Goal: Task Accomplishment & Management: Manage account settings

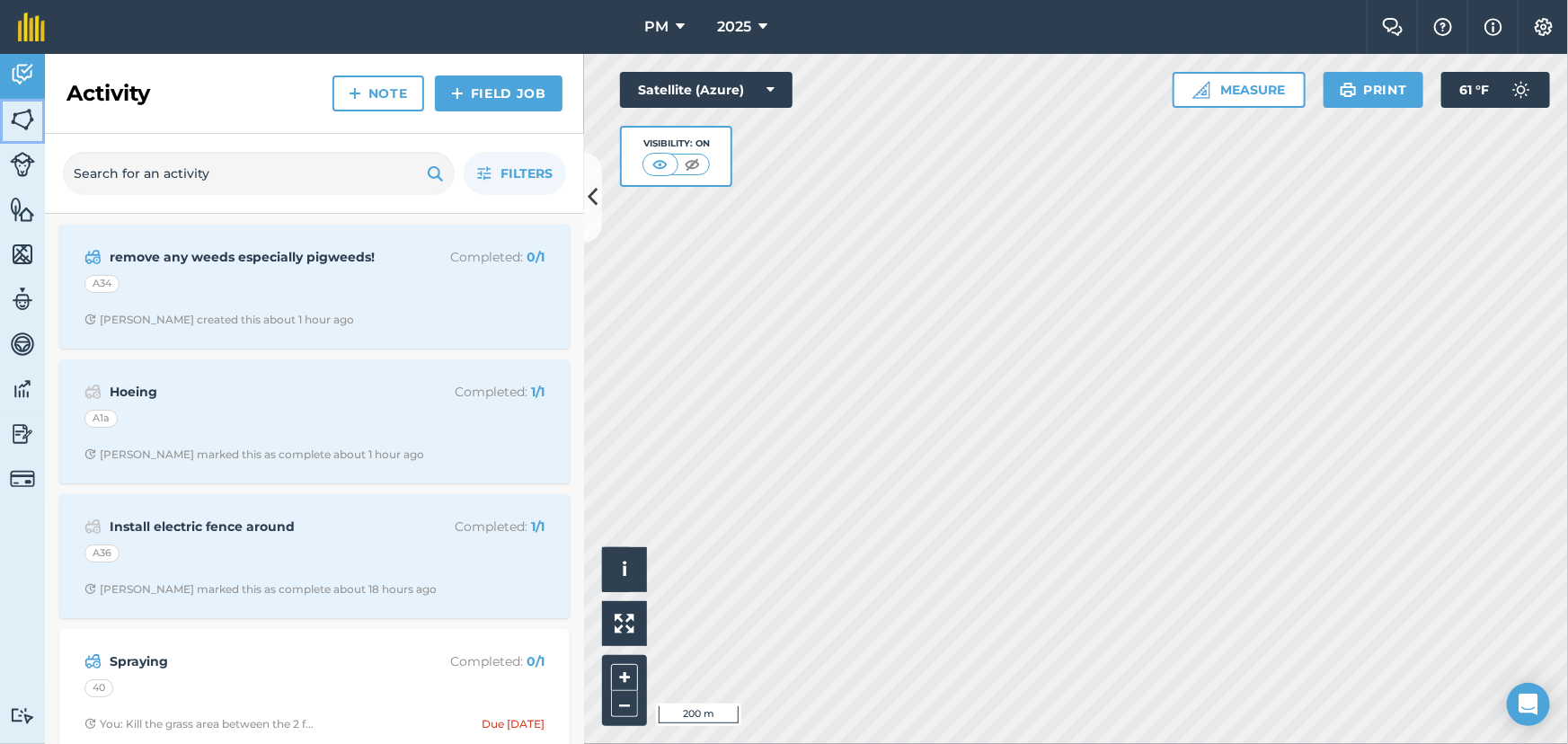
click at [21, 111] on img at bounding box center [22, 120] width 25 height 27
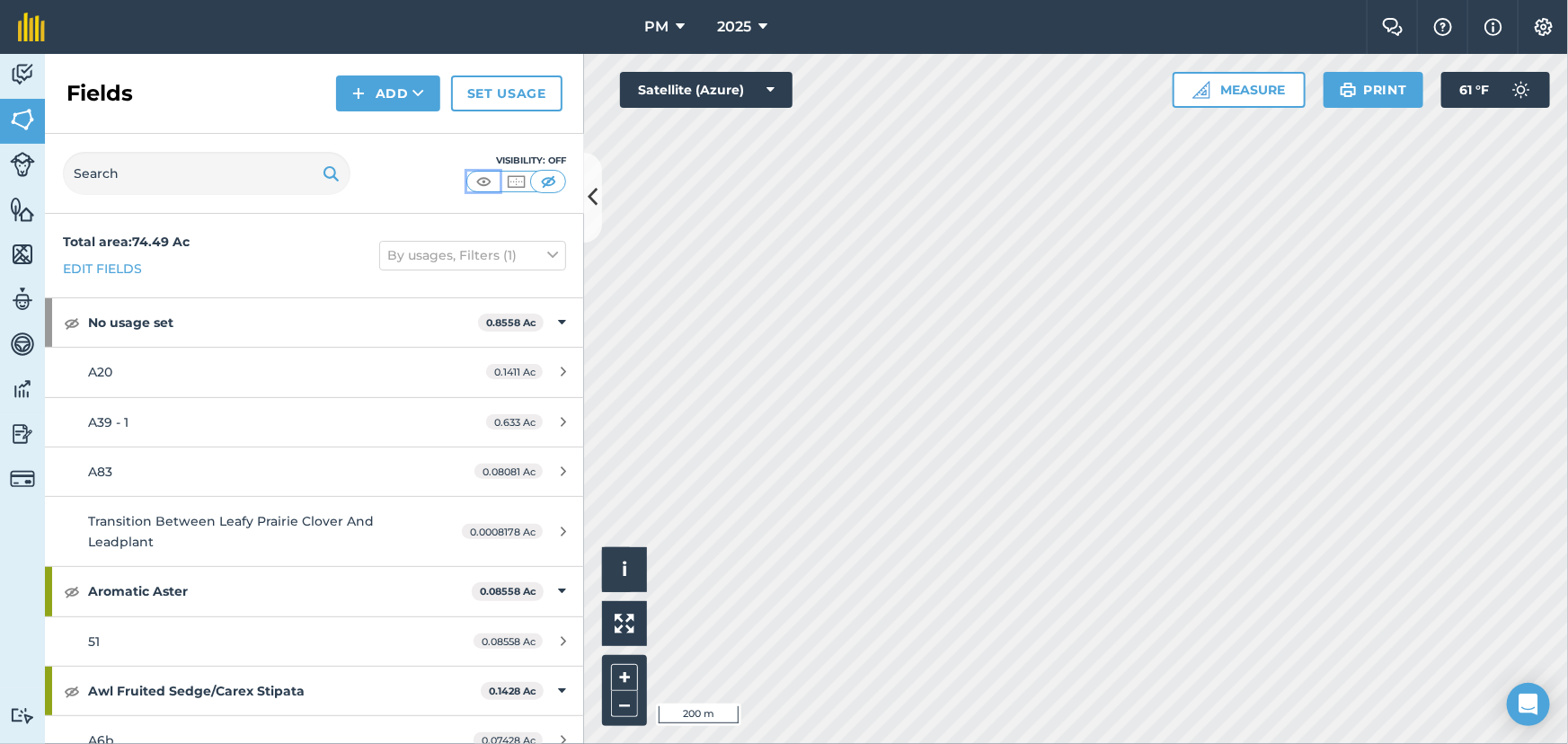
click at [484, 180] on img at bounding box center [484, 181] width 23 height 18
click at [16, 114] on img at bounding box center [22, 120] width 25 height 27
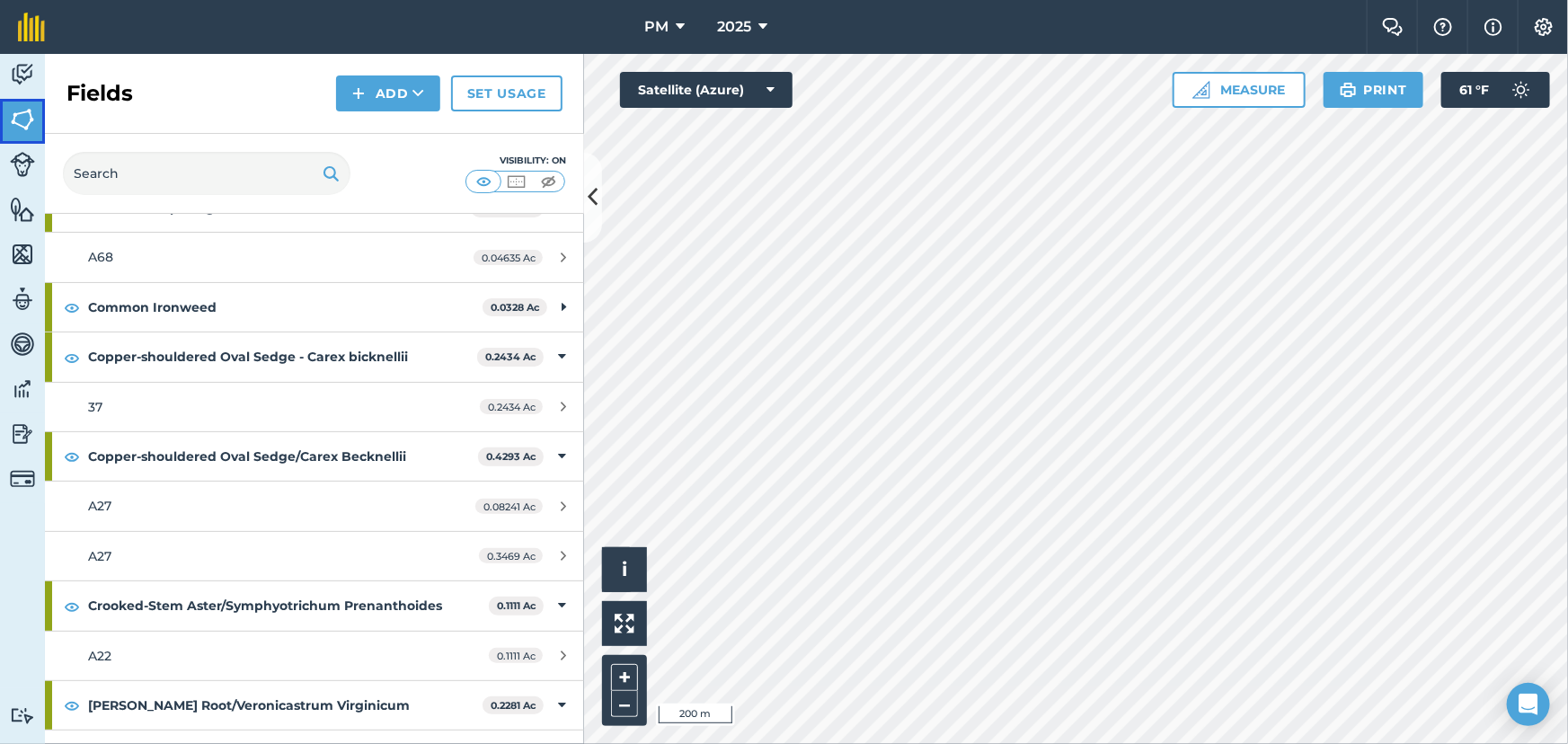
scroll to position [1798, 0]
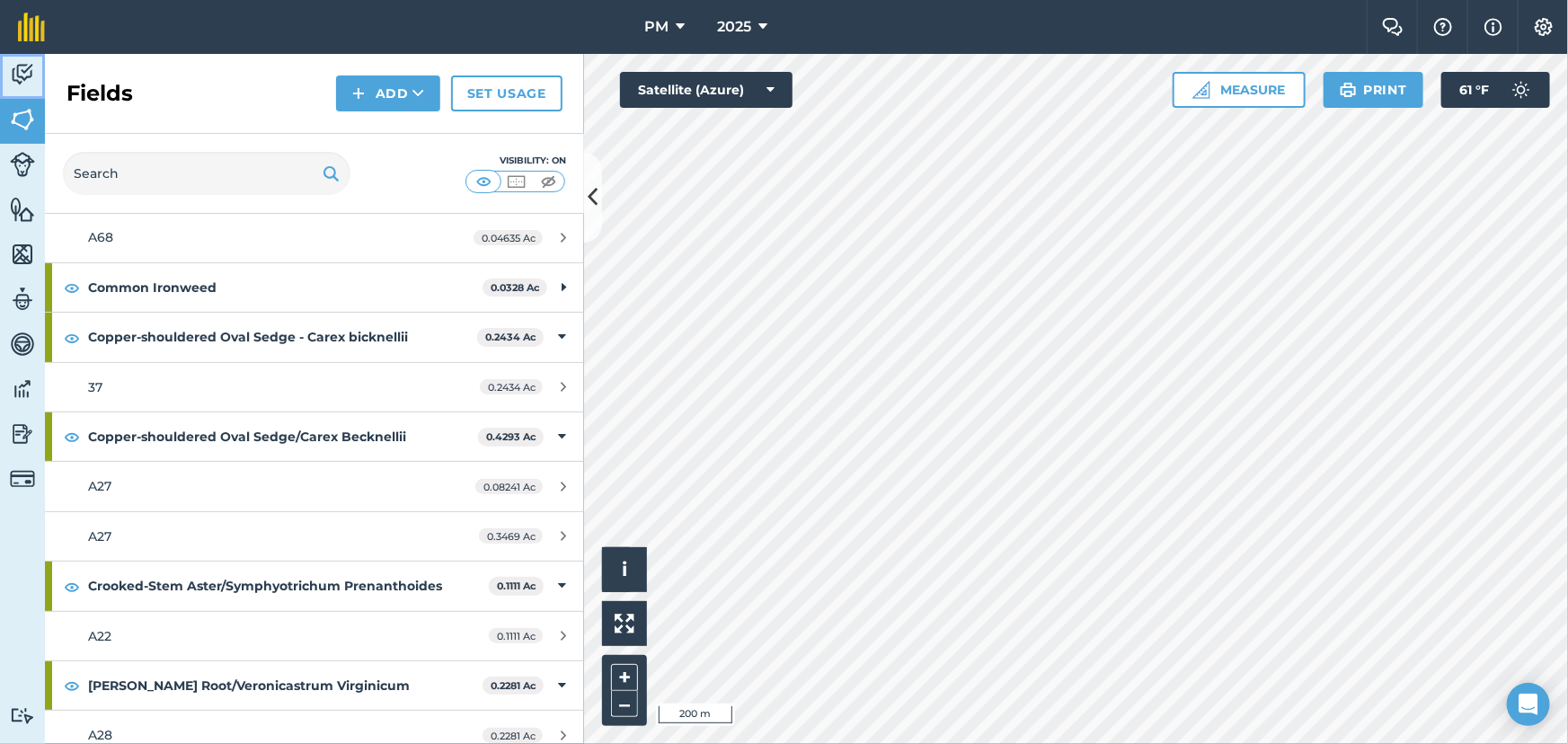
click at [31, 79] on img at bounding box center [22, 74] width 25 height 27
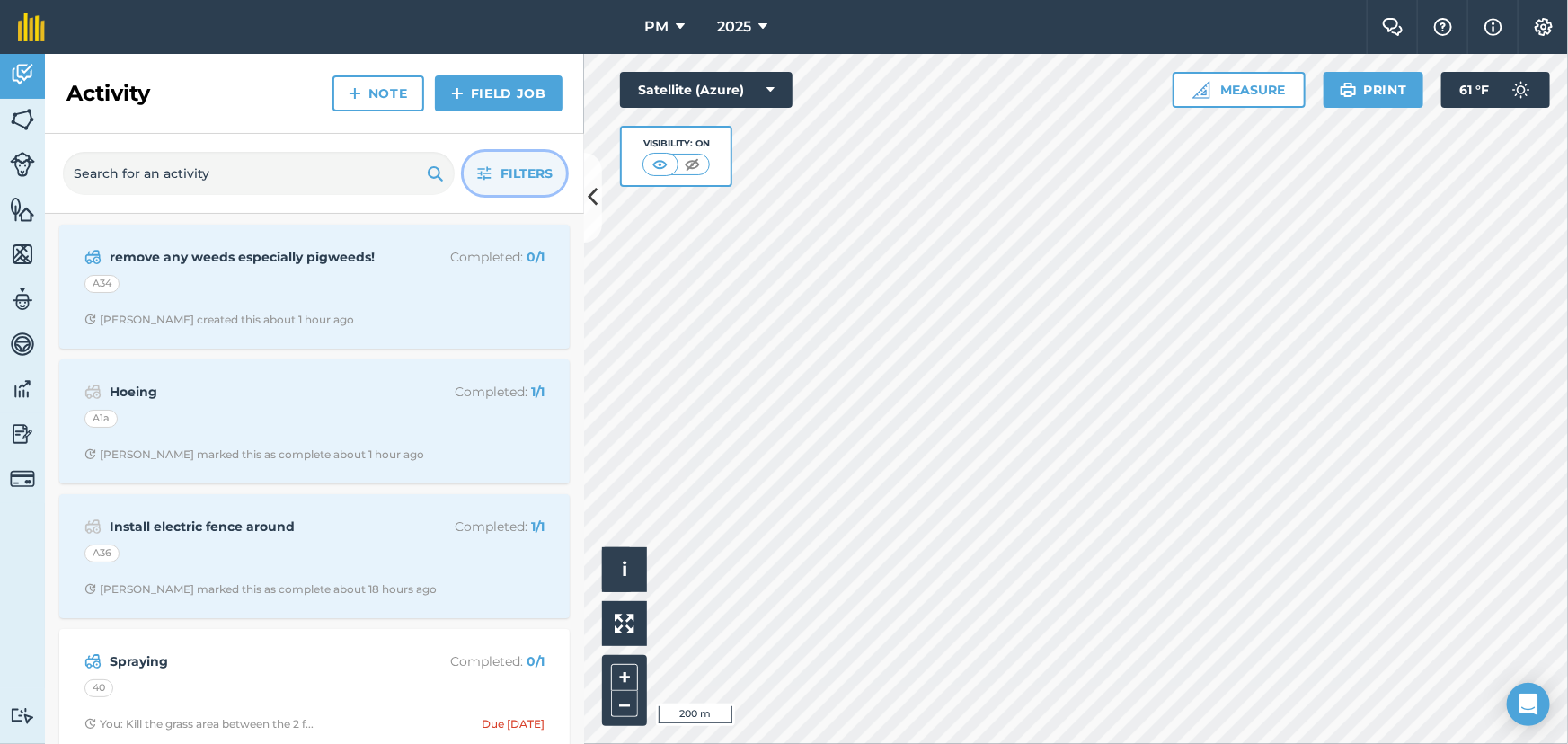
click at [498, 185] on button "Filters" at bounding box center [515, 173] width 103 height 43
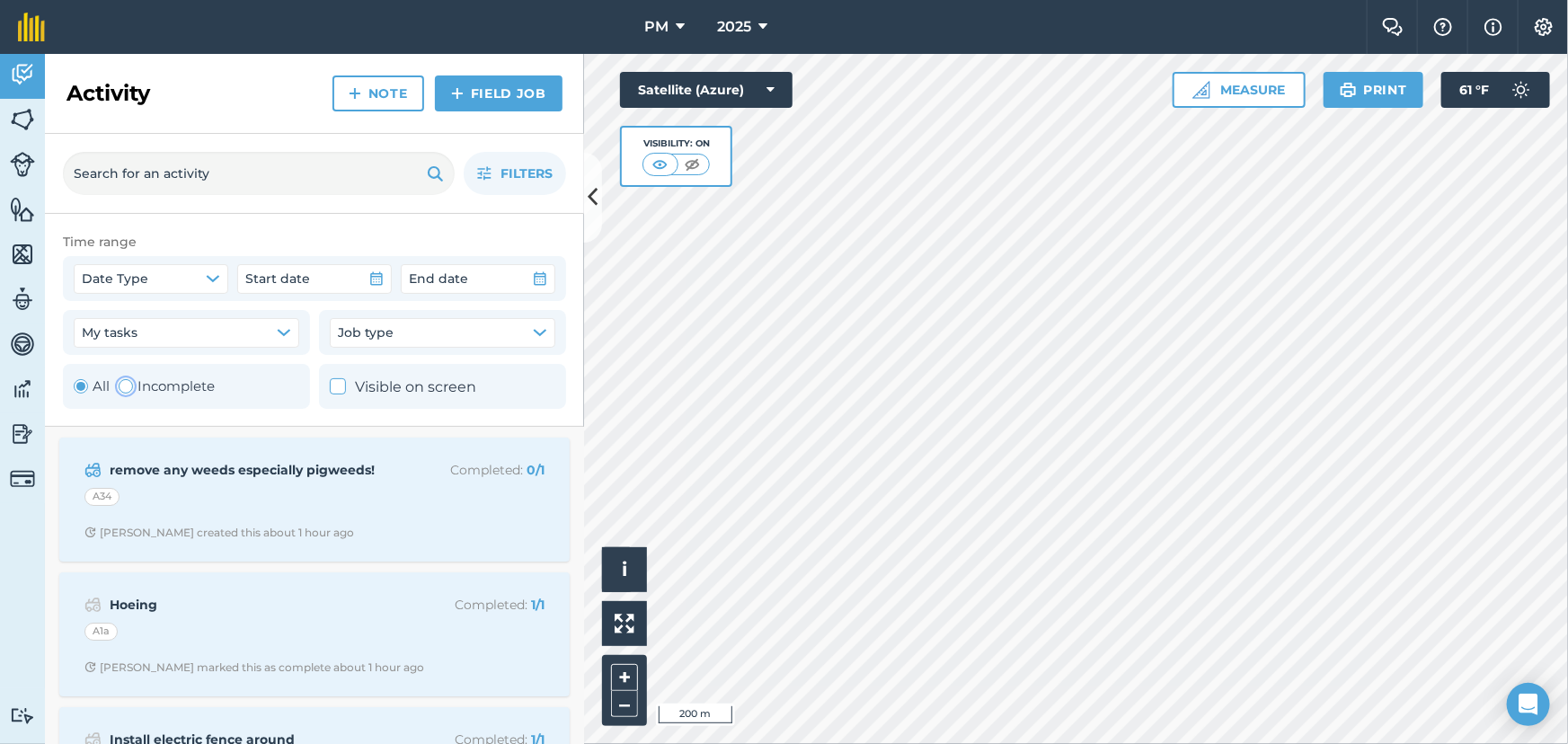
click at [121, 386] on div "Toggle Activity" at bounding box center [125, 386] width 14 height 14
radio input "false"
radio input "true"
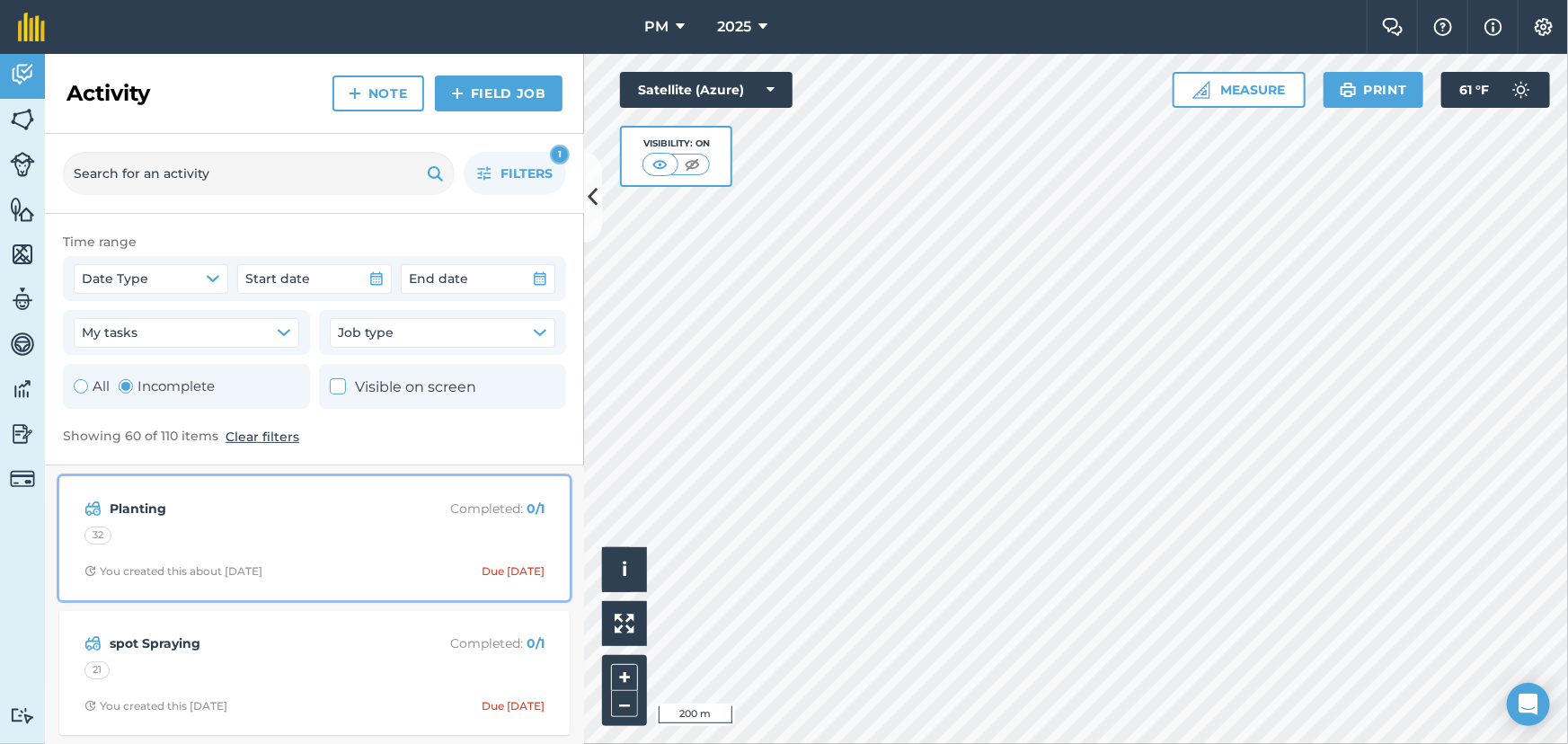
click at [341, 552] on div "Planting Completed : 0 / 1 32 You created this about [DATE] Due [DATE]" at bounding box center [313, 538] width 488 height 103
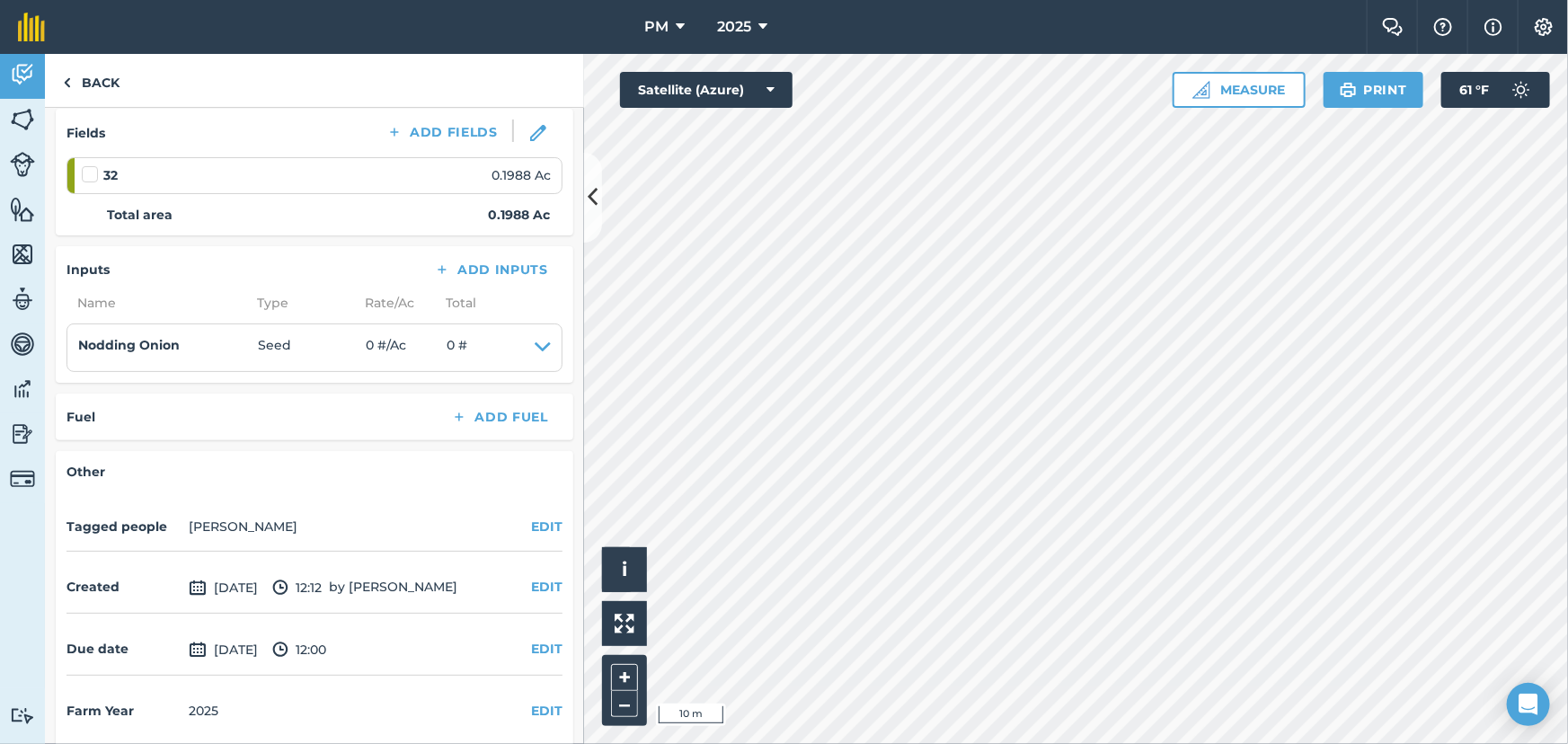
scroll to position [245, 0]
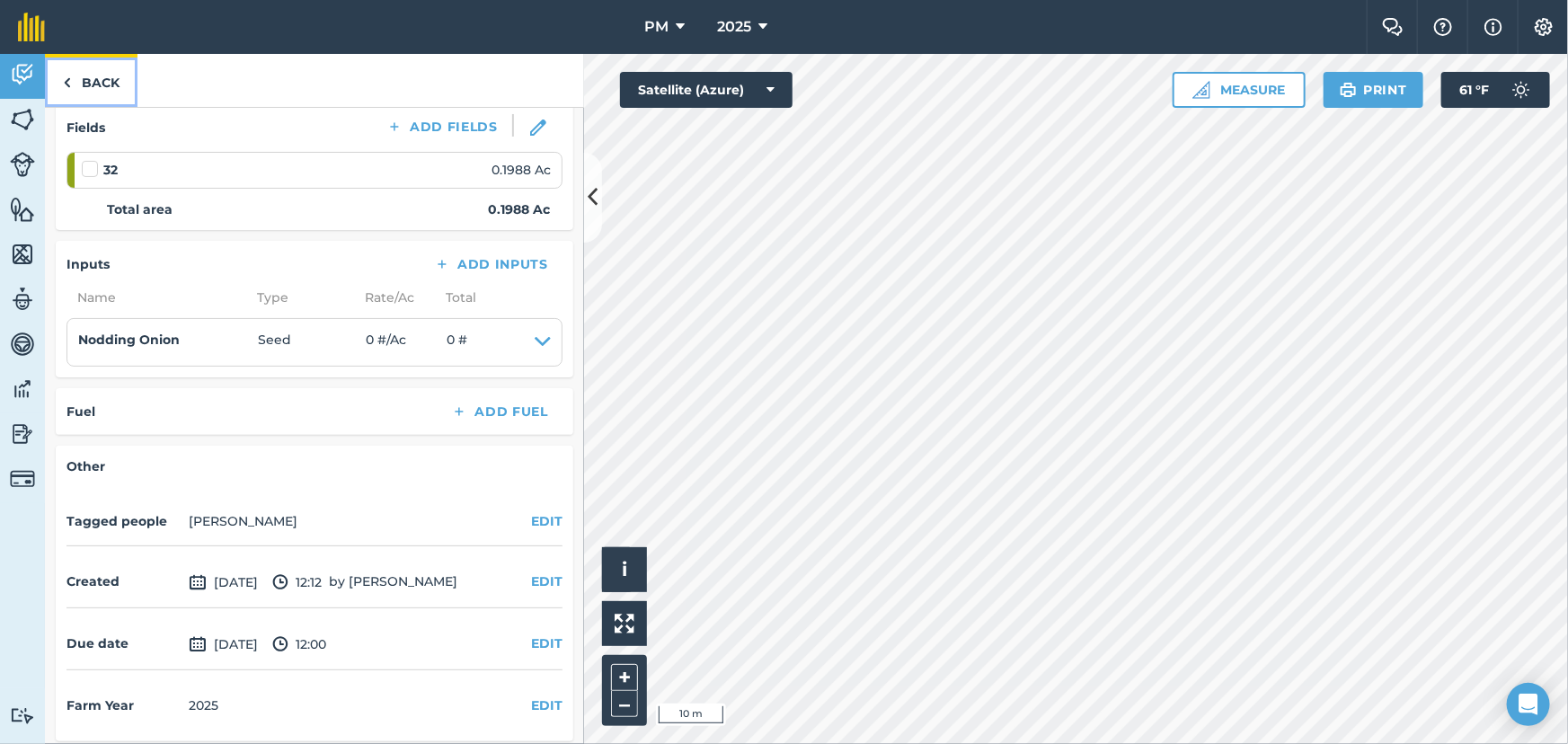
click at [69, 86] on img at bounding box center [67, 82] width 8 height 22
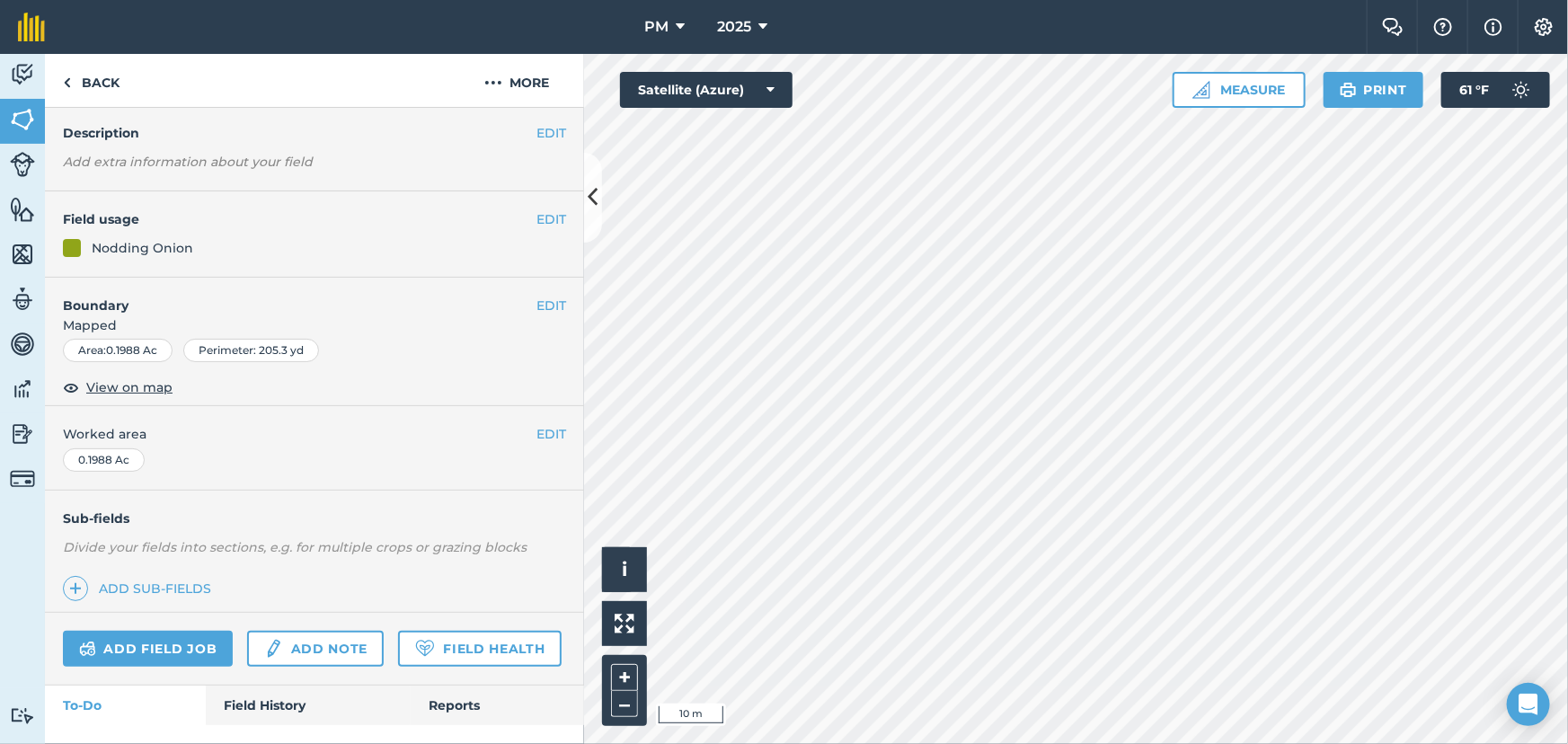
scroll to position [167, 0]
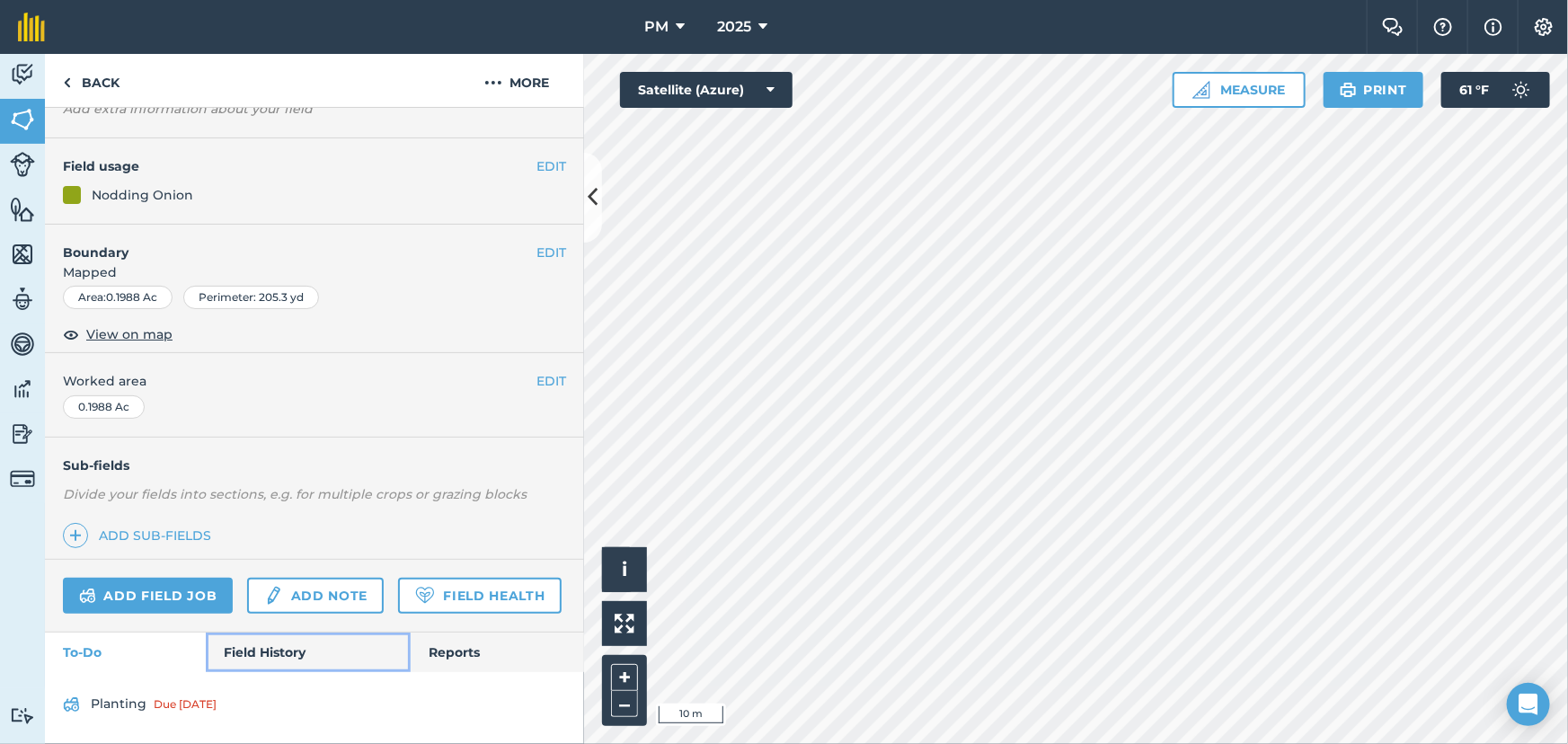
click at [269, 653] on link "Field History" at bounding box center [308, 653] width 204 height 40
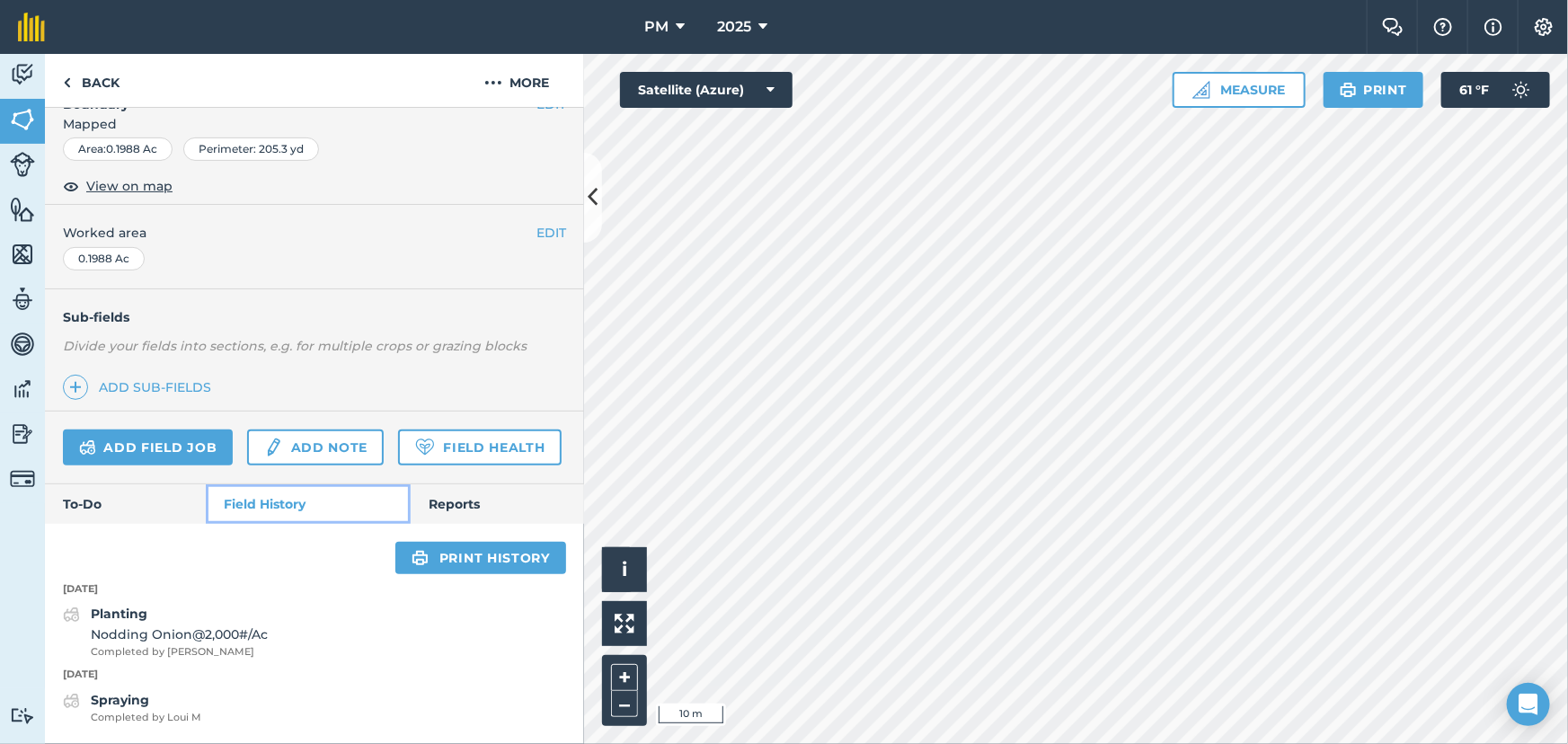
scroll to position [315, 0]
click at [94, 509] on link "To-Do" at bounding box center [125, 504] width 161 height 40
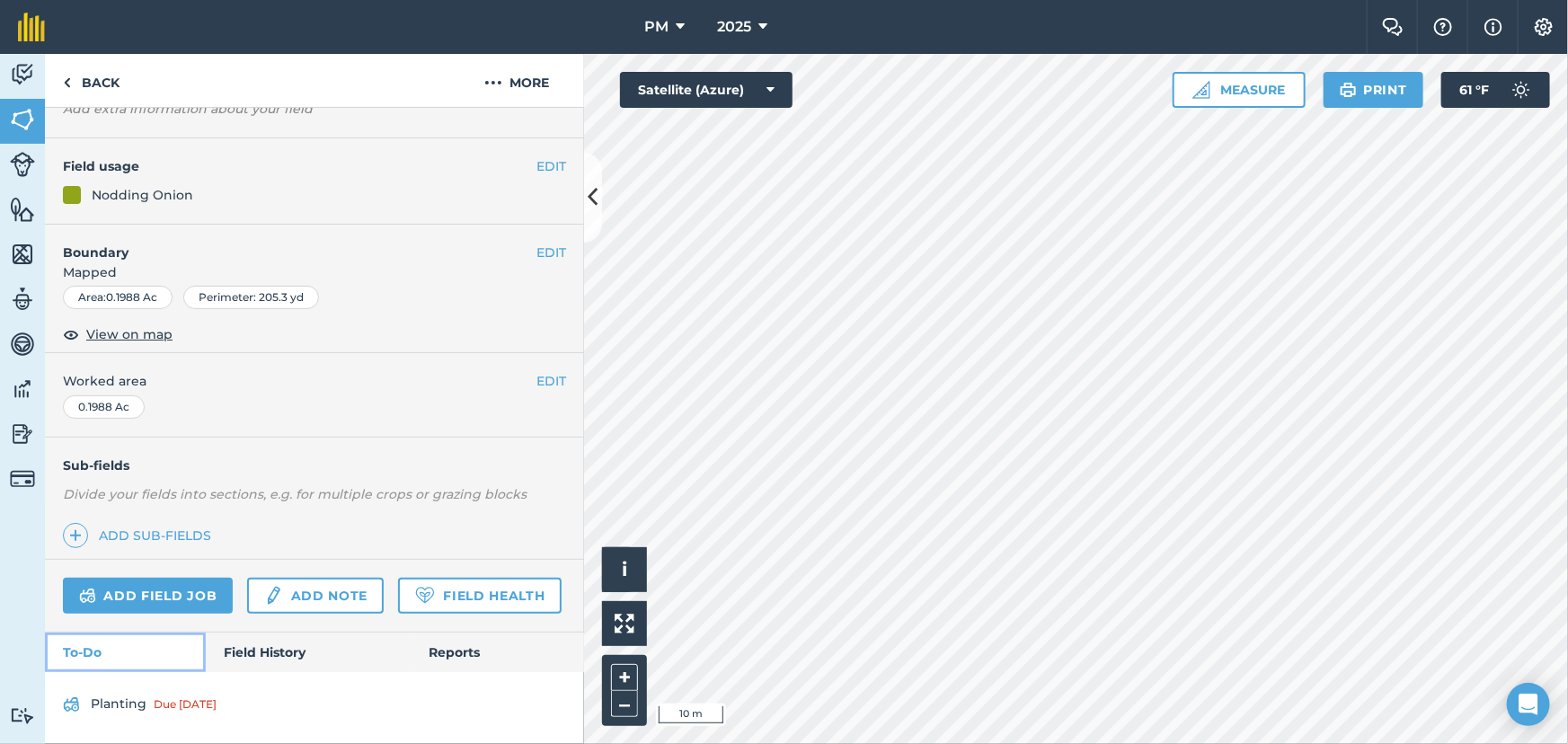
scroll to position [167, 0]
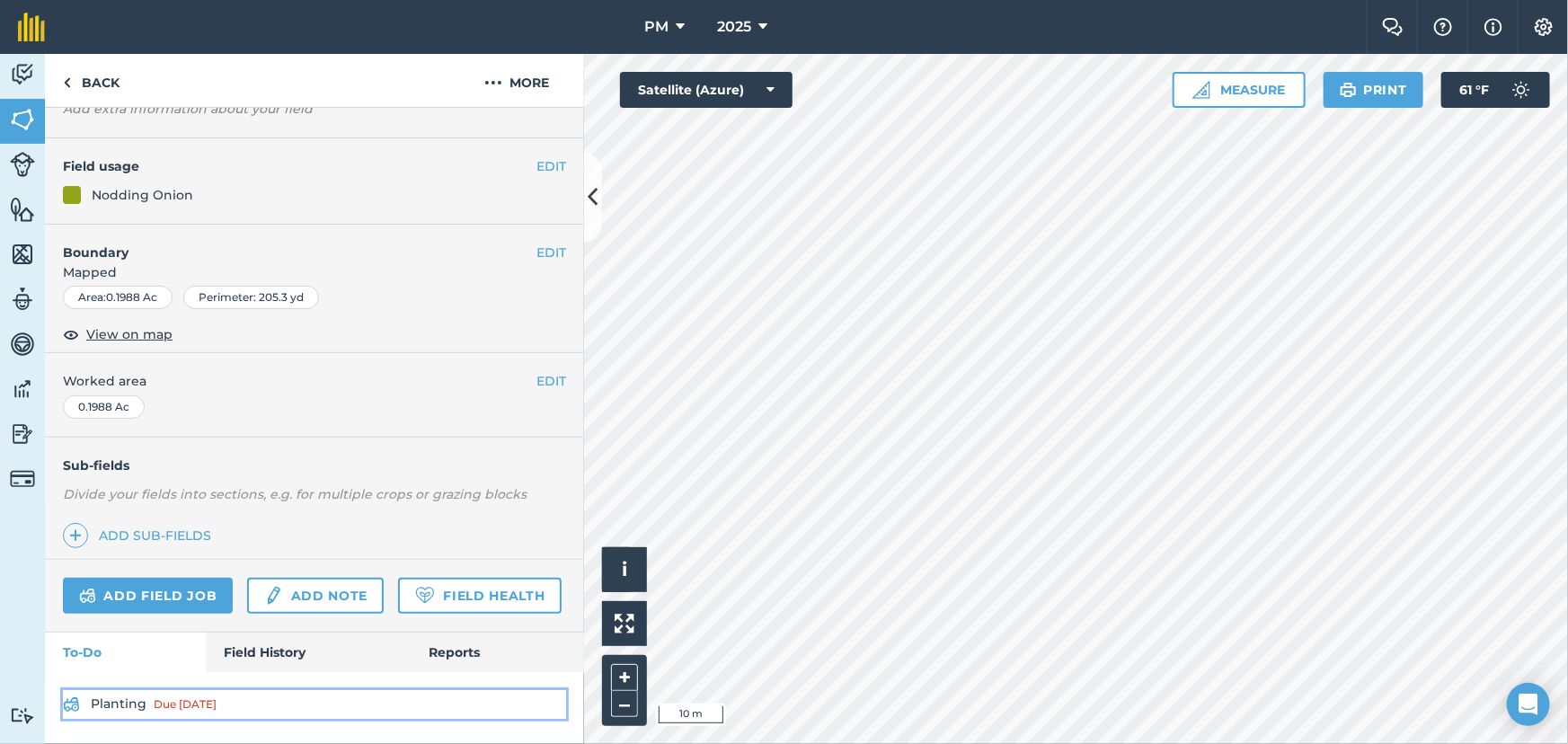
click at [131, 695] on link "Planting Due [DATE]" at bounding box center [314, 704] width 503 height 29
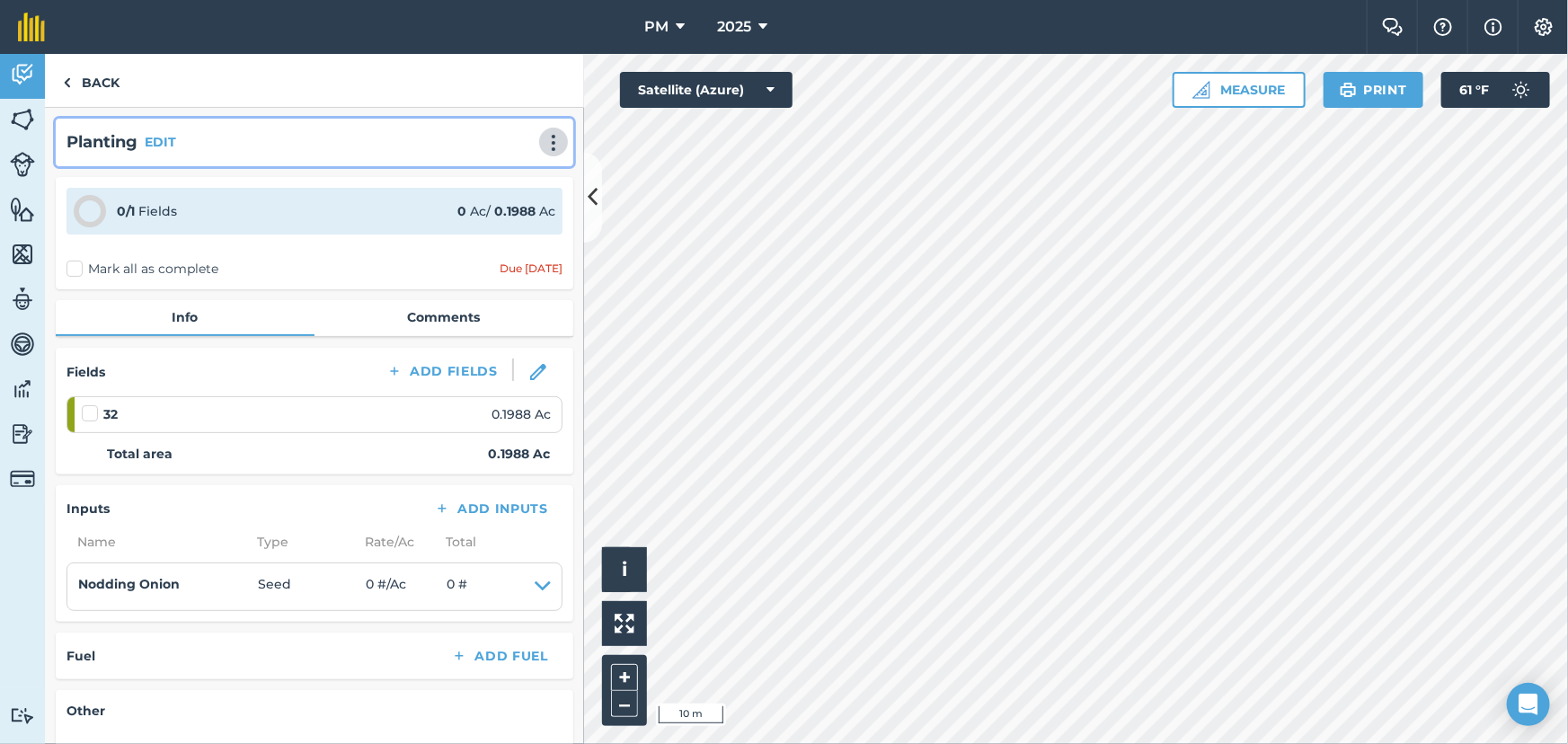
click at [542, 145] on img at bounding box center [552, 142] width 22 height 18
click at [511, 219] on link "Delete" at bounding box center [516, 225] width 115 height 36
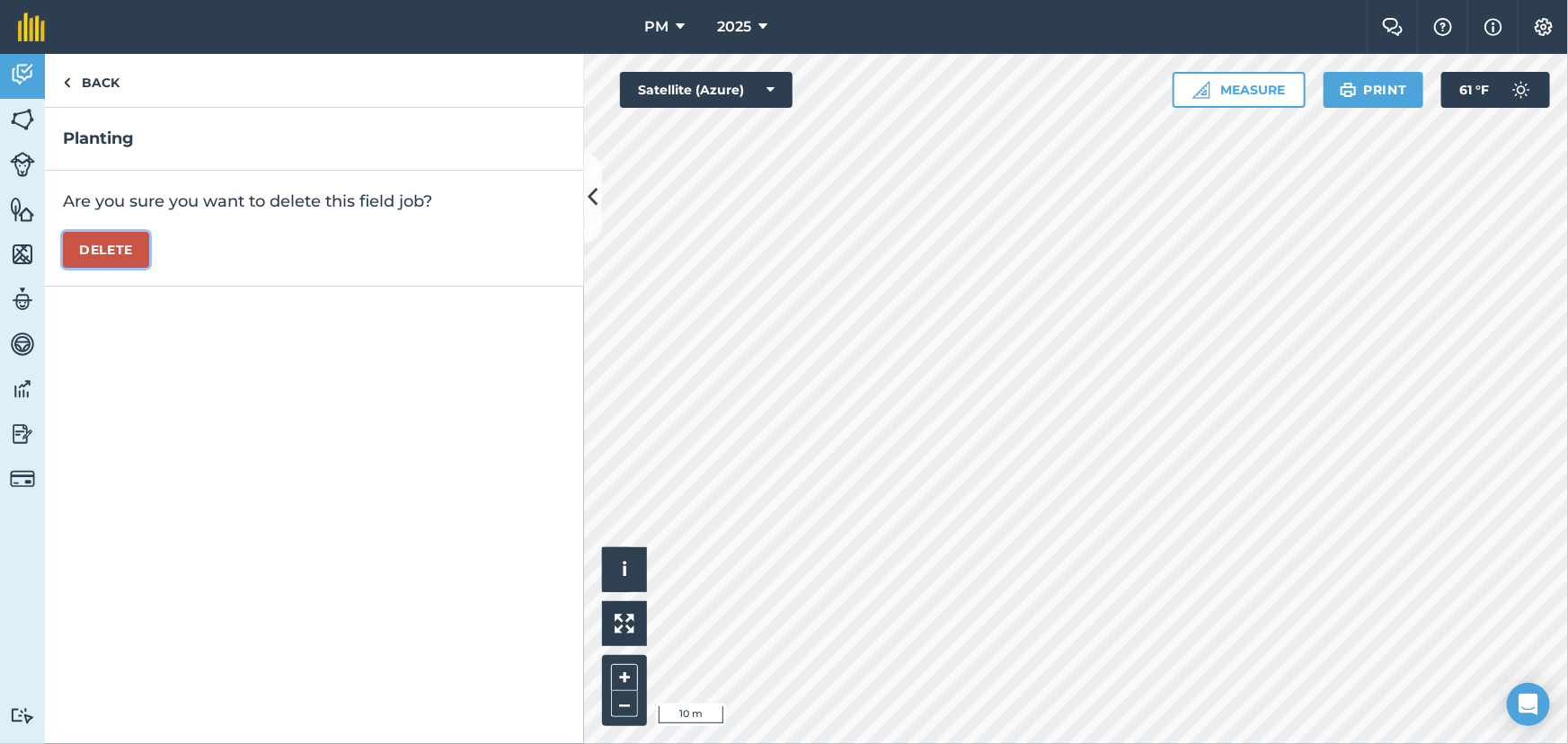
click at [91, 253] on button "Delete" at bounding box center [106, 250] width 87 height 36
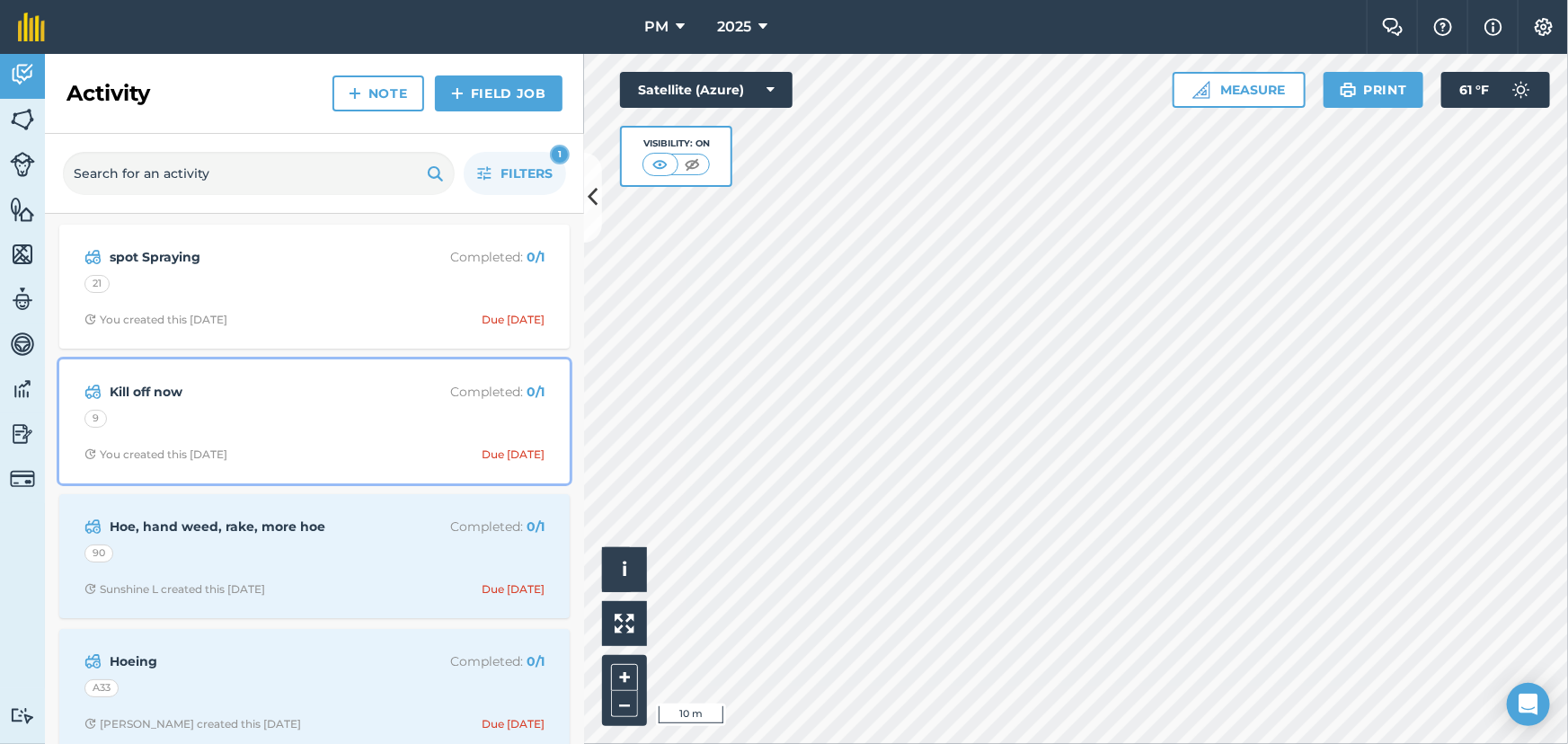
click at [306, 412] on div "9" at bounding box center [314, 421] width 460 height 24
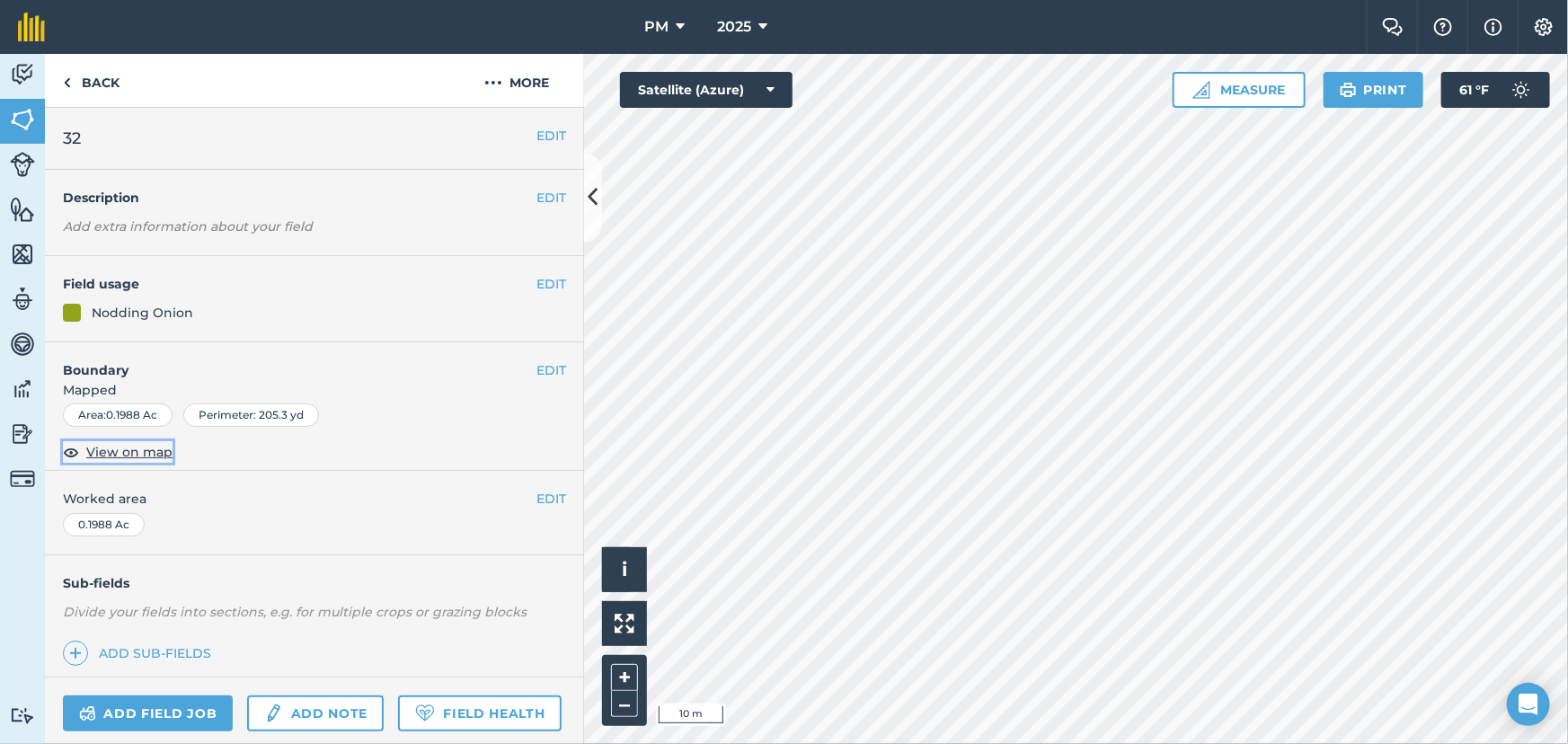
click at [130, 454] on span "View on map" at bounding box center [130, 452] width 87 height 20
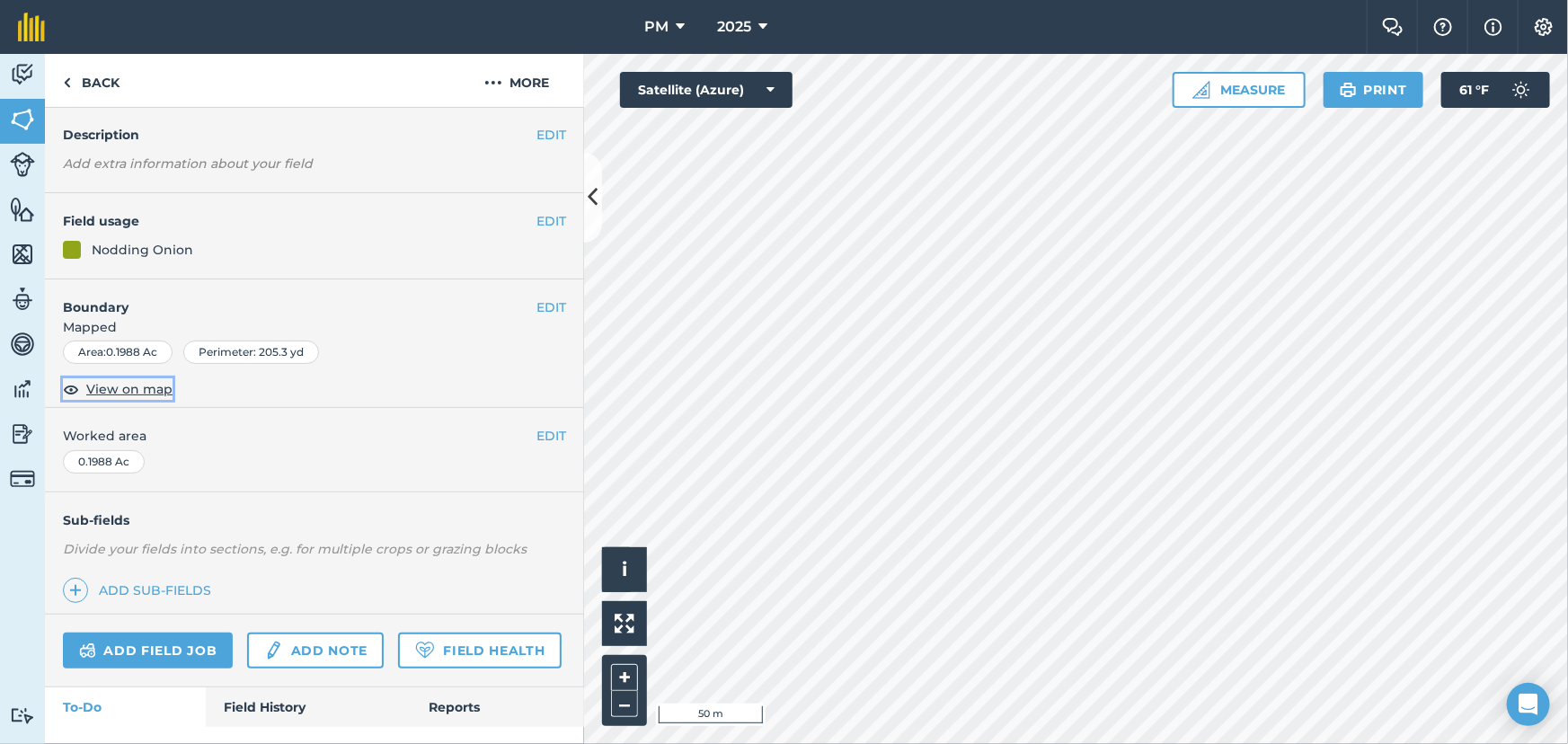
scroll to position [150, 0]
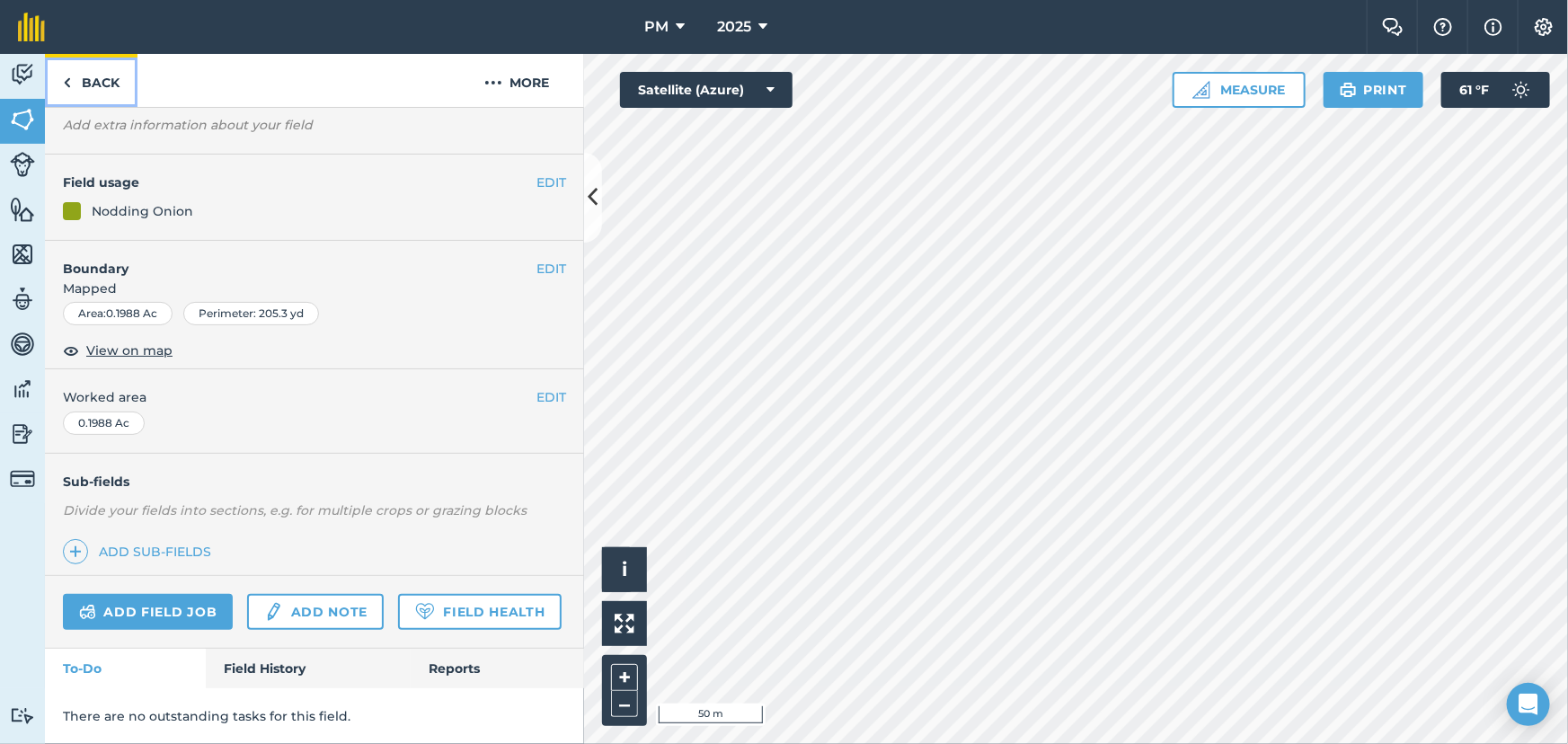
click at [61, 81] on link "Back" at bounding box center [91, 80] width 92 height 53
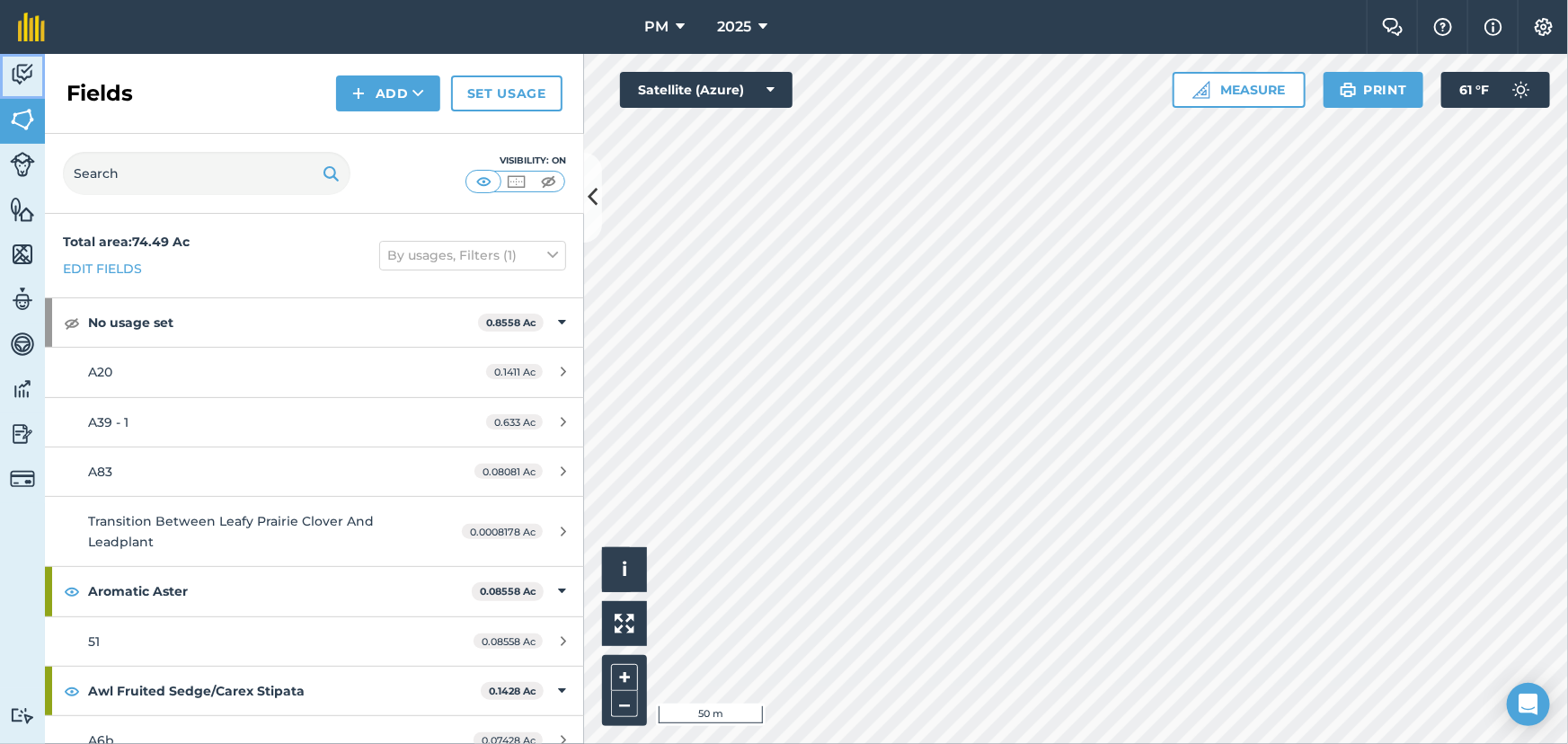
click at [26, 74] on img at bounding box center [22, 74] width 25 height 27
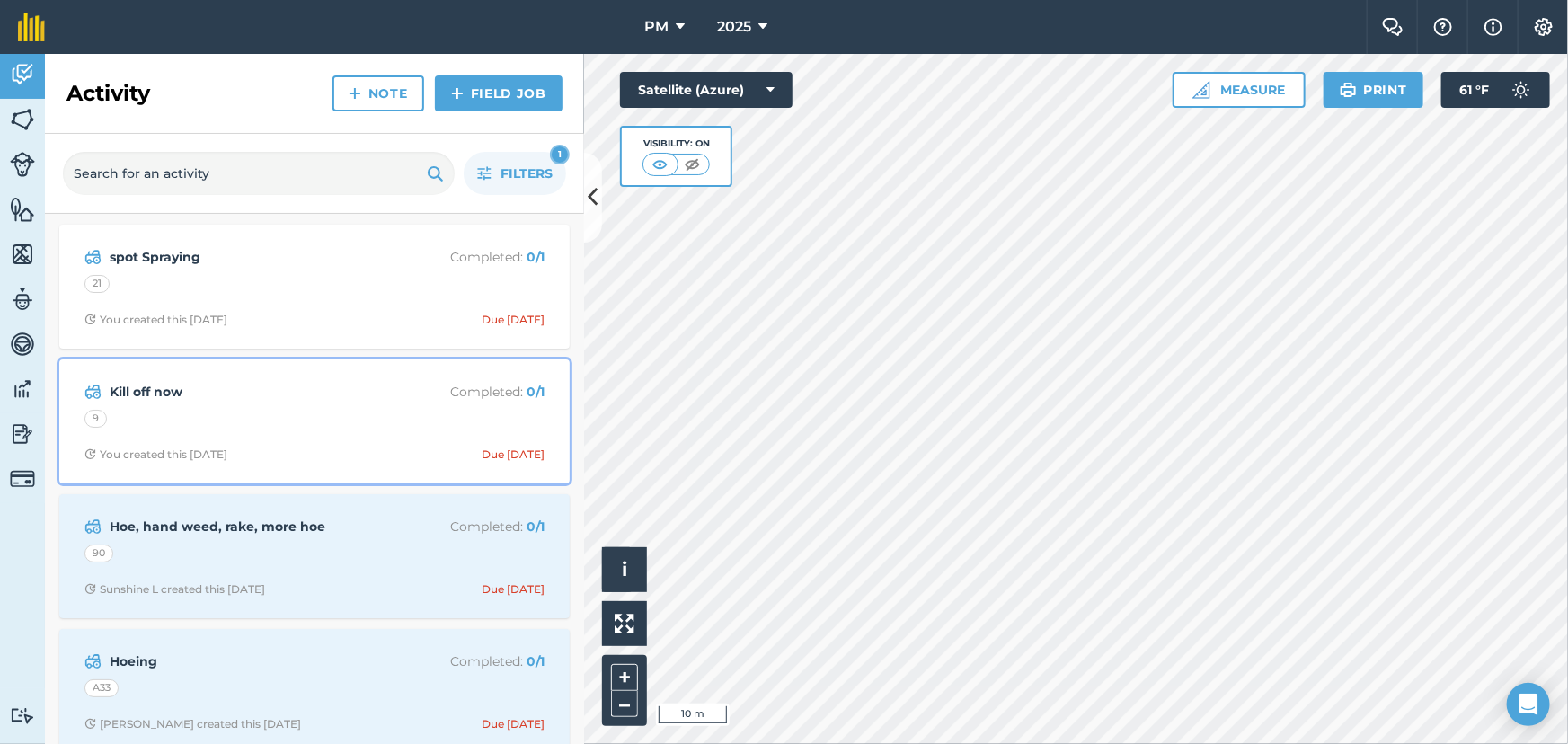
click at [117, 410] on div "9" at bounding box center [314, 421] width 460 height 24
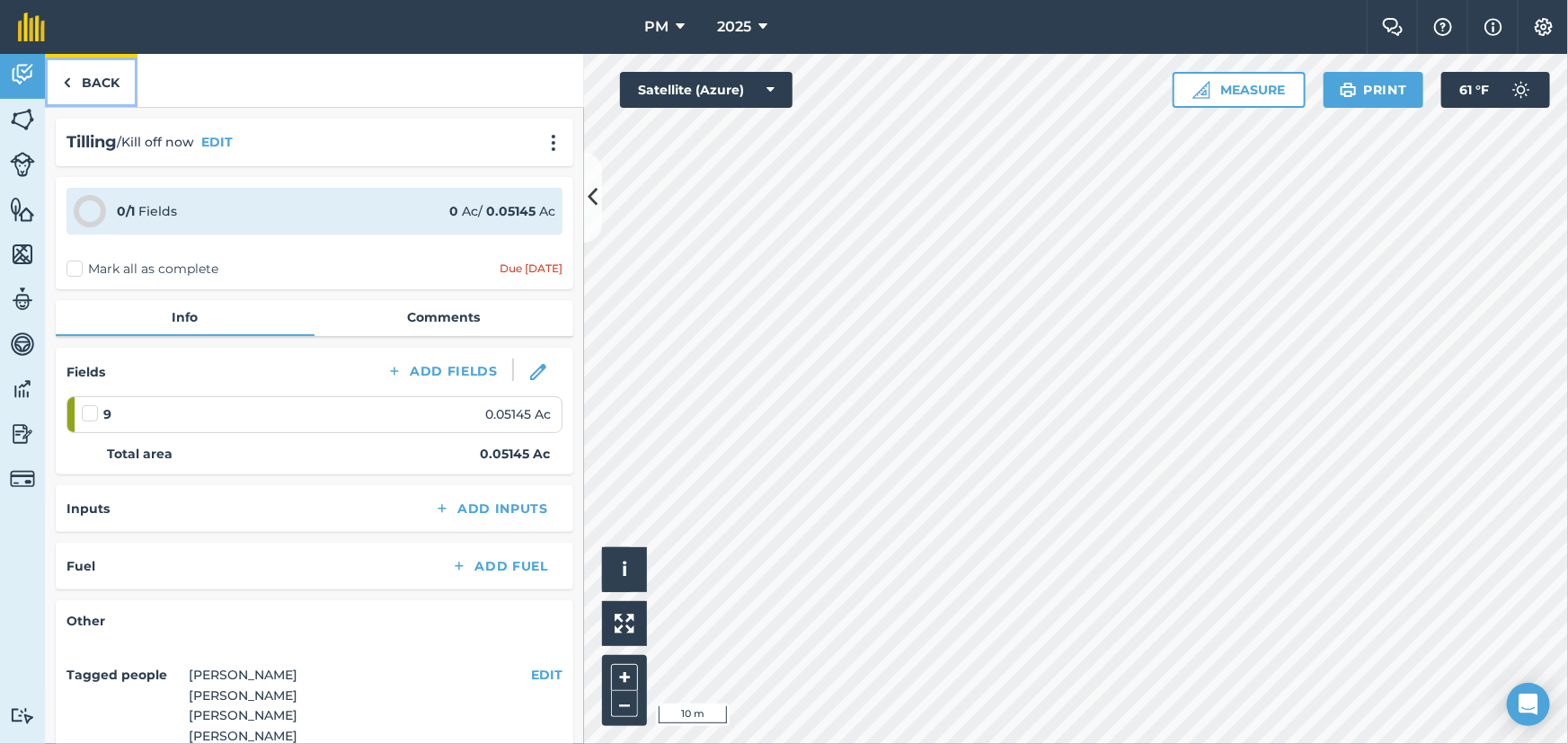
click at [56, 79] on link "Back" at bounding box center [91, 80] width 92 height 53
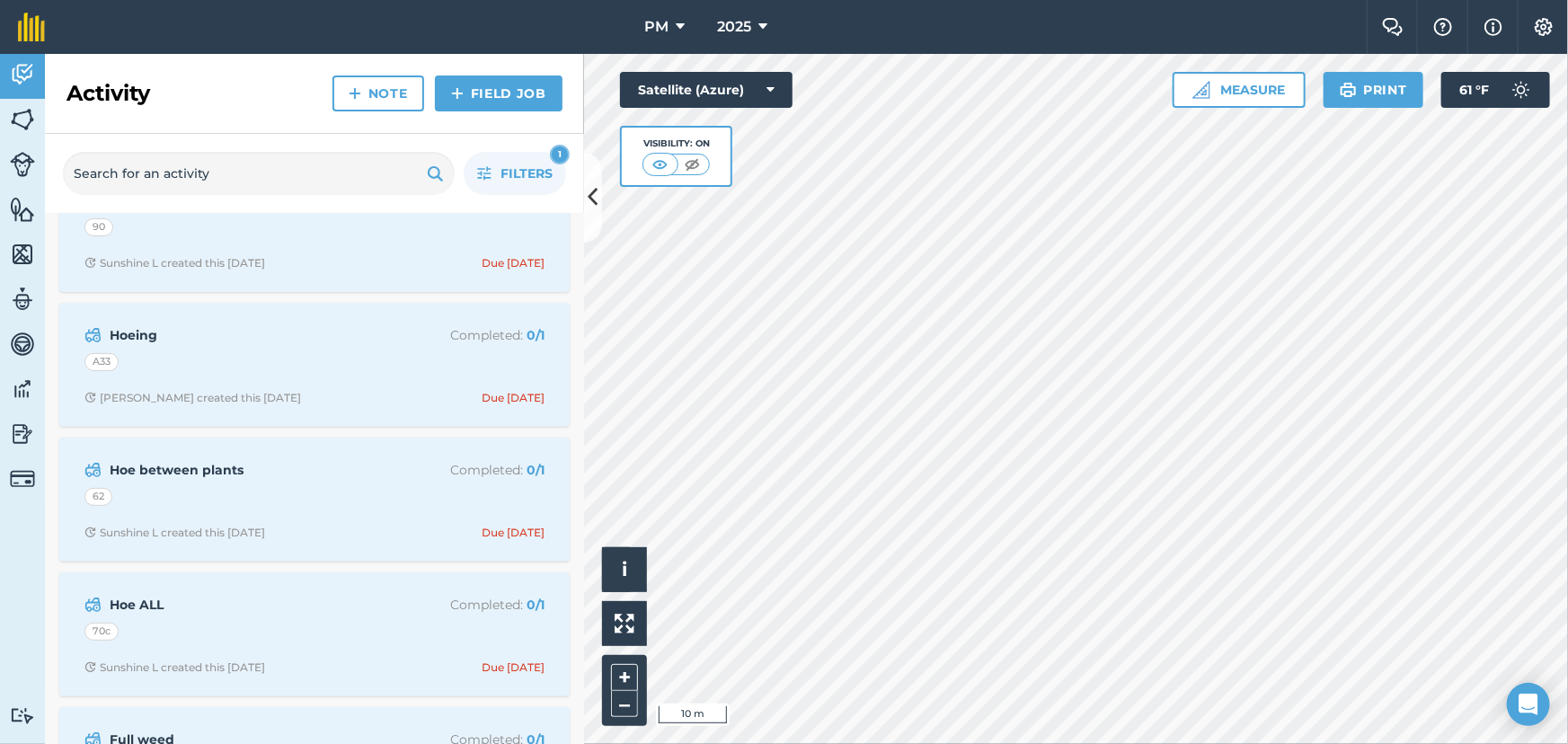
scroll to position [245, 0]
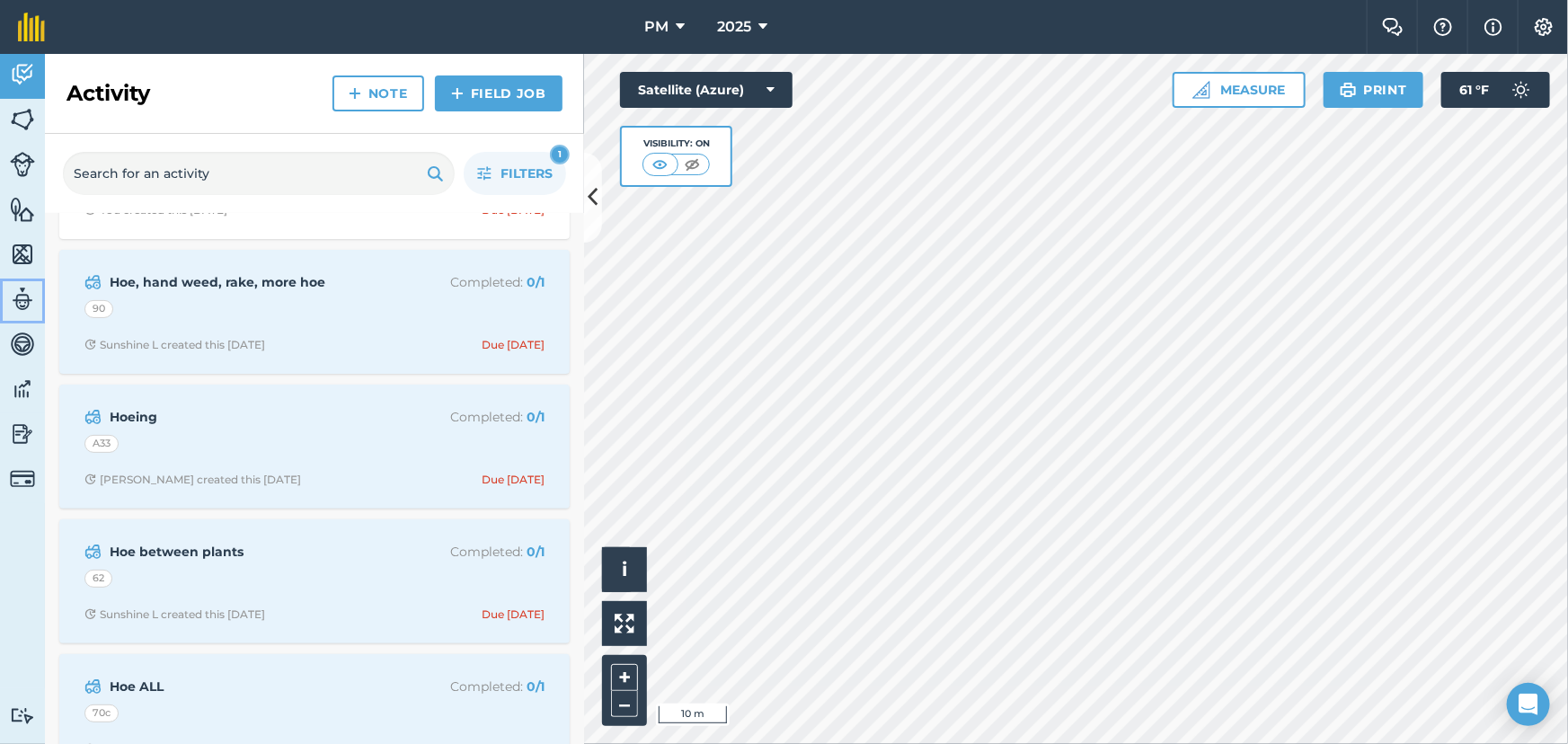
click at [23, 299] on img at bounding box center [22, 299] width 25 height 27
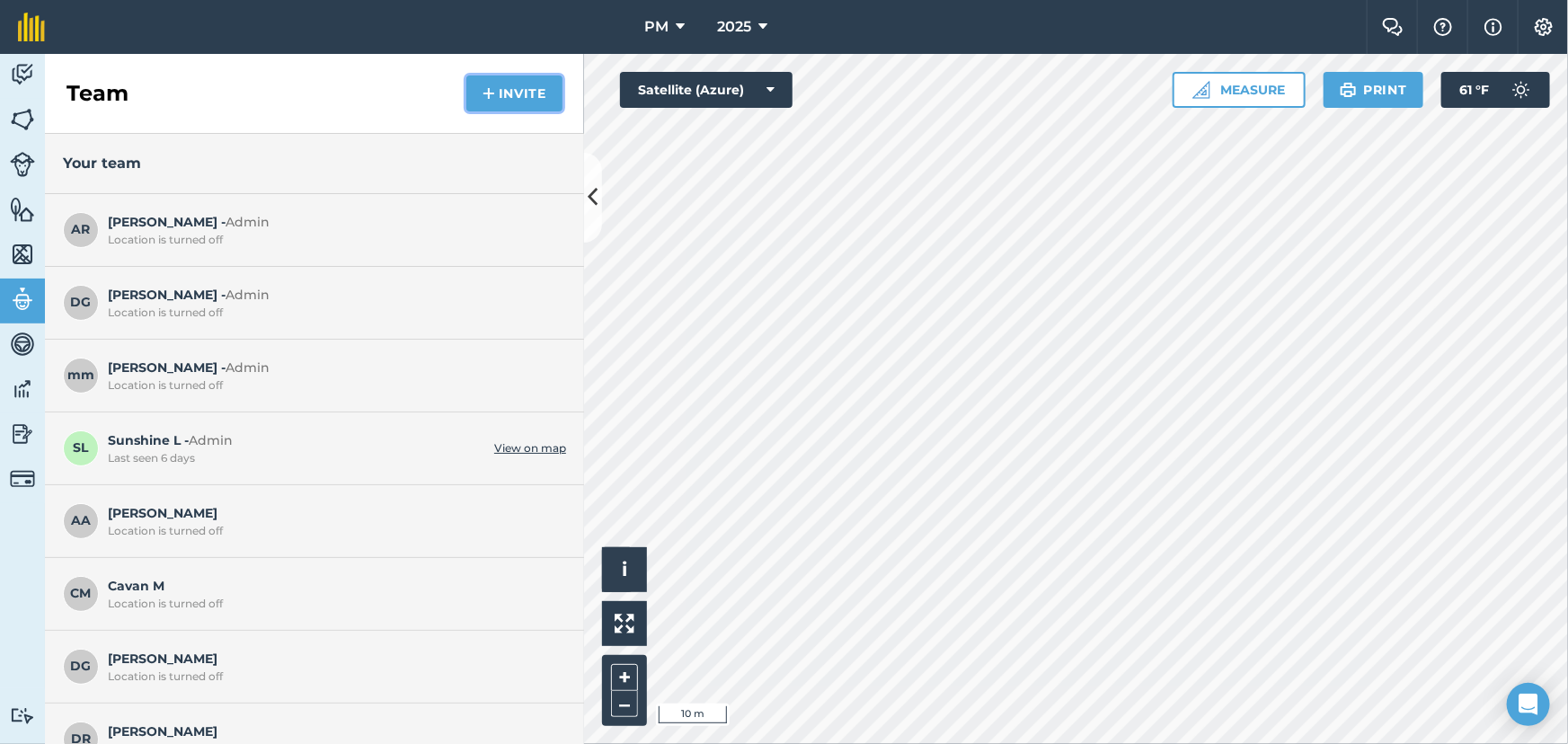
click at [503, 85] on button "Invite" at bounding box center [514, 93] width 96 height 36
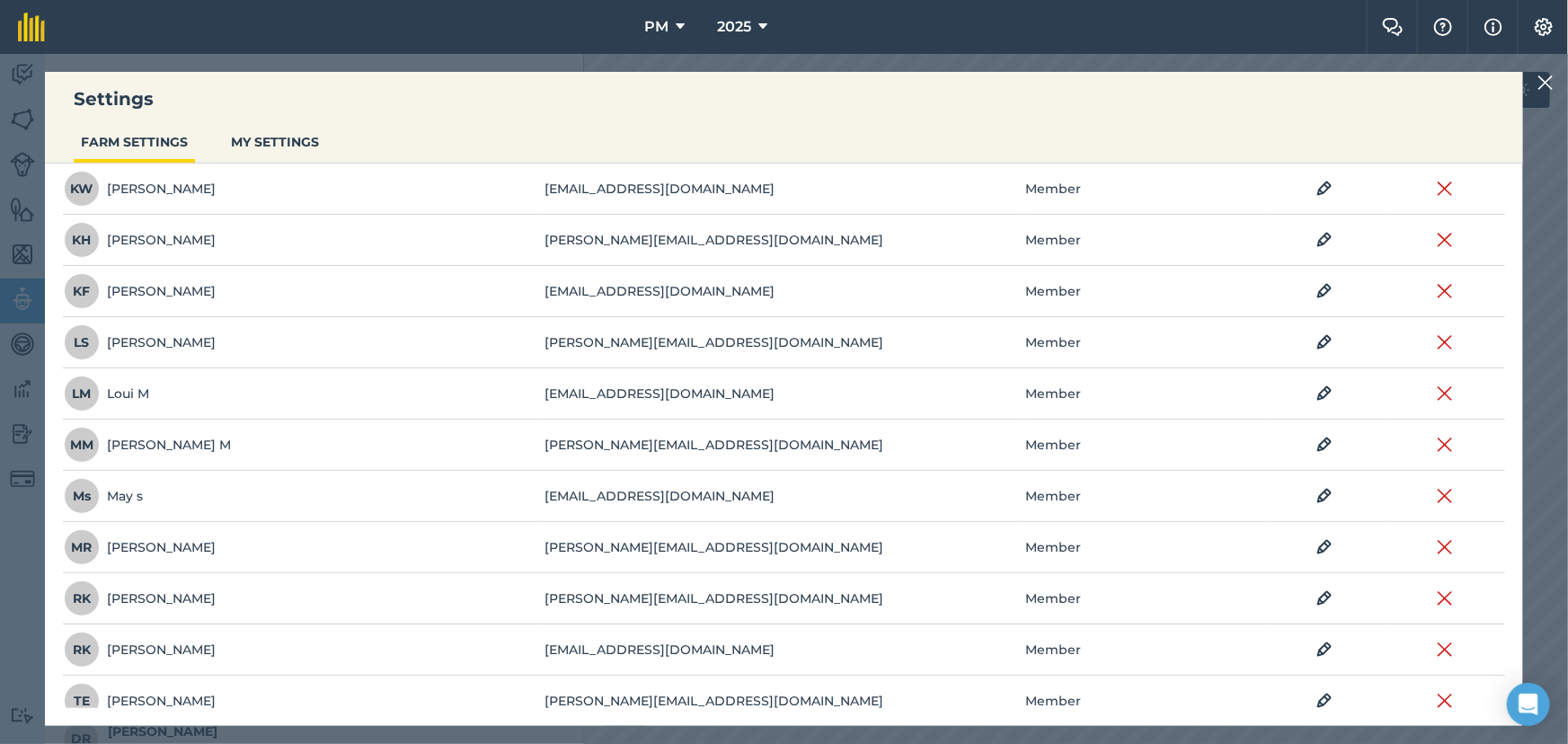
scroll to position [780, 0]
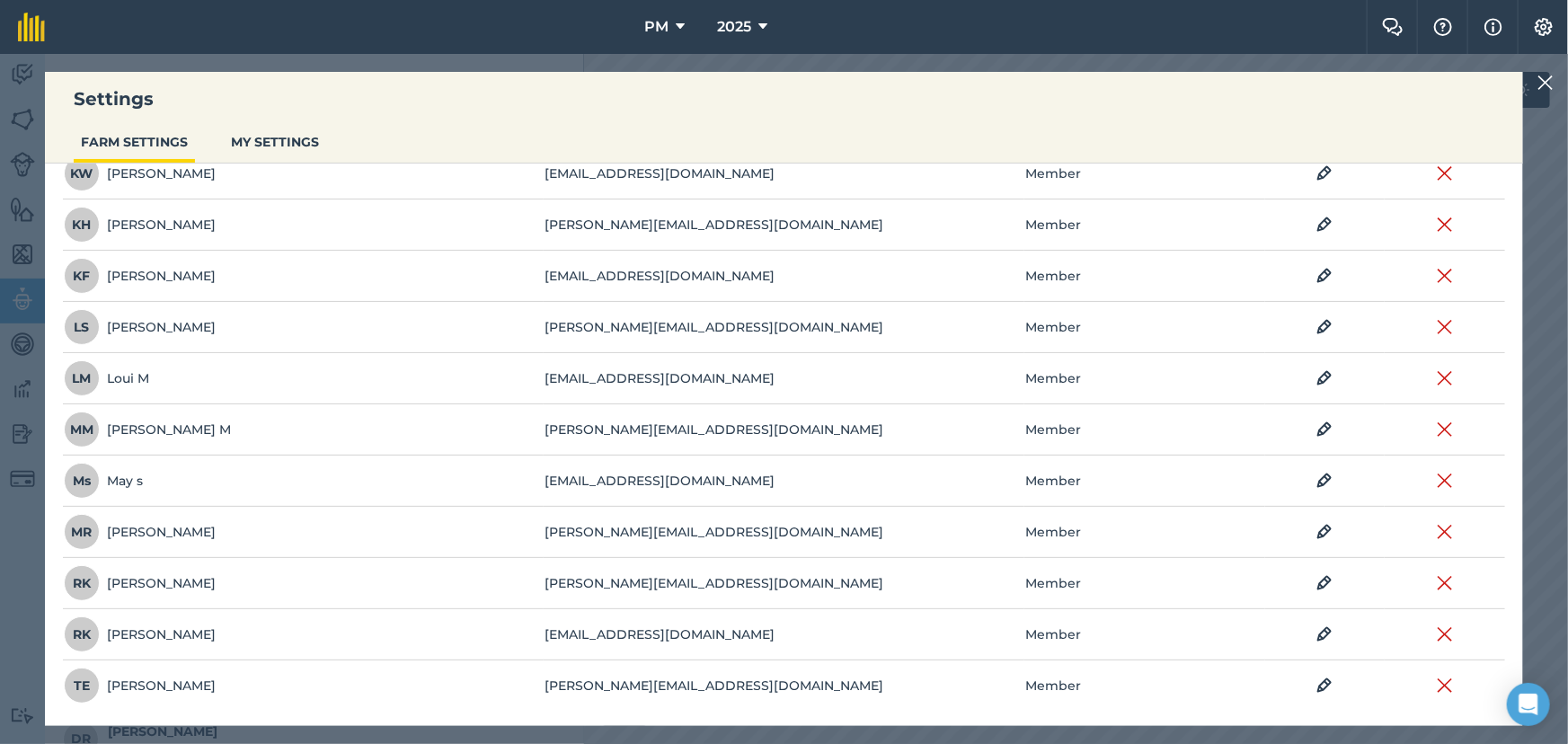
click at [1542, 87] on img at bounding box center [1544, 82] width 16 height 22
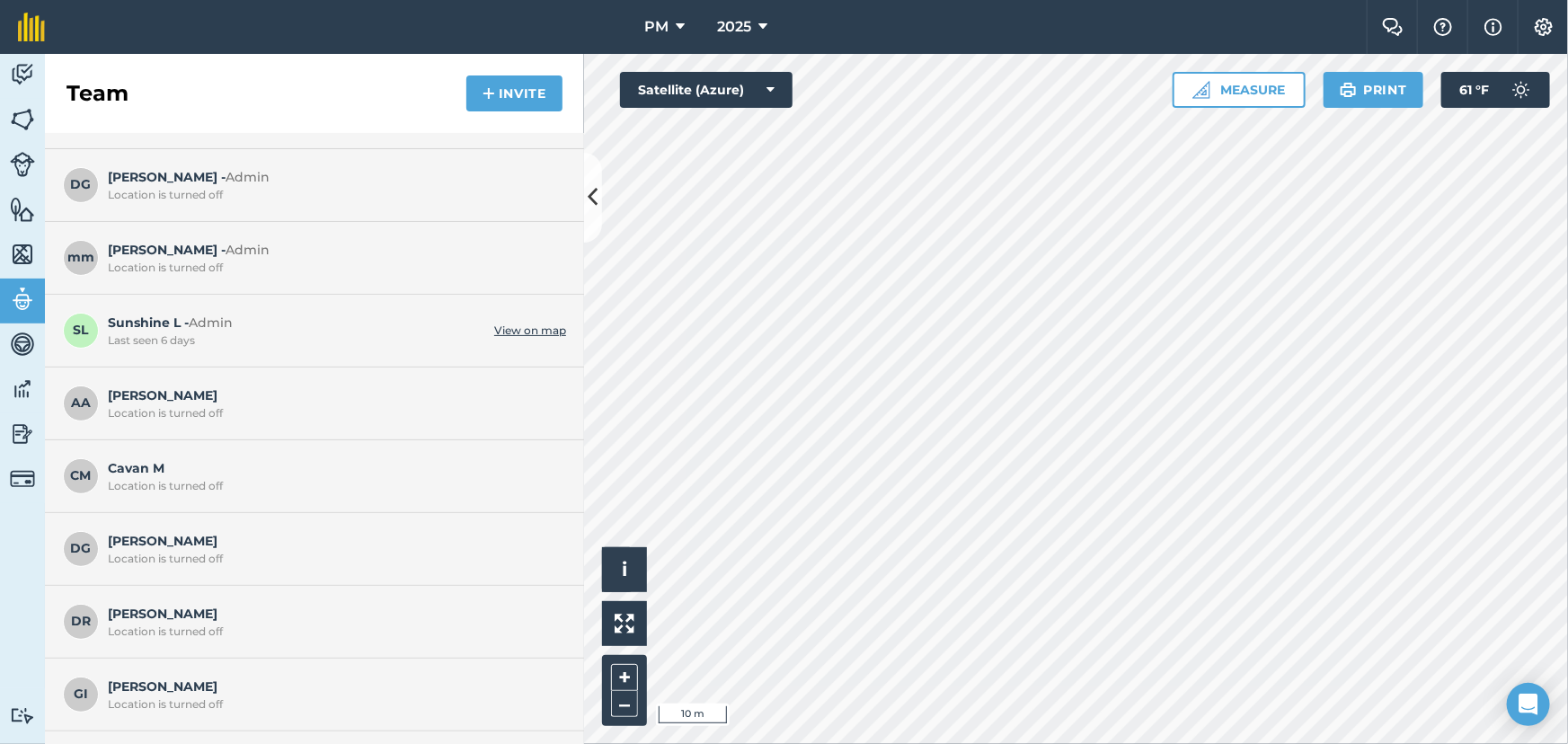
scroll to position [81, 0]
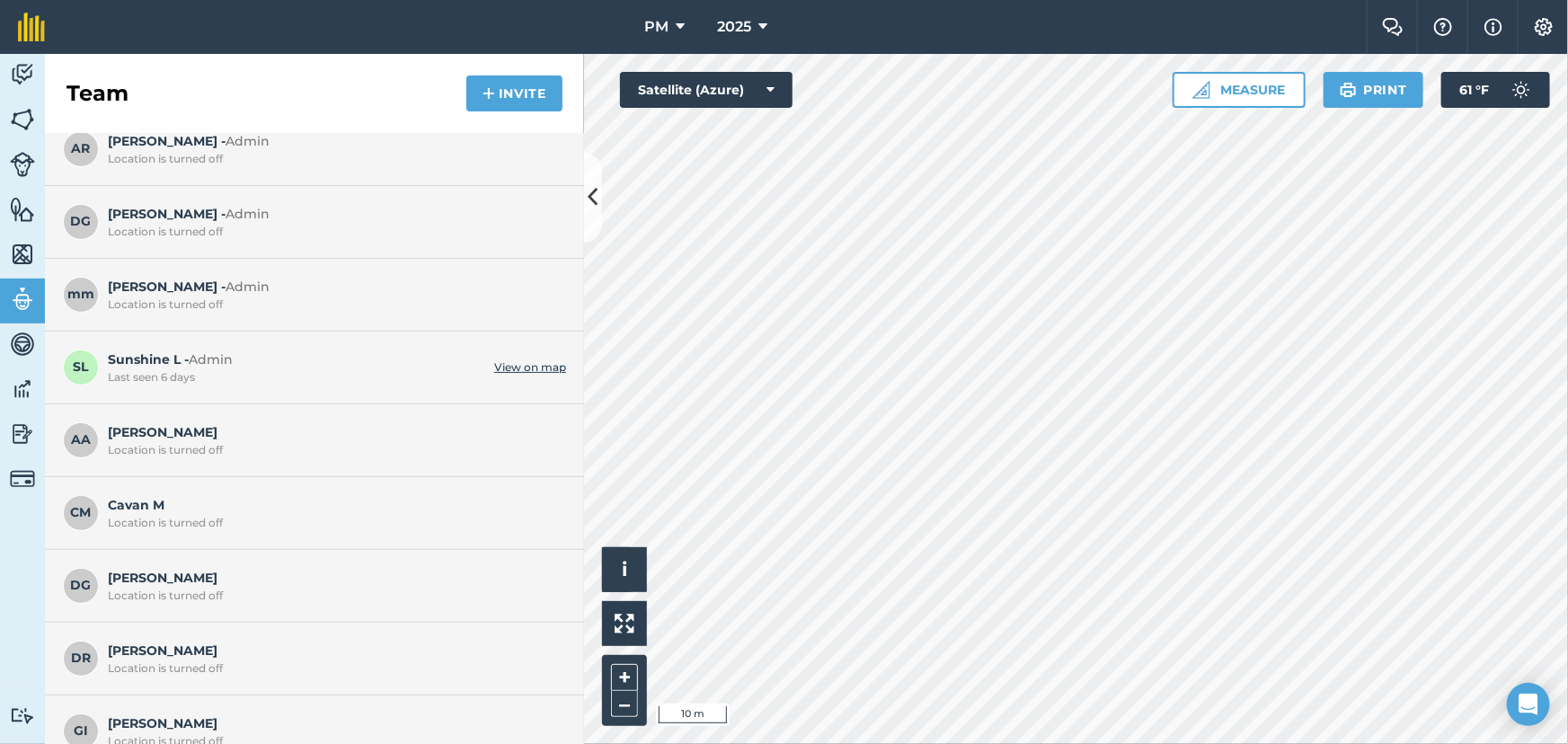
click at [503, 362] on link "View on map" at bounding box center [530, 367] width 72 height 14
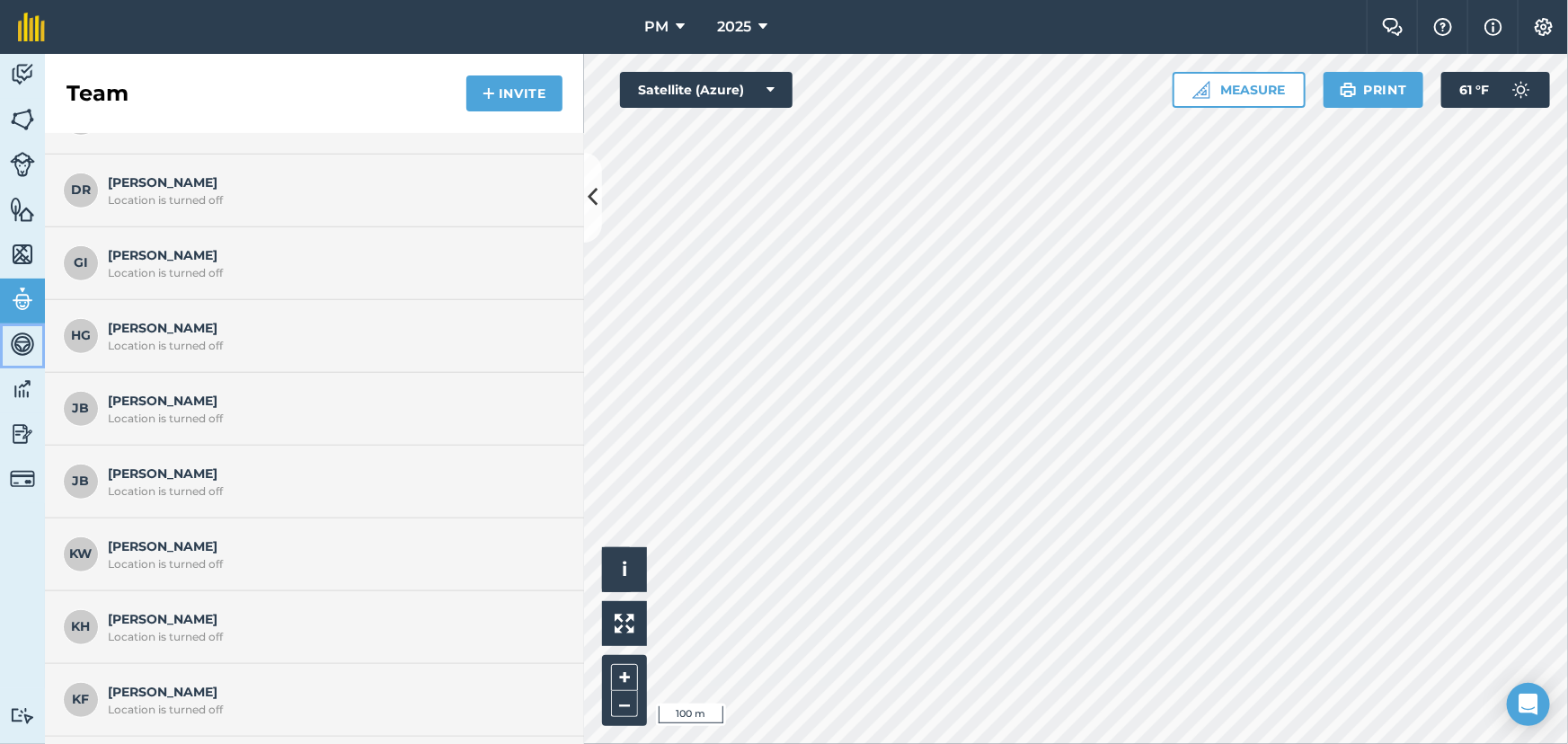
click at [17, 344] on img at bounding box center [22, 344] width 25 height 27
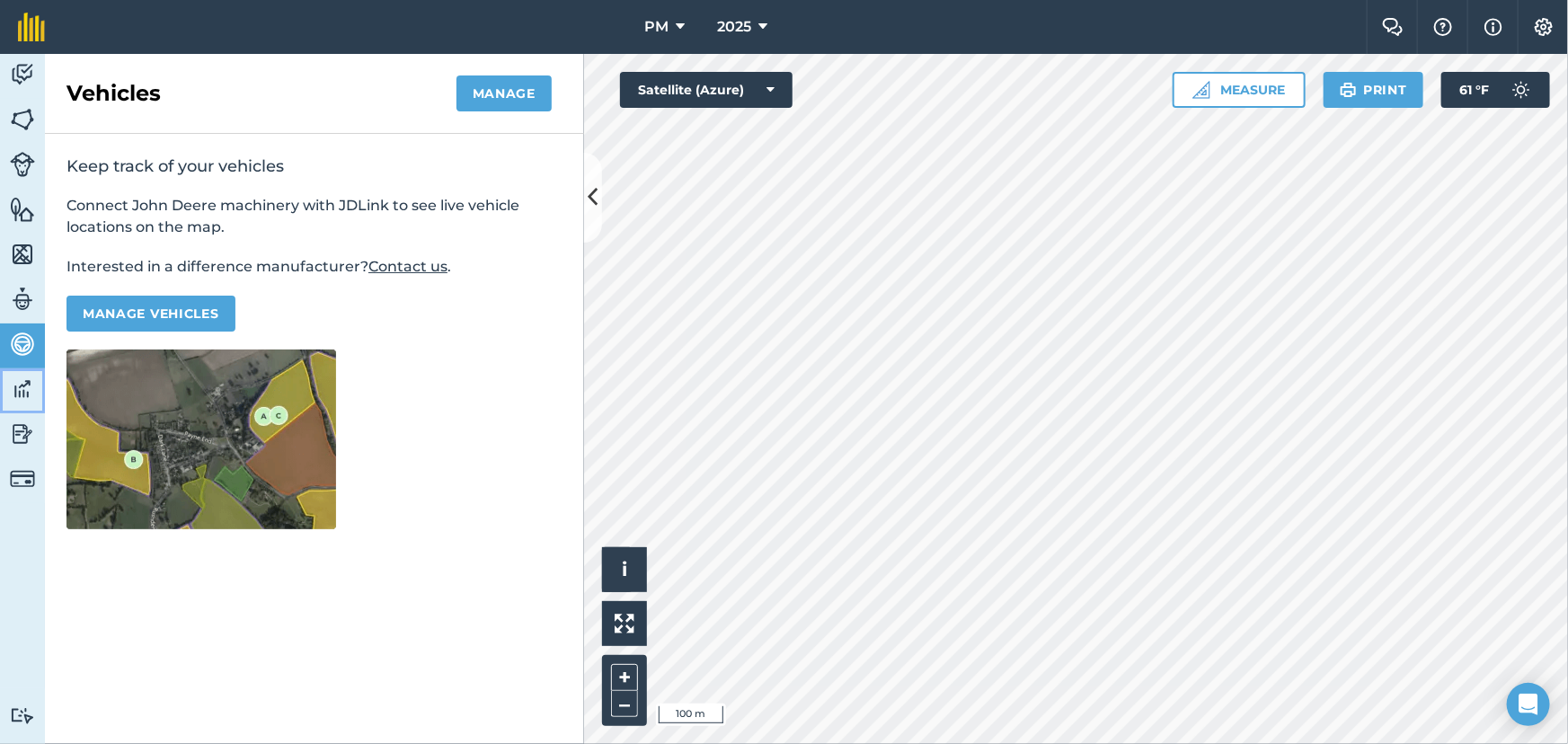
click at [22, 388] on img at bounding box center [22, 389] width 25 height 27
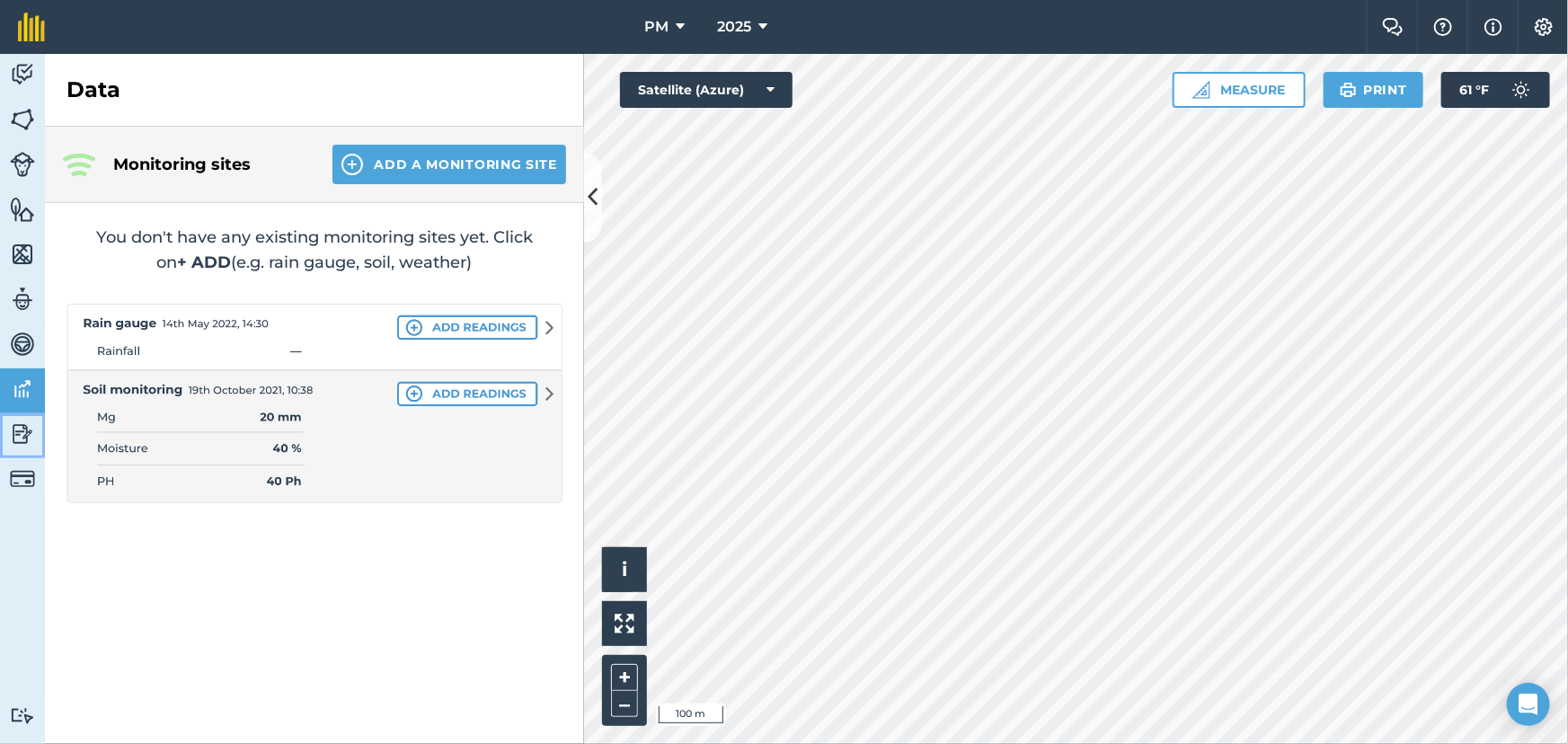
click at [18, 432] on img at bounding box center [22, 434] width 25 height 27
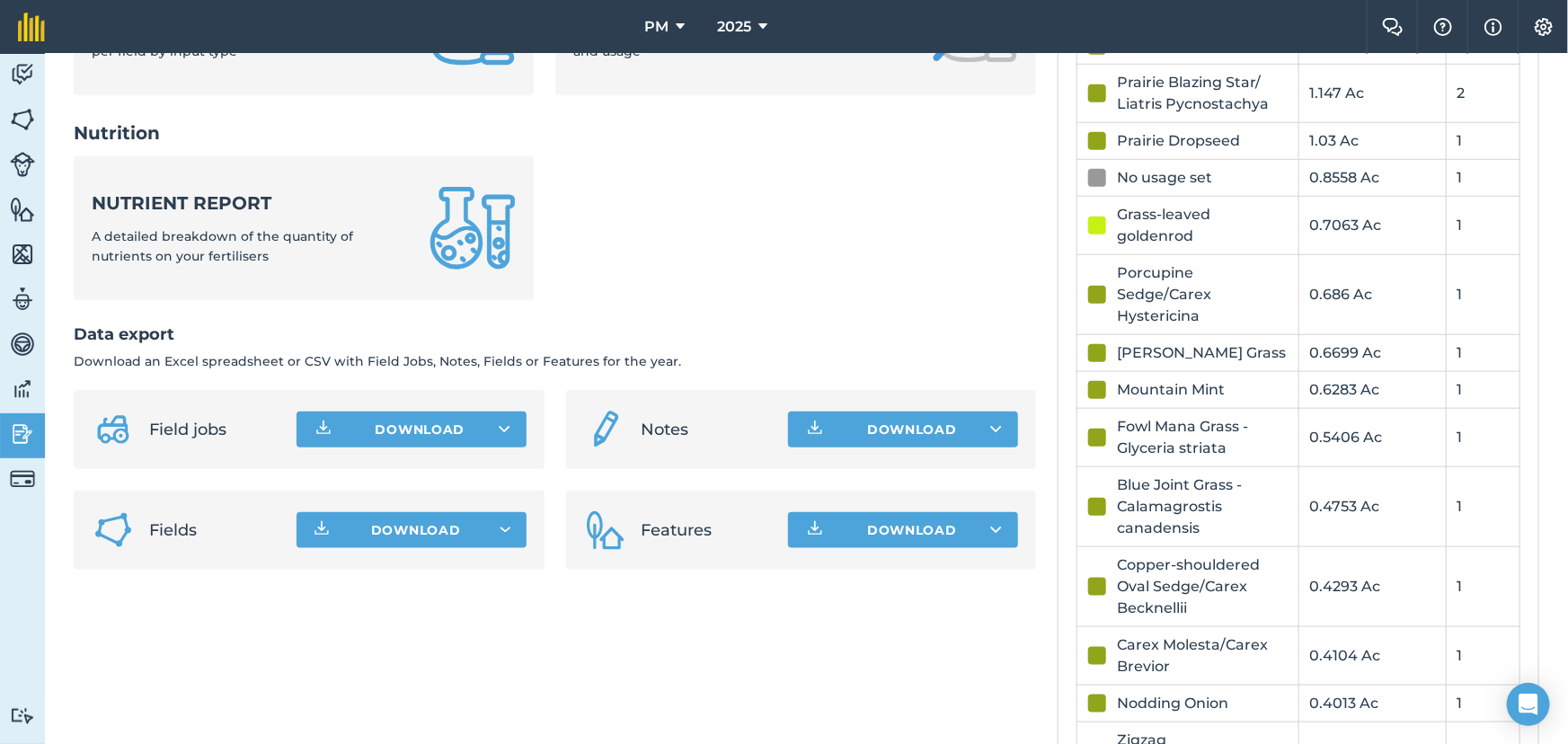
scroll to position [898, 0]
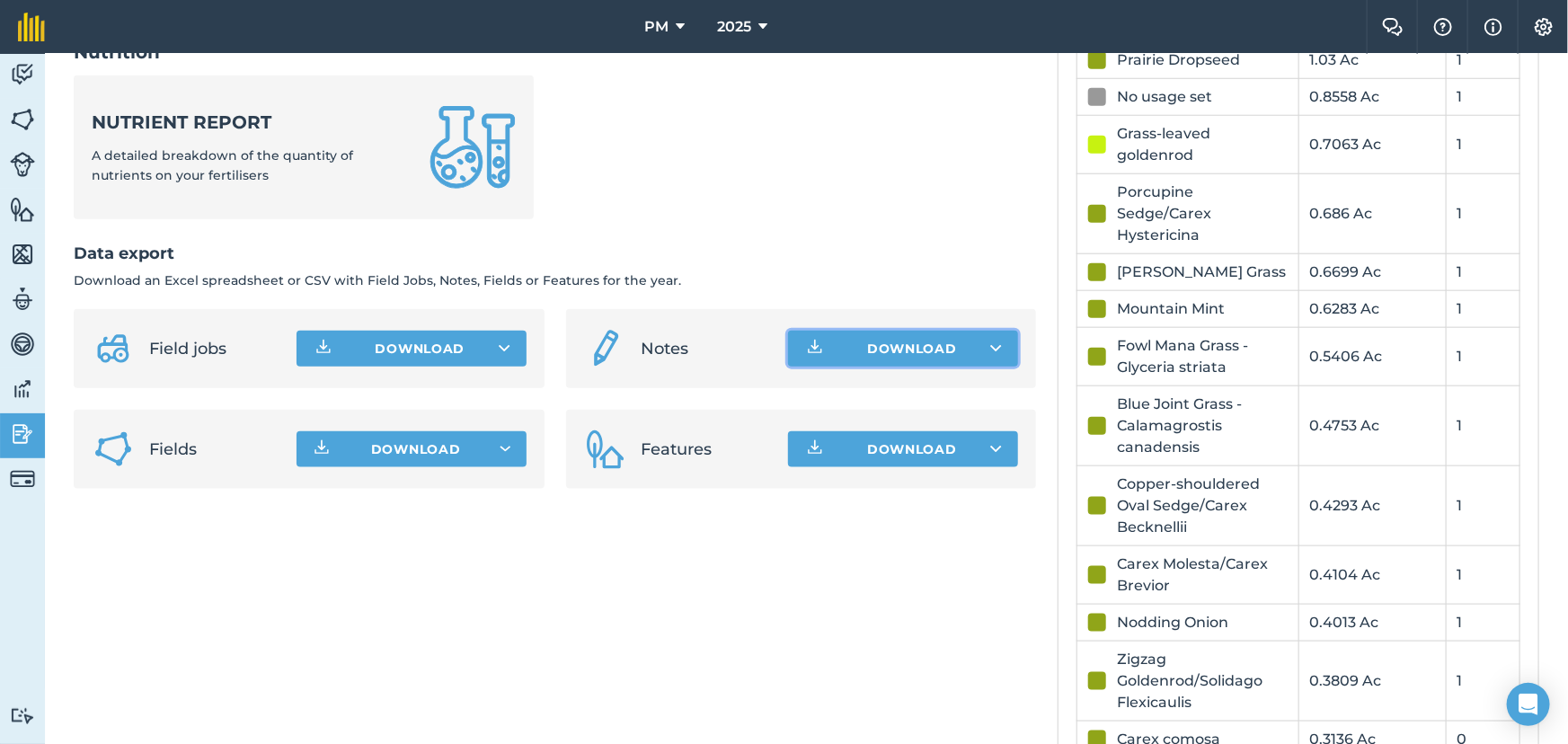
click at [956, 339] on button "Download" at bounding box center [903, 348] width 230 height 36
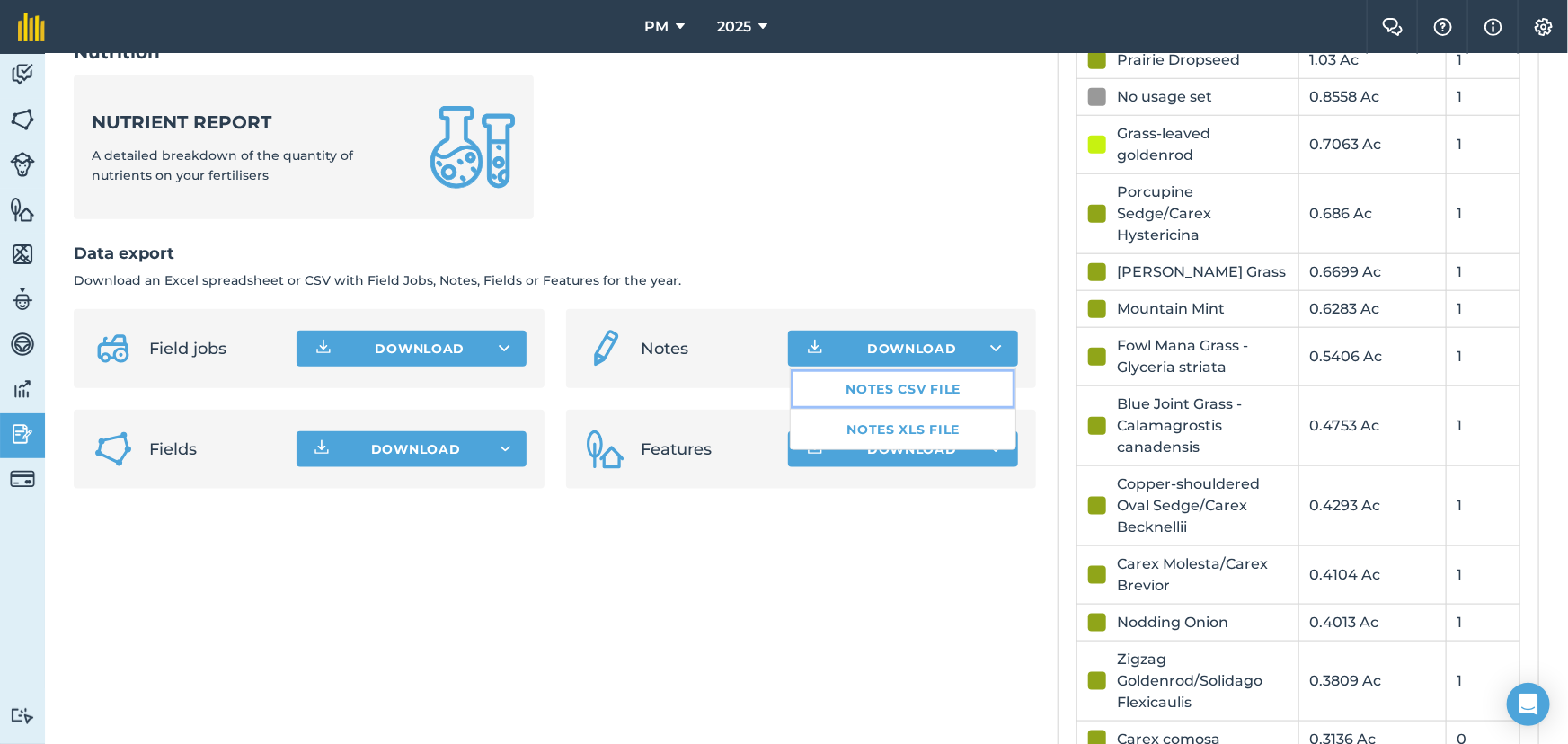
click at [888, 386] on link "Notes CSV file" at bounding box center [903, 389] width 225 height 40
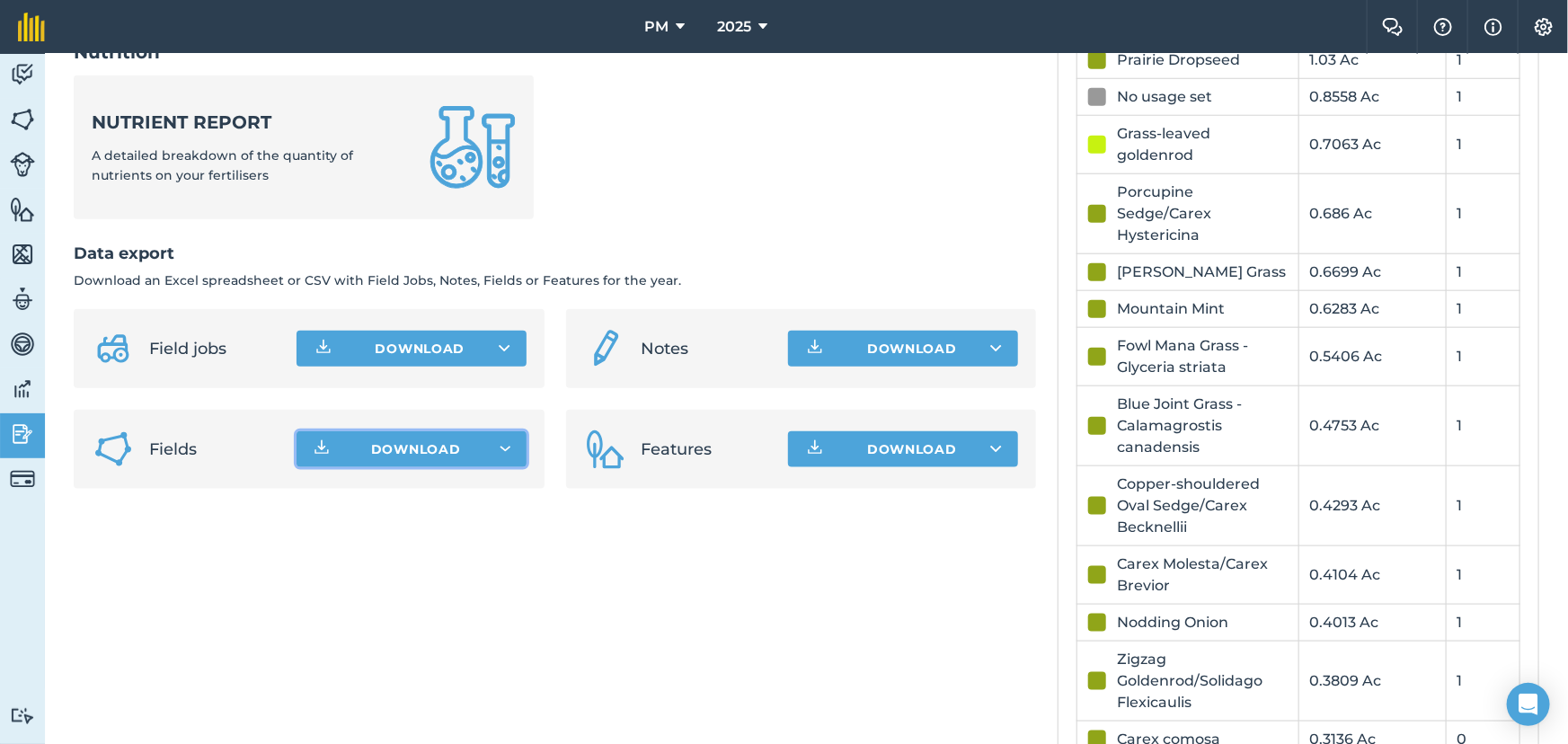
click at [399, 456] on span "Download" at bounding box center [415, 449] width 89 height 18
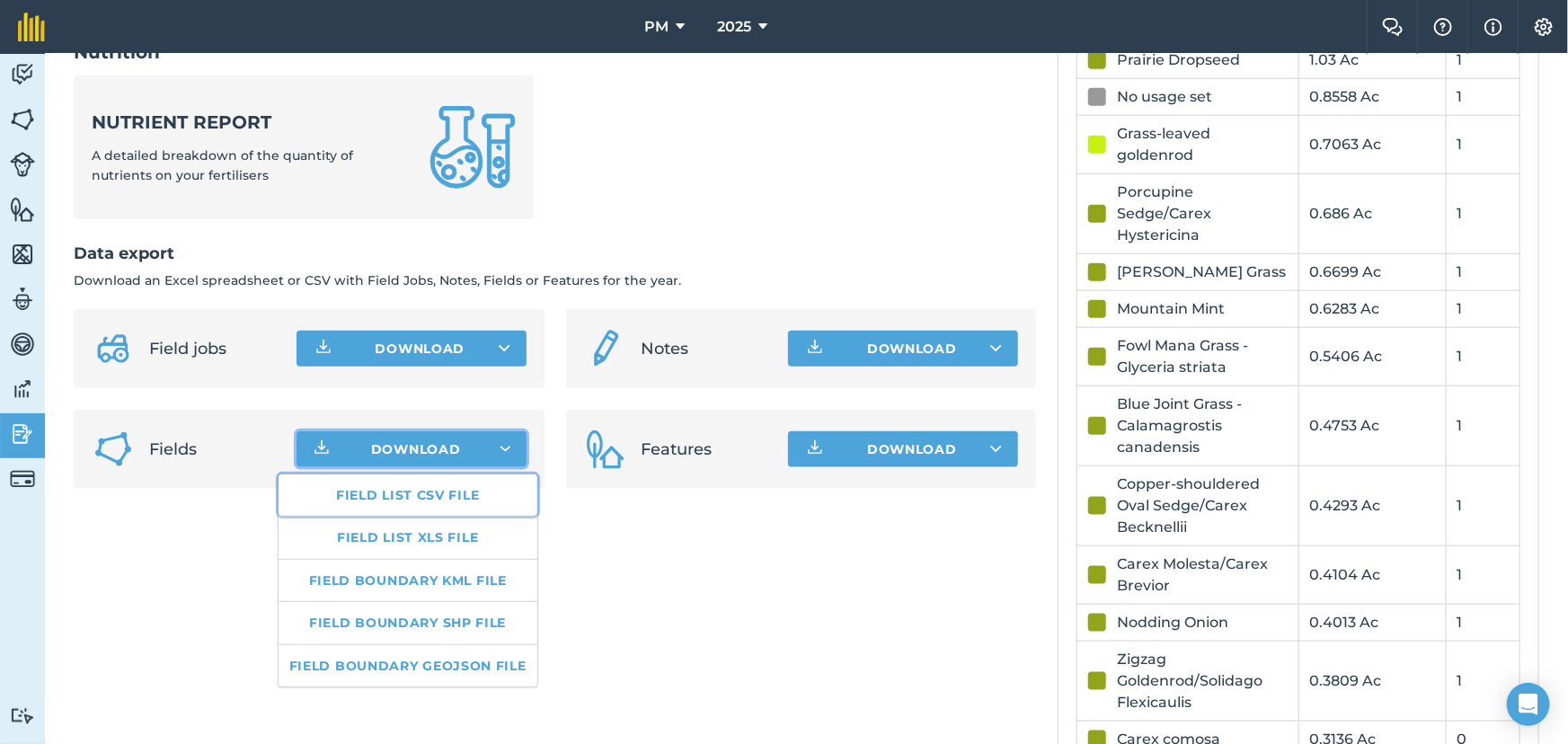
click at [397, 494] on link "Field list CSV file" at bounding box center [408, 495] width 259 height 41
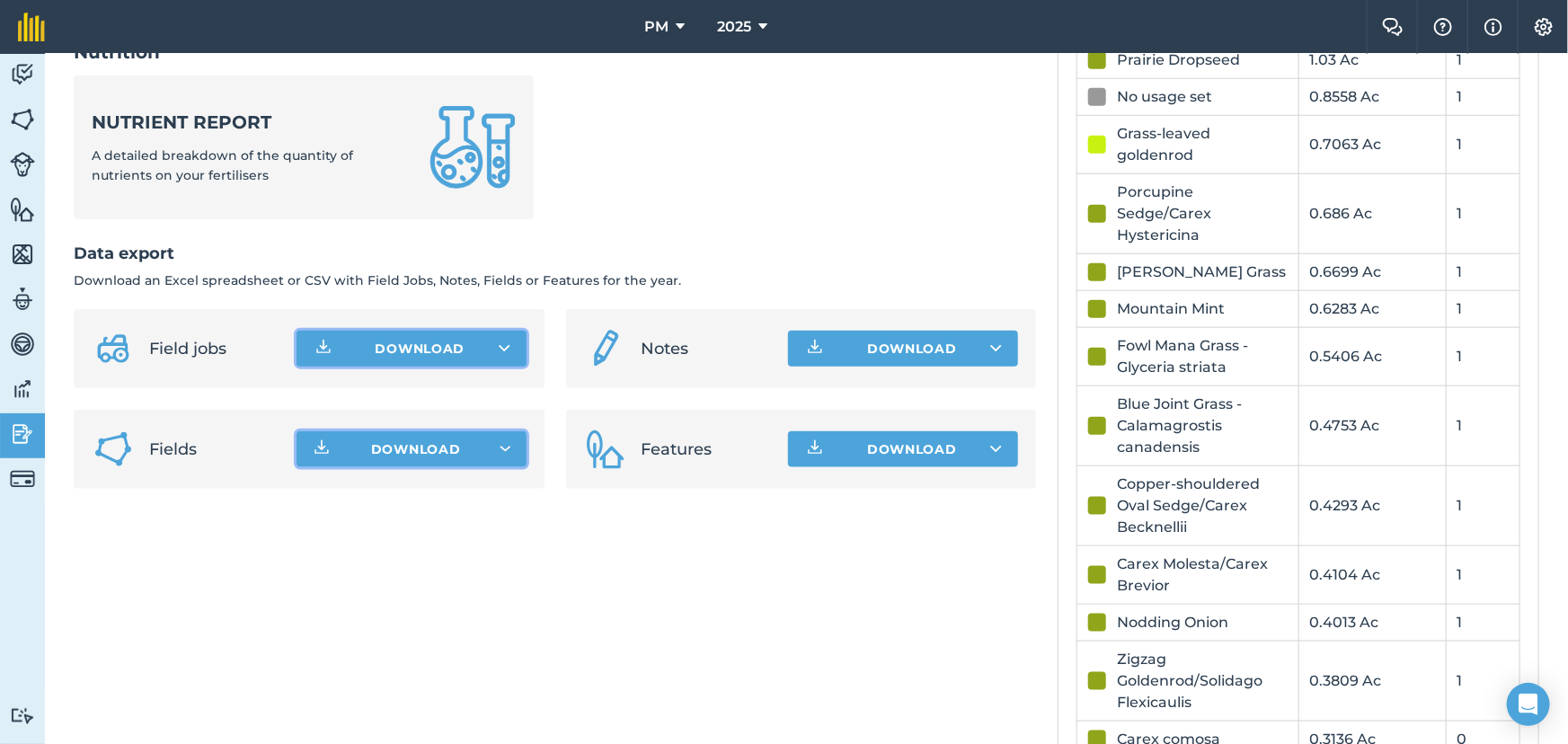
click at [488, 342] on button "Download" at bounding box center [411, 348] width 230 height 36
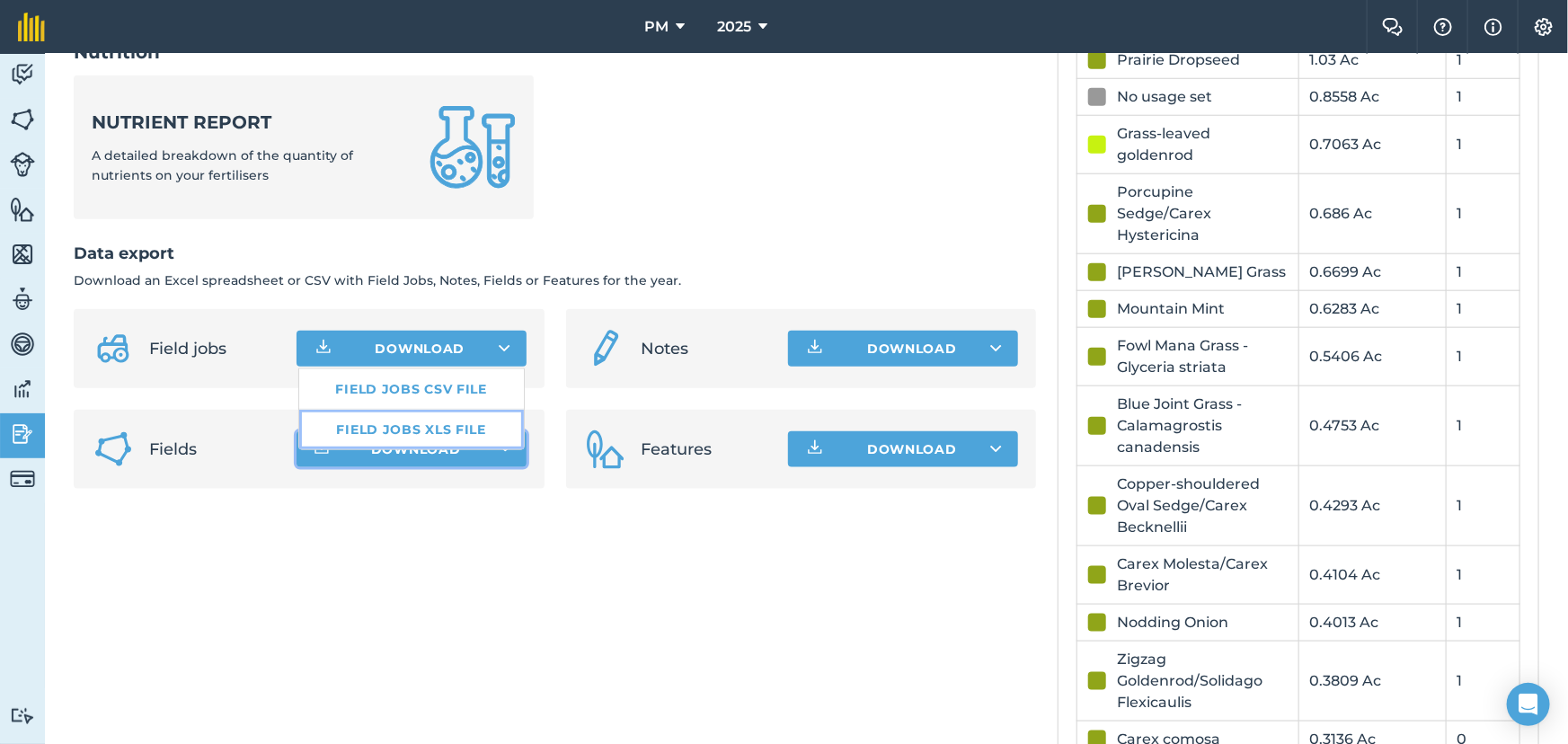
click at [451, 429] on link "Field jobs XLS file" at bounding box center [411, 429] width 225 height 40
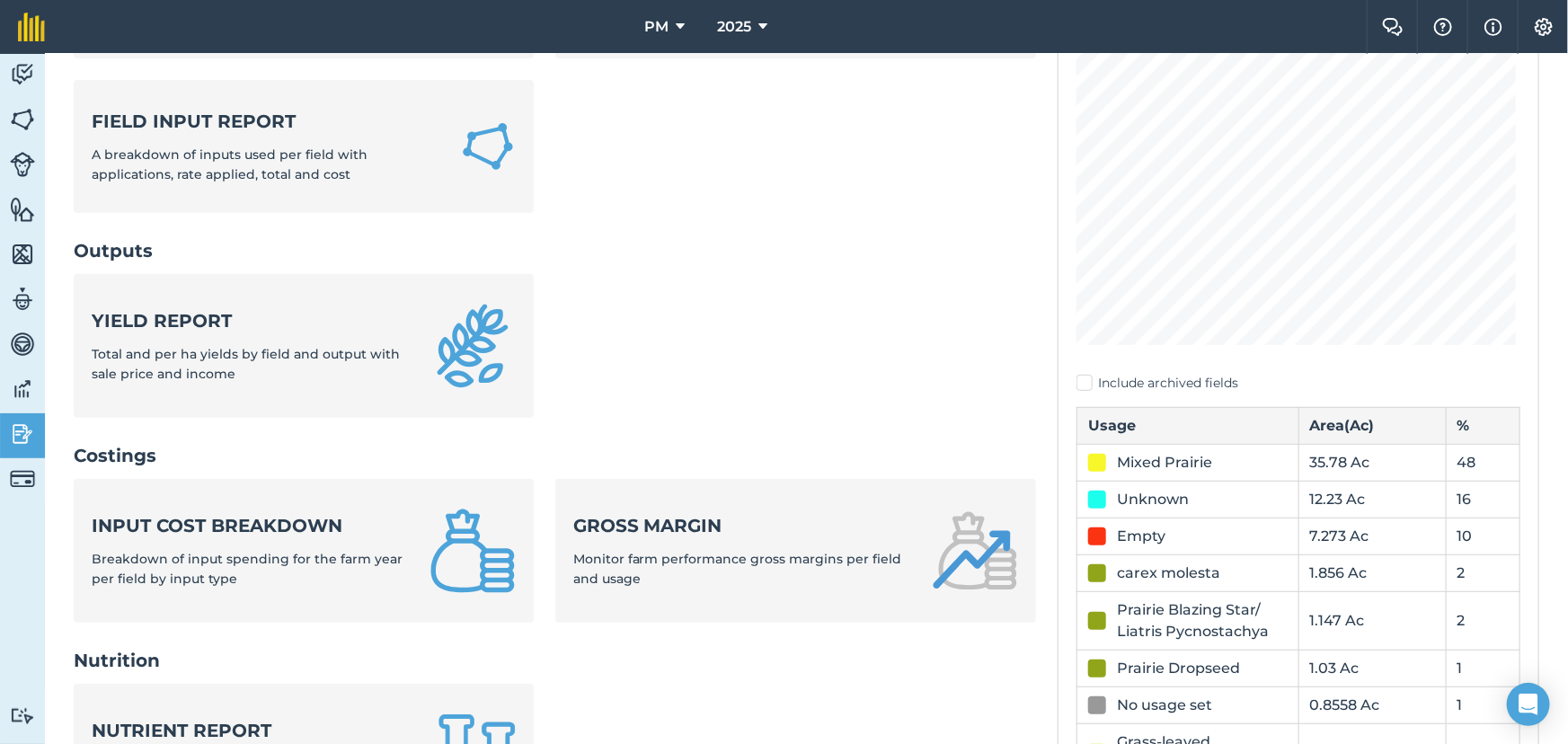
scroll to position [245, 0]
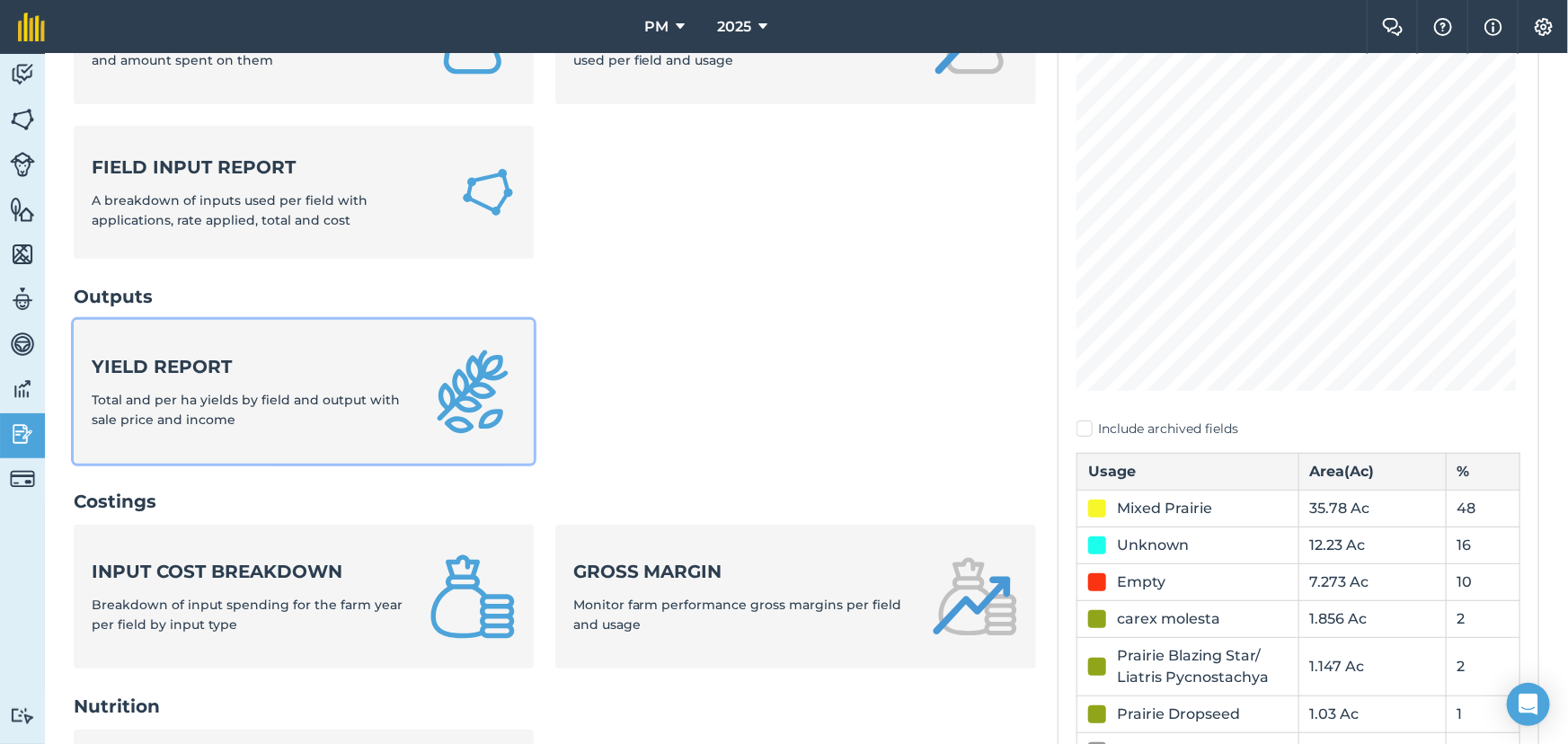
click at [354, 380] on div "Yield report Total and per ha yields by field and output with sale price and in…" at bounding box center [249, 392] width 316 height 76
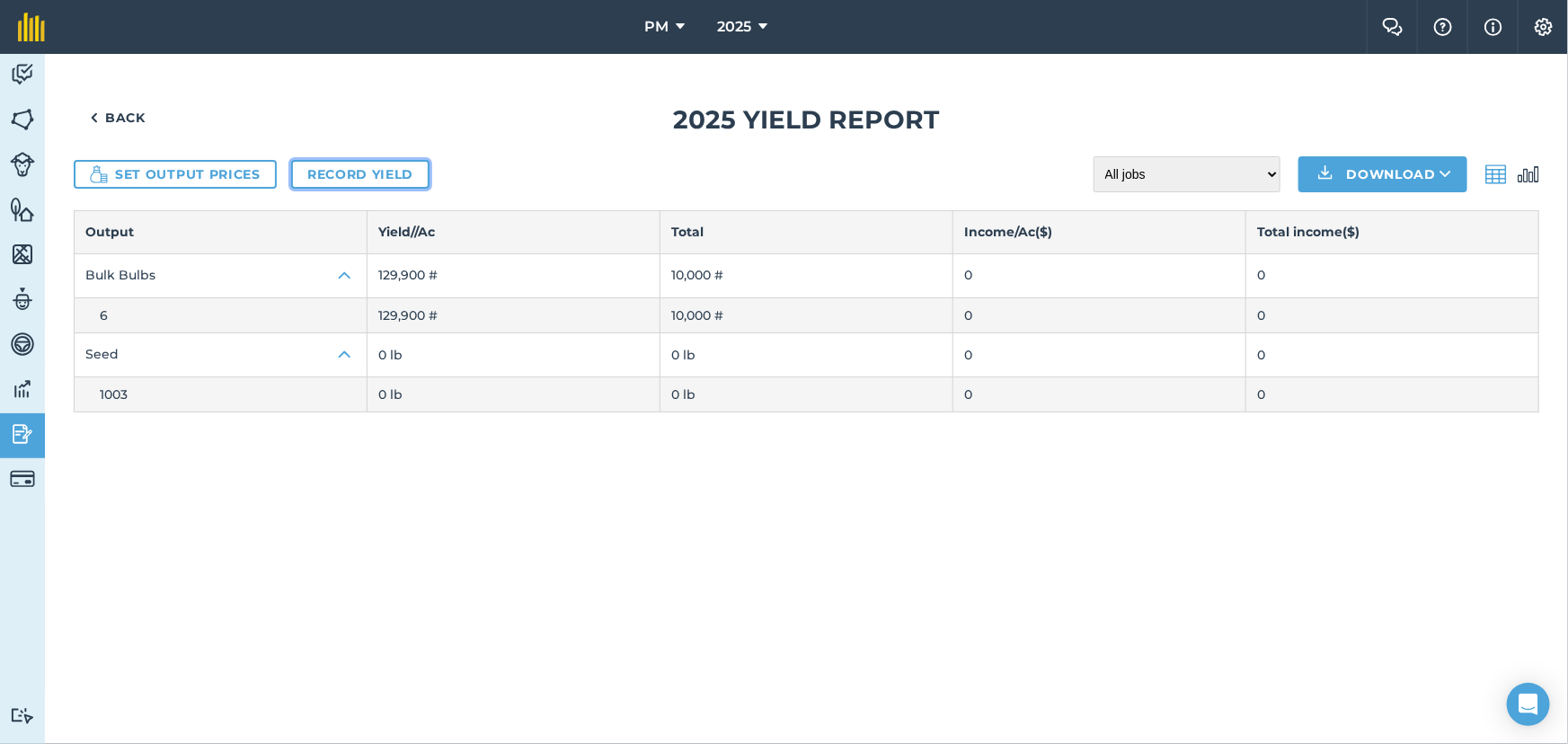
click at [343, 174] on link "Record yield" at bounding box center [360, 174] width 138 height 29
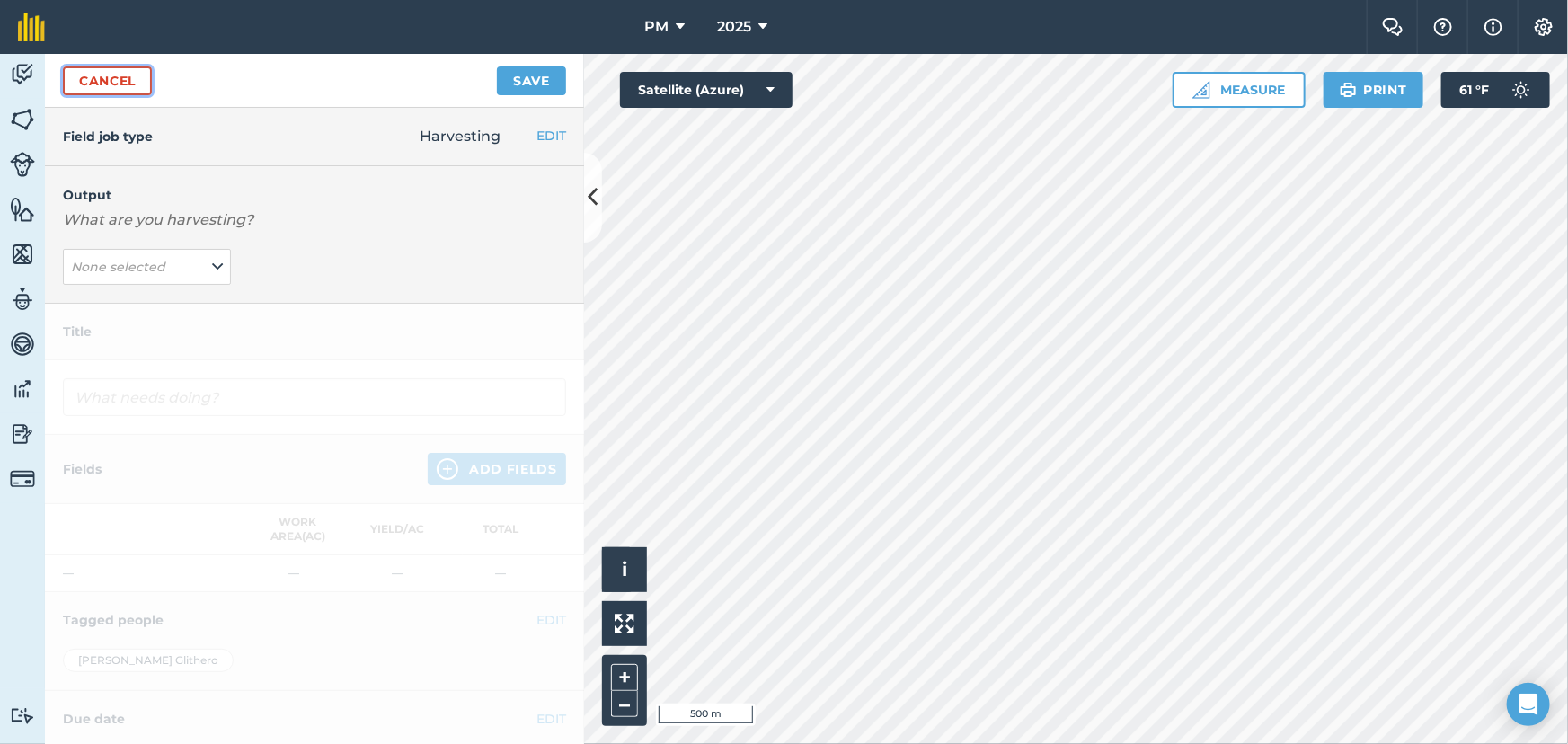
click at [122, 74] on link "Cancel" at bounding box center [107, 81] width 88 height 29
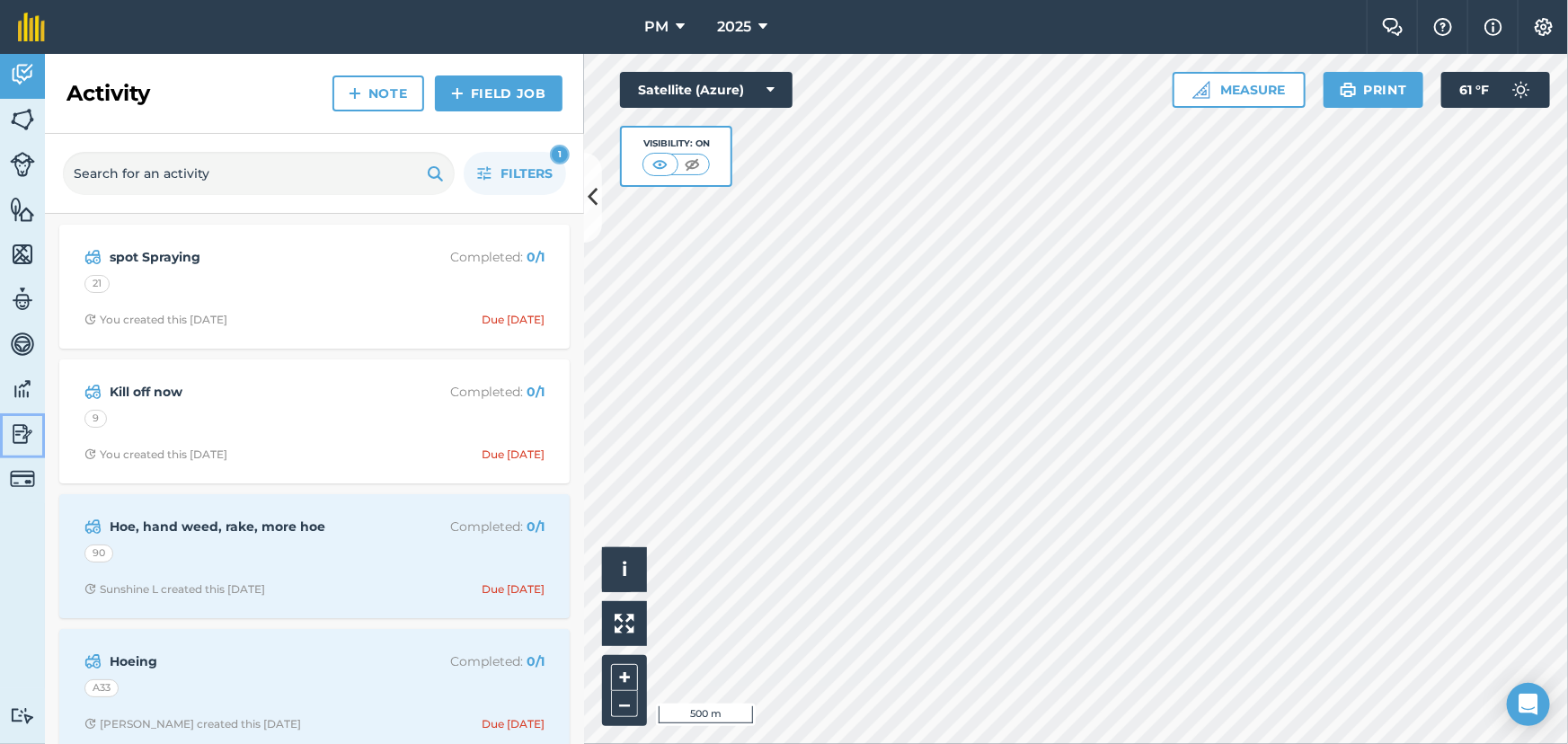
click at [21, 434] on img at bounding box center [22, 434] width 25 height 27
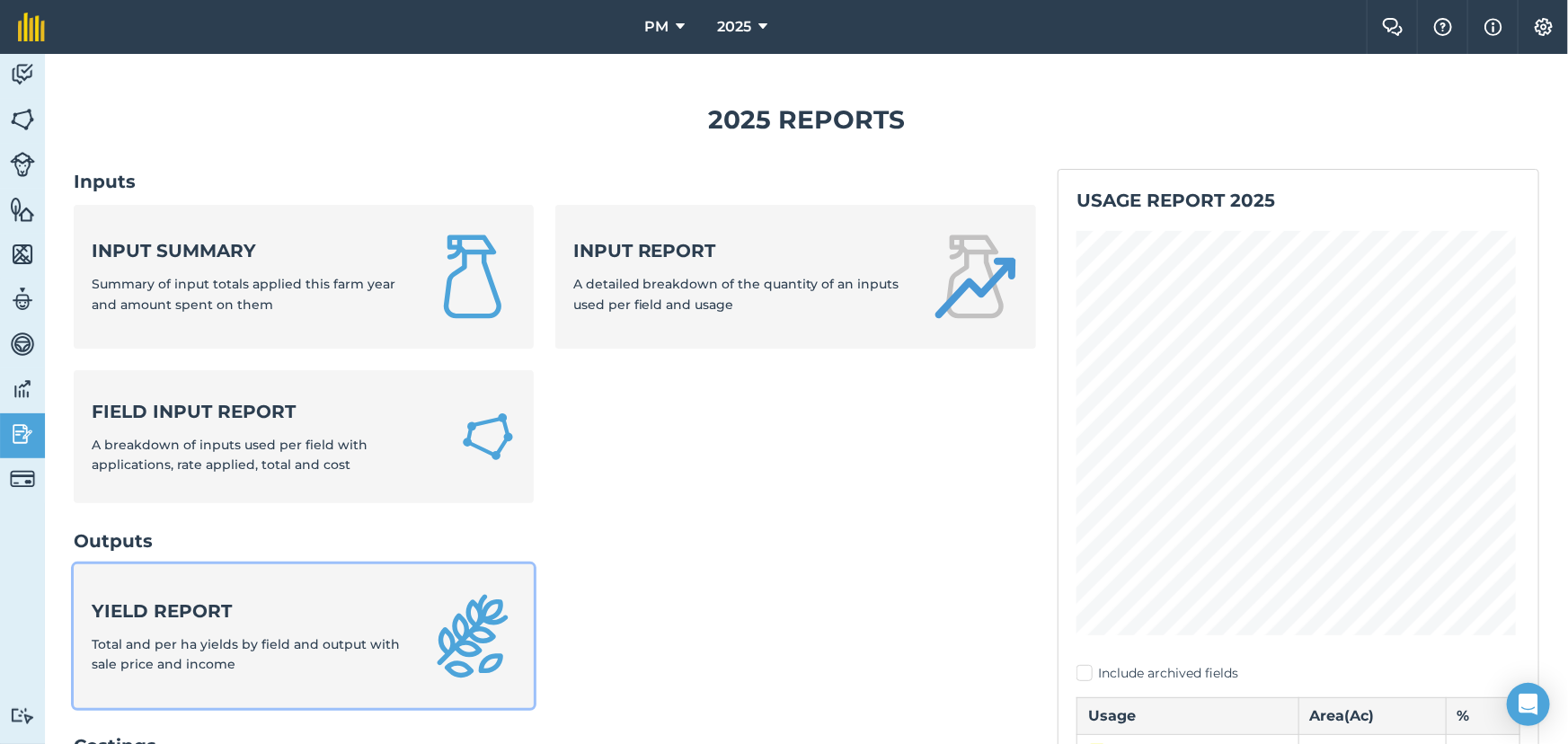
click at [172, 618] on strong "Yield report" at bounding box center [249, 611] width 316 height 25
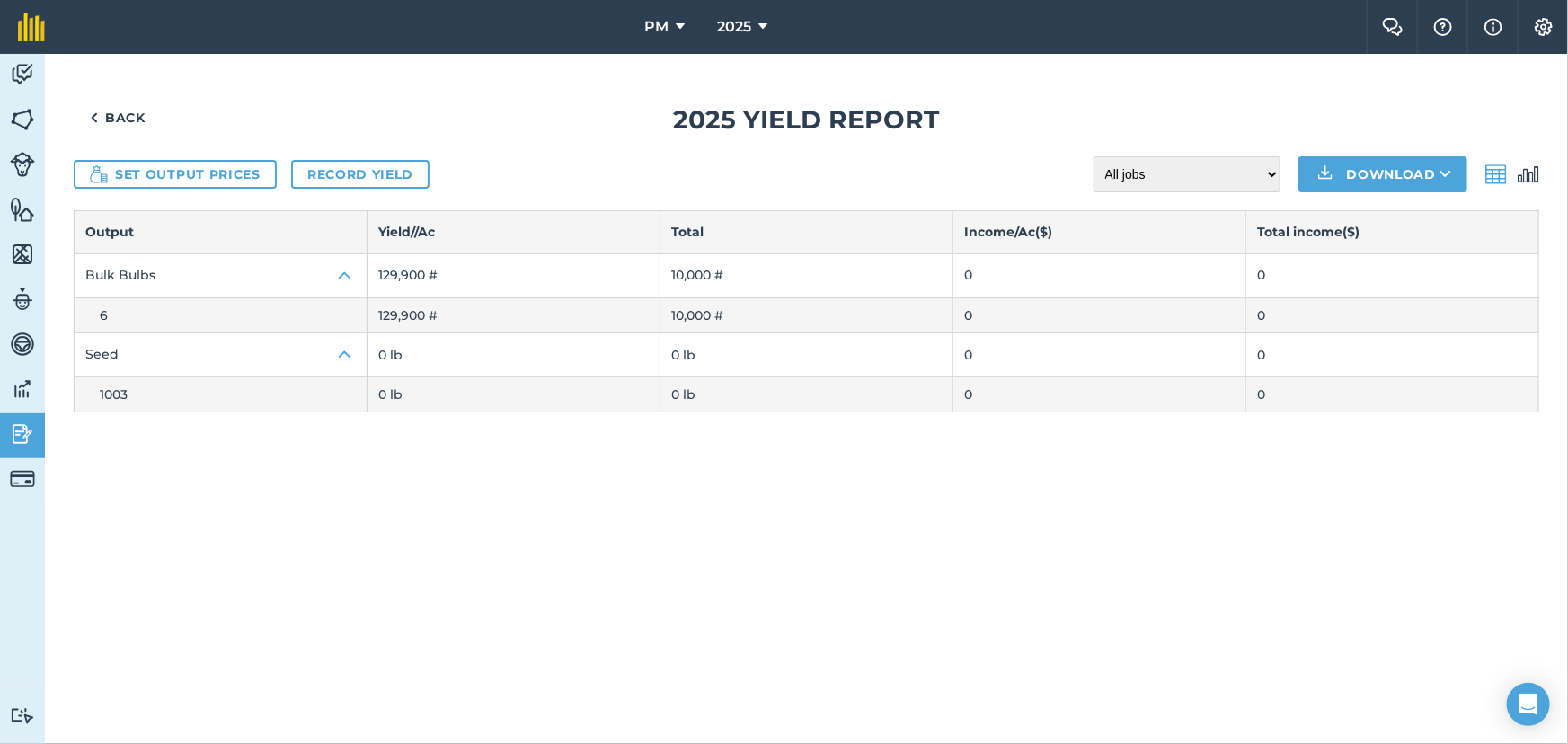
click at [1496, 177] on img at bounding box center [1496, 174] width 22 height 22
click at [1529, 180] on img at bounding box center [1528, 174] width 22 height 22
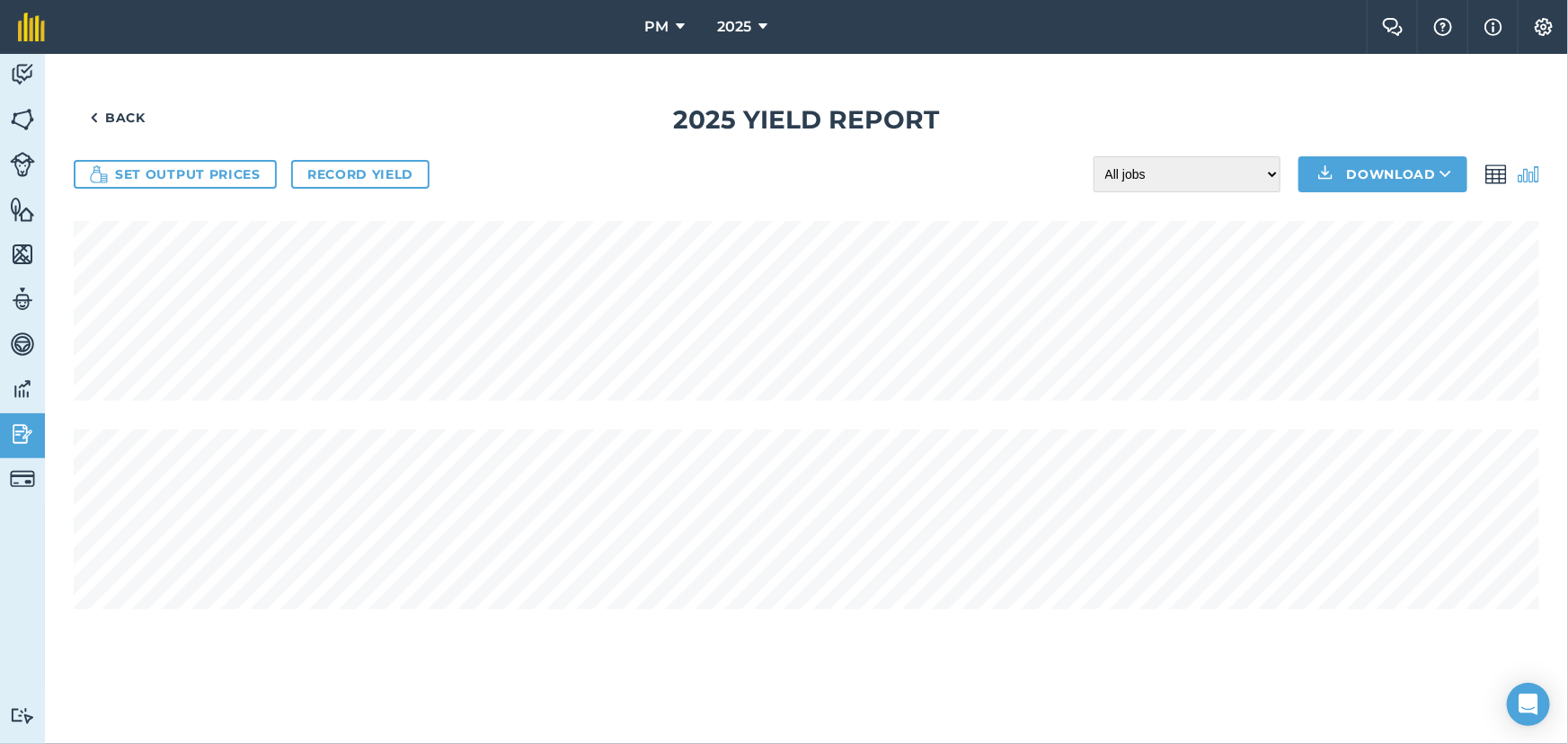
click at [1492, 172] on img at bounding box center [1496, 174] width 22 height 22
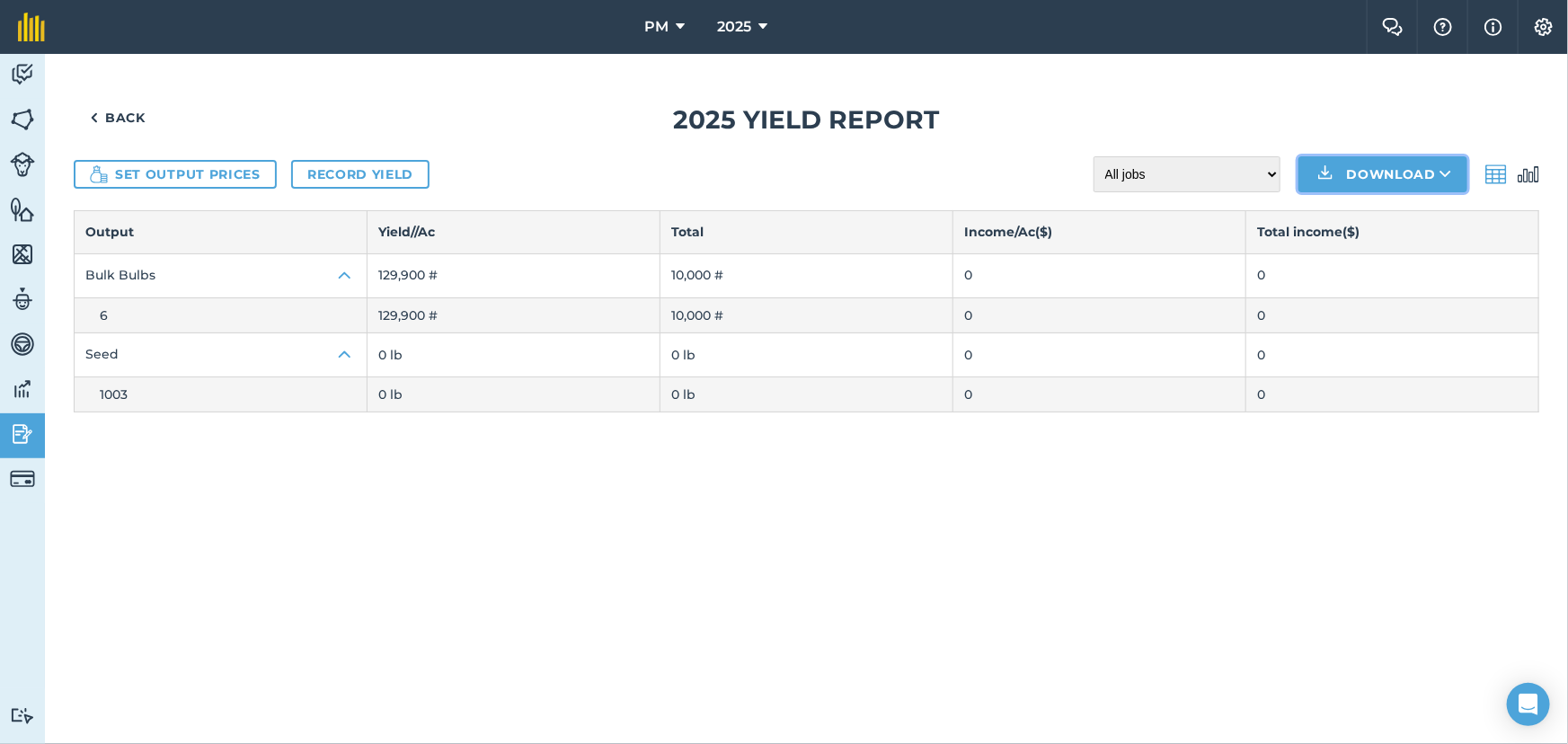
click at [1333, 173] on img at bounding box center [1324, 174] width 22 height 22
click at [1371, 253] on link "XLS" at bounding box center [1383, 255] width 164 height 40
click at [111, 121] on link "Back" at bounding box center [118, 118] width 88 height 36
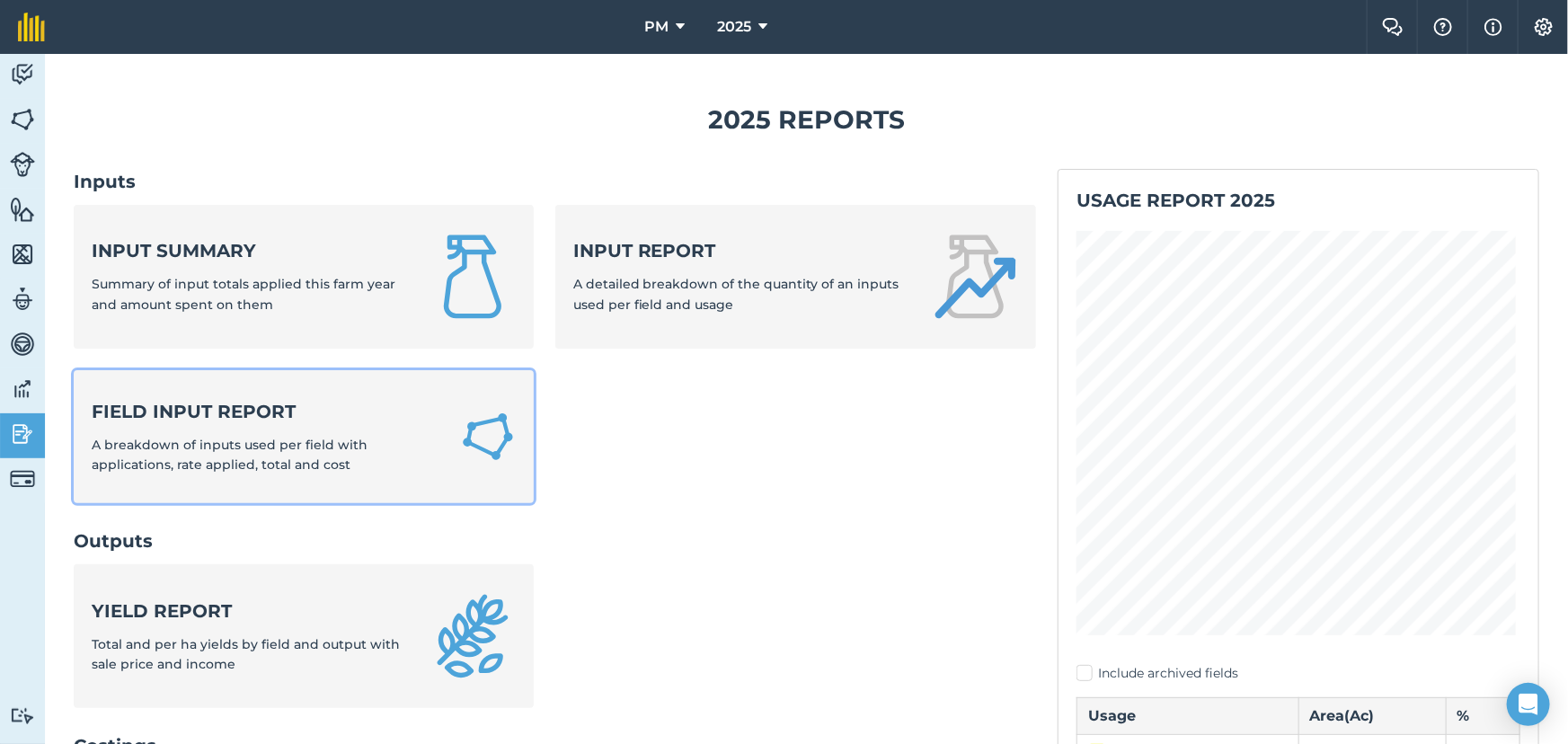
click at [314, 449] on span "A breakdown of inputs used per field with applications, rate applied, total and…" at bounding box center [229, 455] width 276 height 36
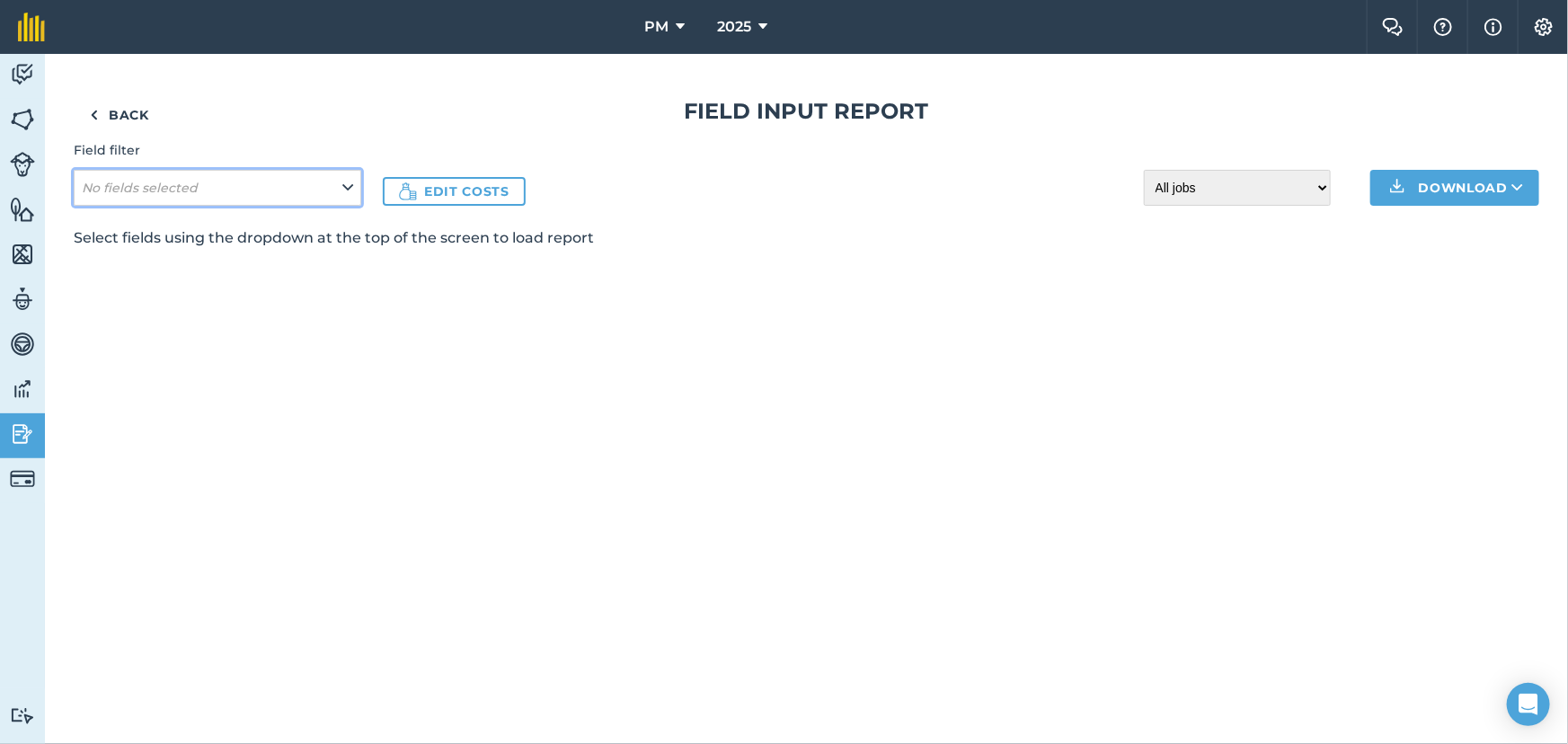
click at [334, 195] on button "No fields selected" at bounding box center [216, 187] width 287 height 36
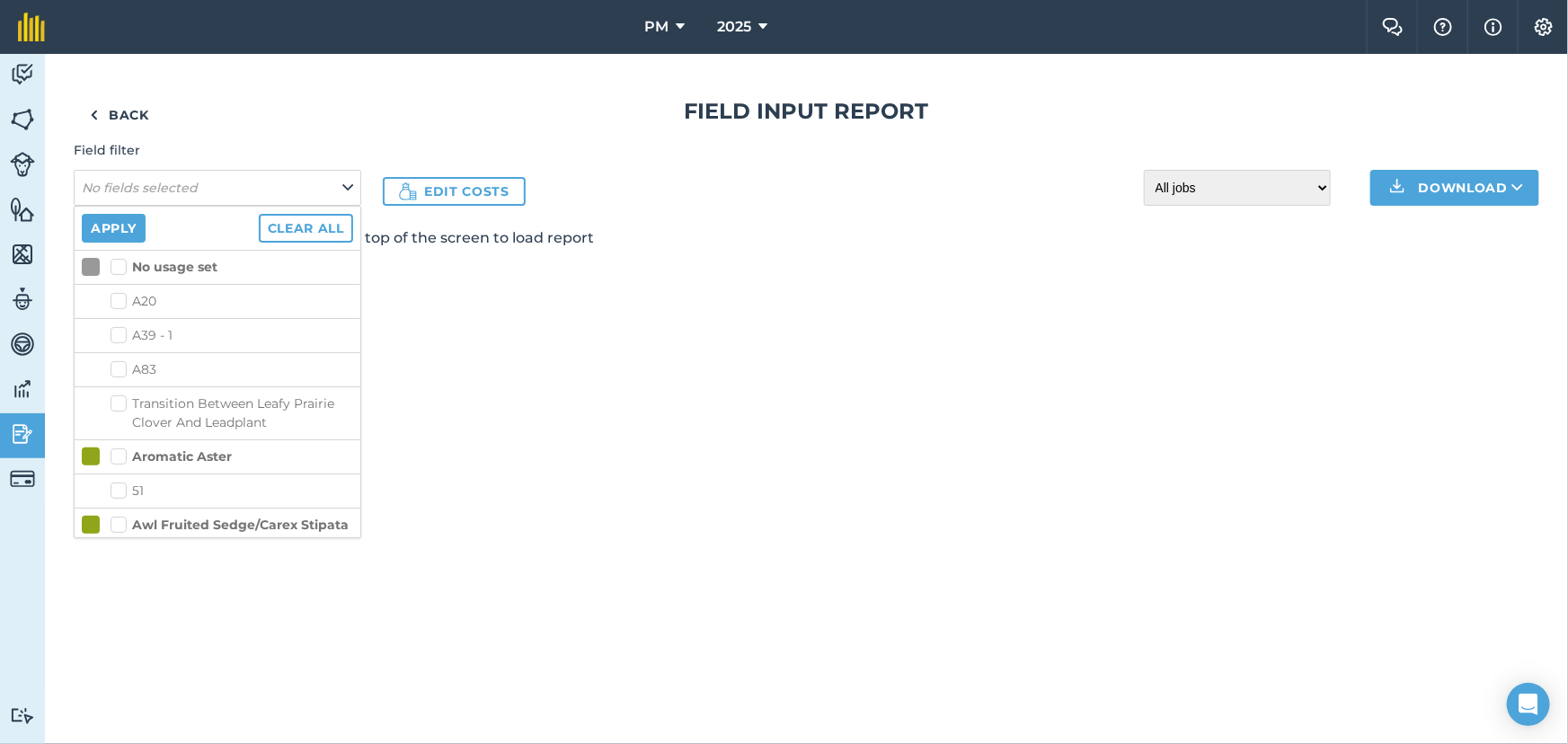
click at [669, 322] on div "Back Field Input Report Field filter No fields selected Apply Clear all No usag…" at bounding box center [807, 398] width 1523 height 690
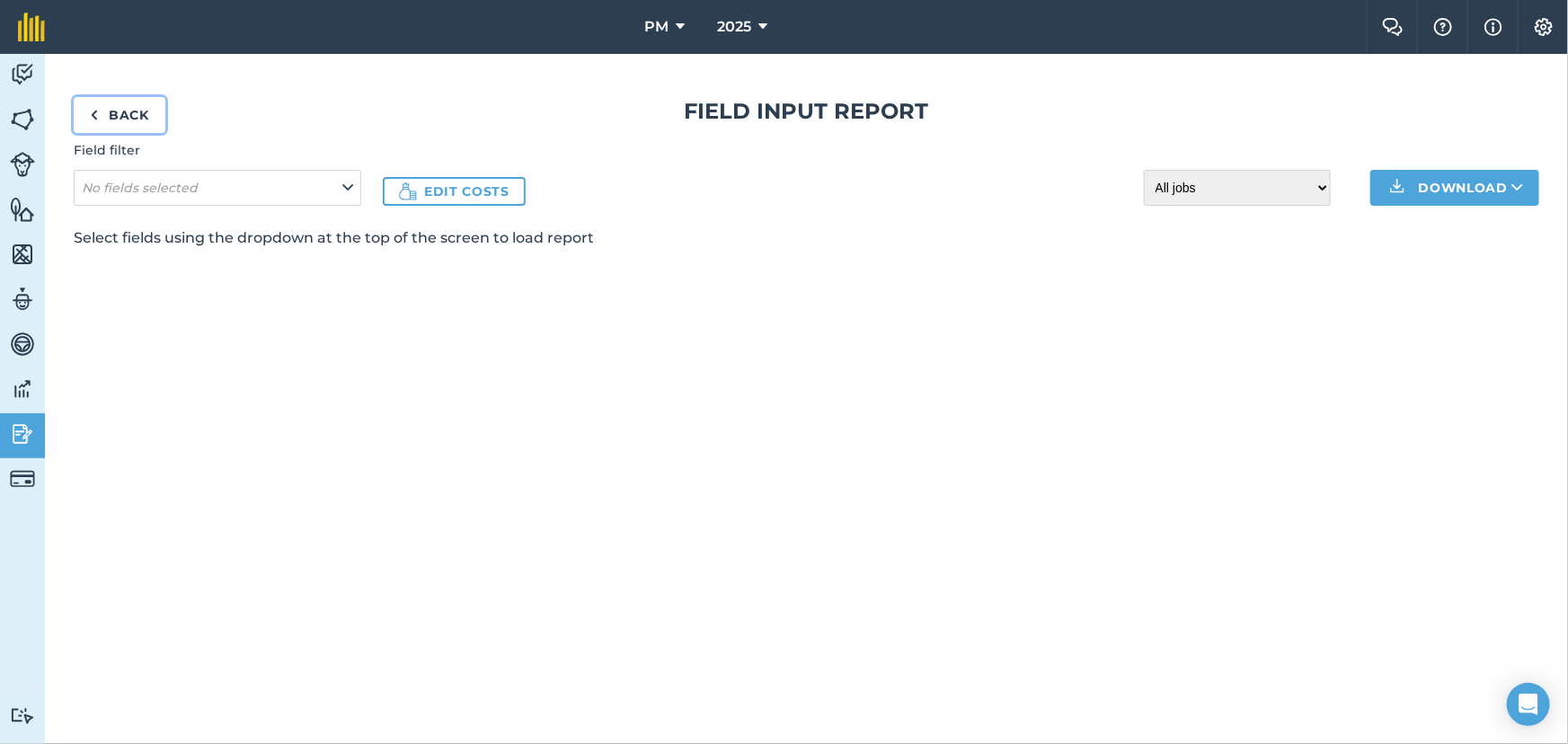
click at [94, 114] on img at bounding box center [93, 115] width 8 height 22
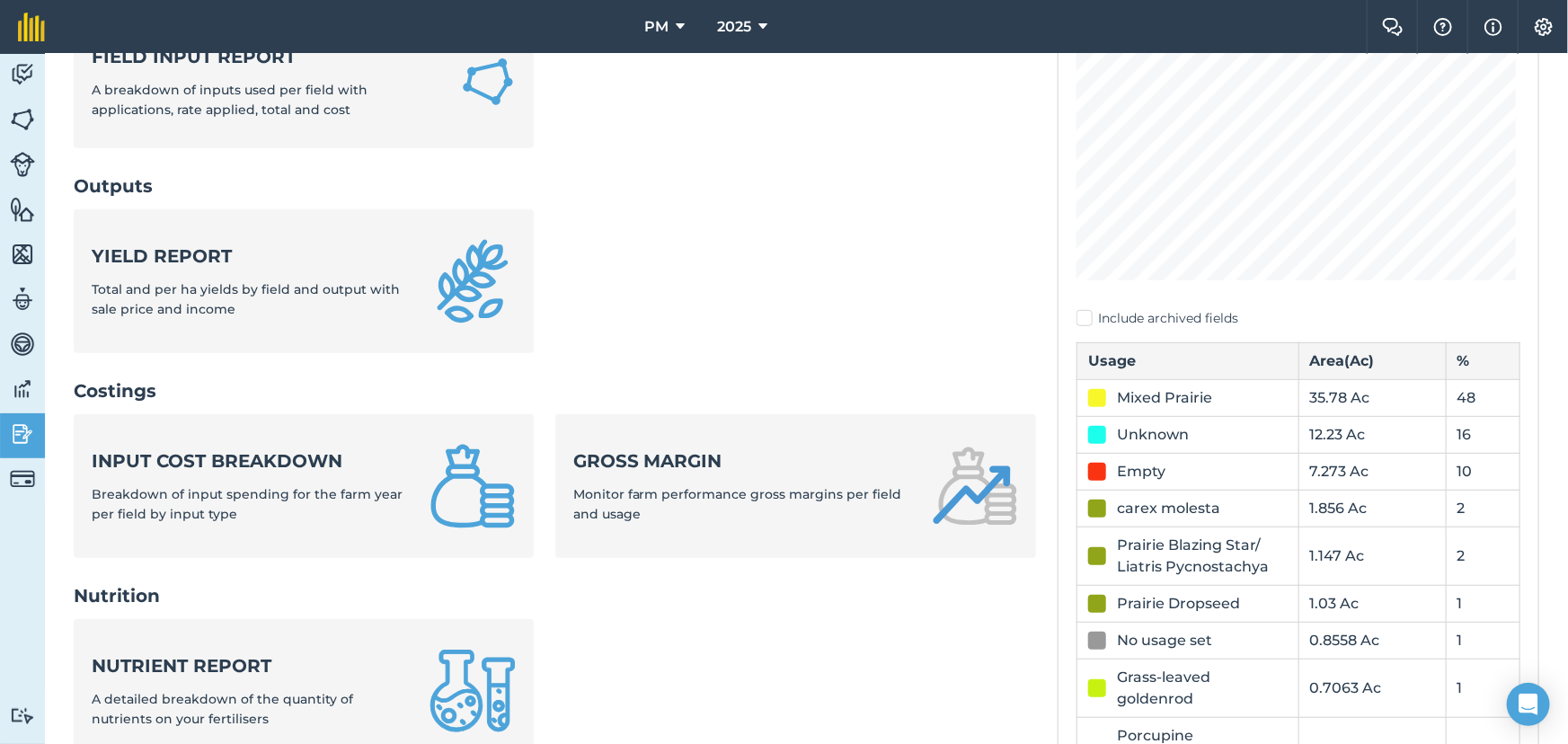
scroll to position [326, 0]
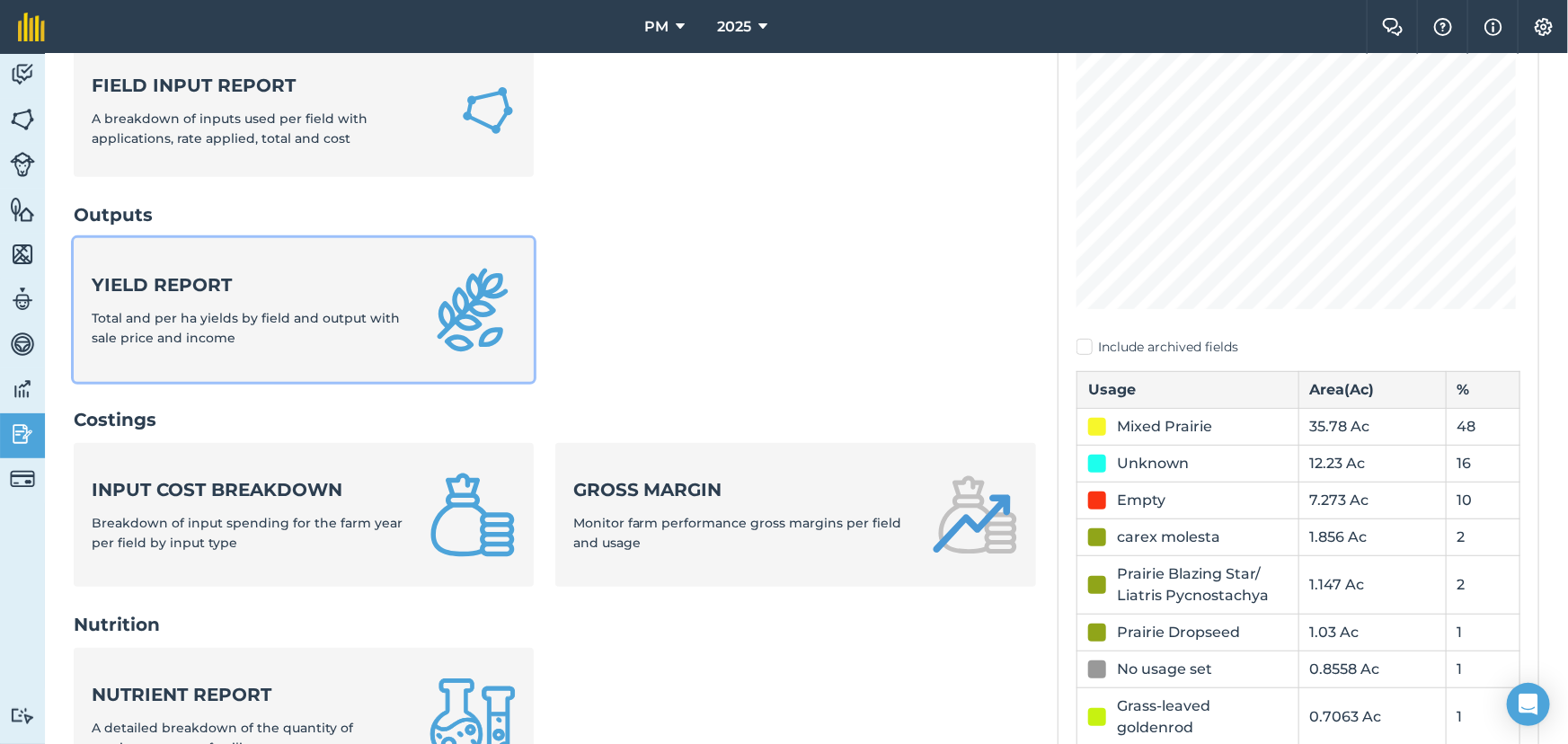
click at [464, 307] on img at bounding box center [472, 310] width 87 height 87
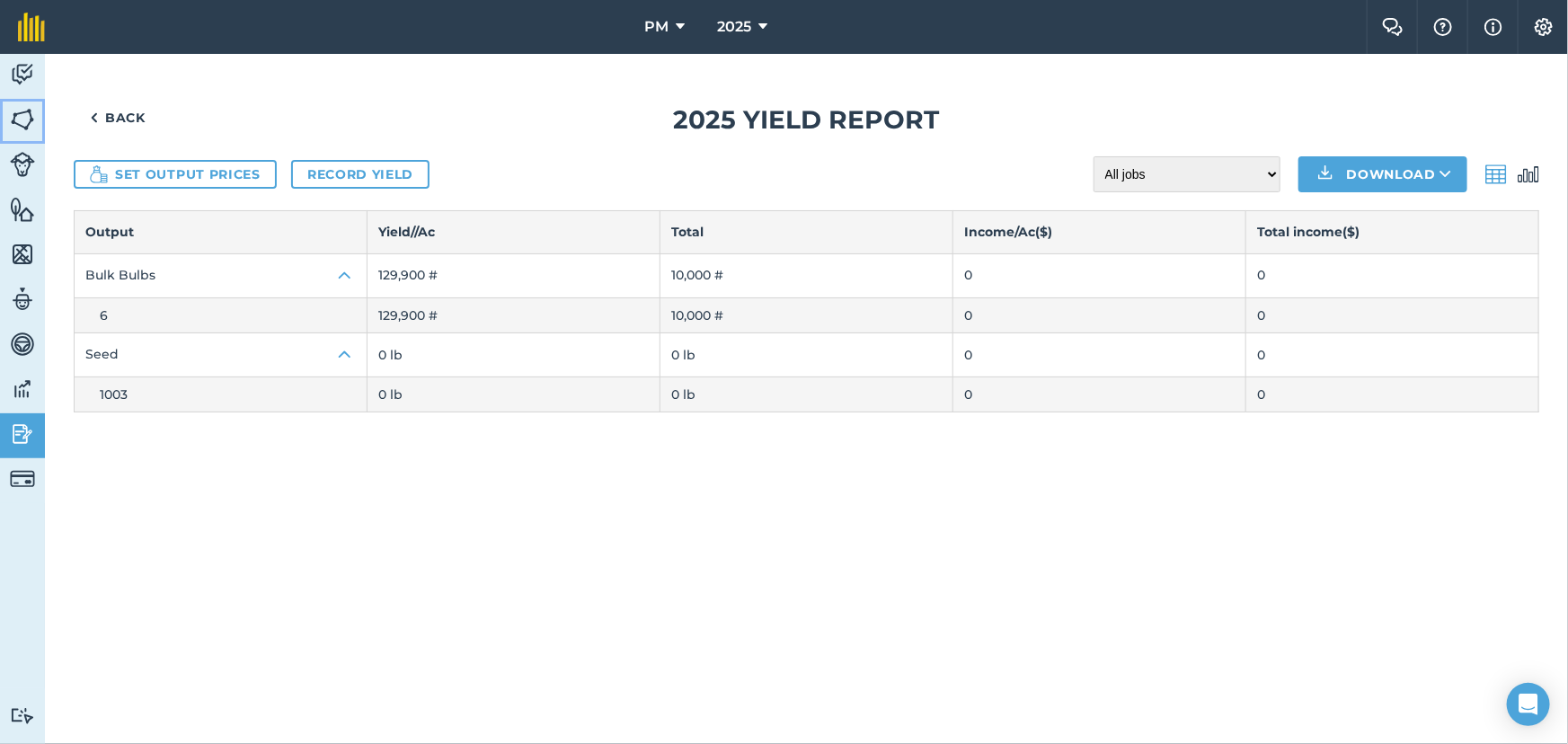
click at [19, 119] on img at bounding box center [22, 120] width 25 height 27
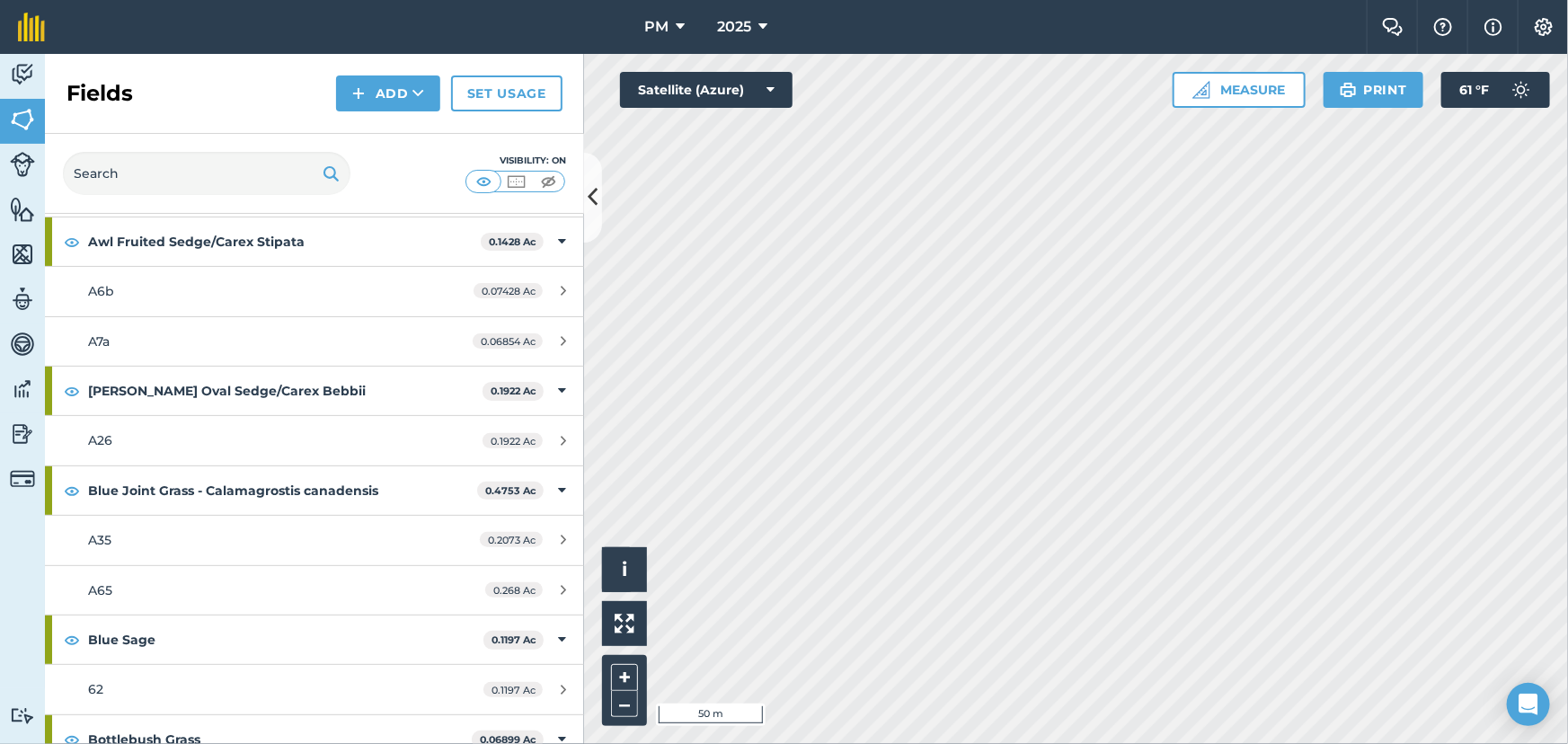
scroll to position [490, 0]
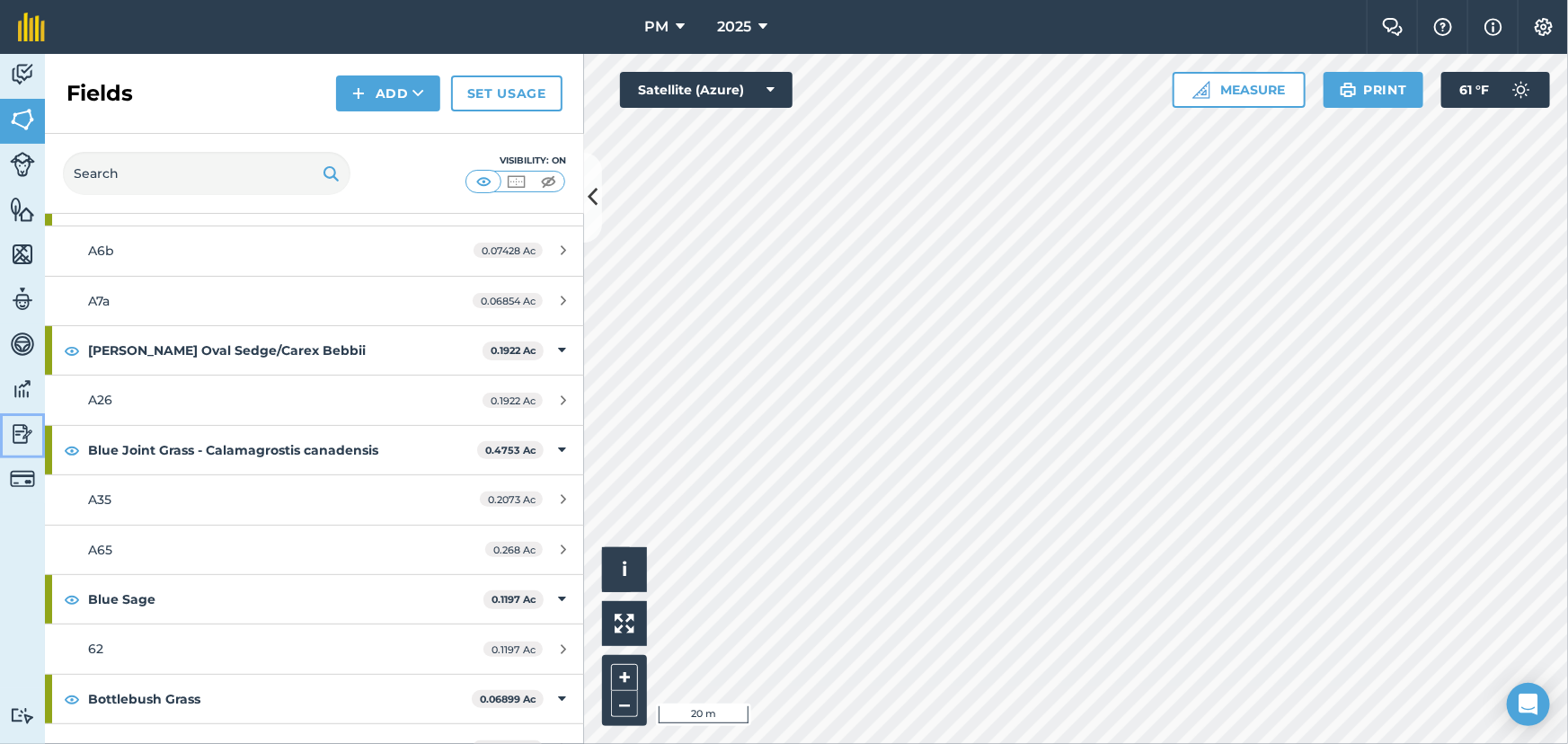
click at [18, 421] on img at bounding box center [22, 434] width 25 height 27
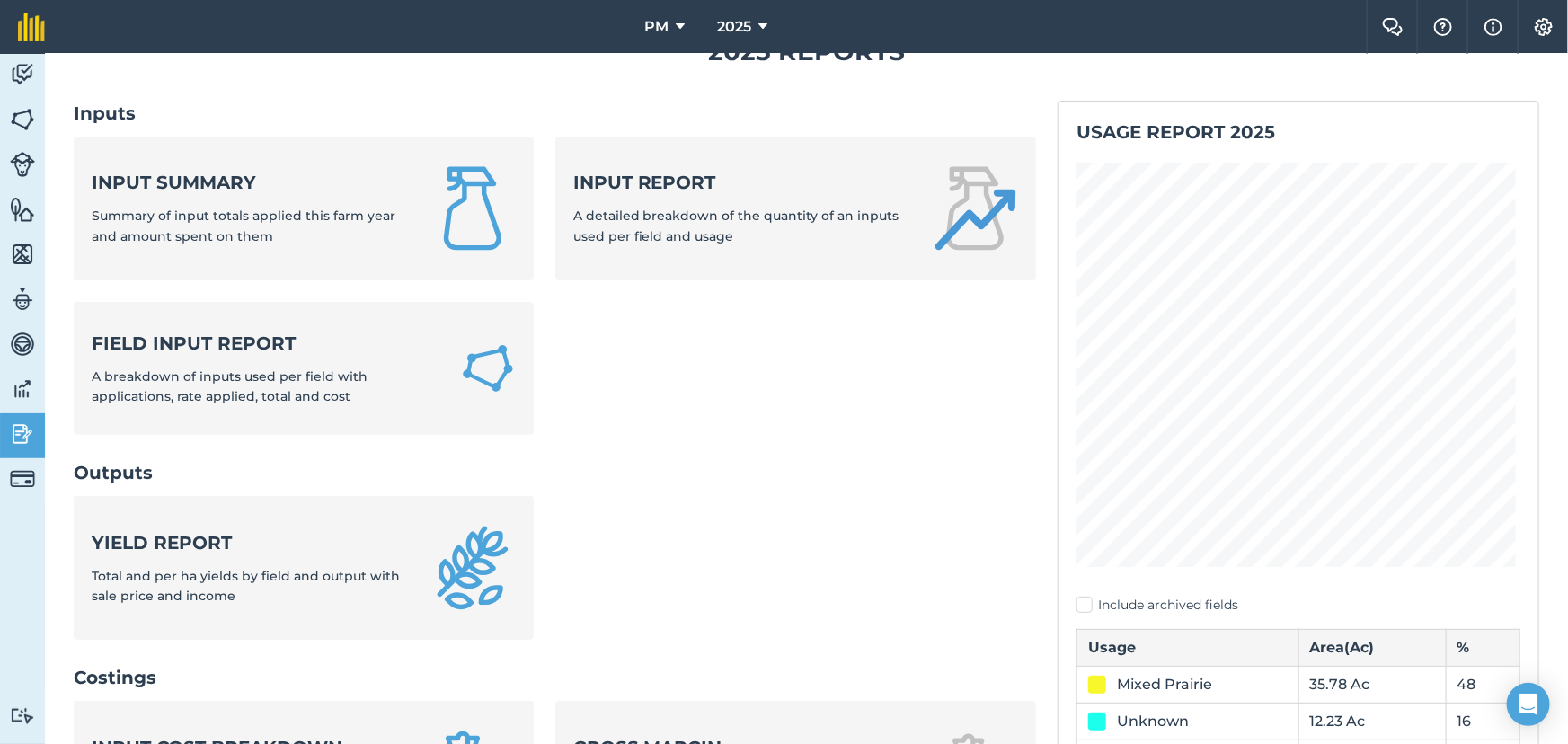
scroll to position [326, 0]
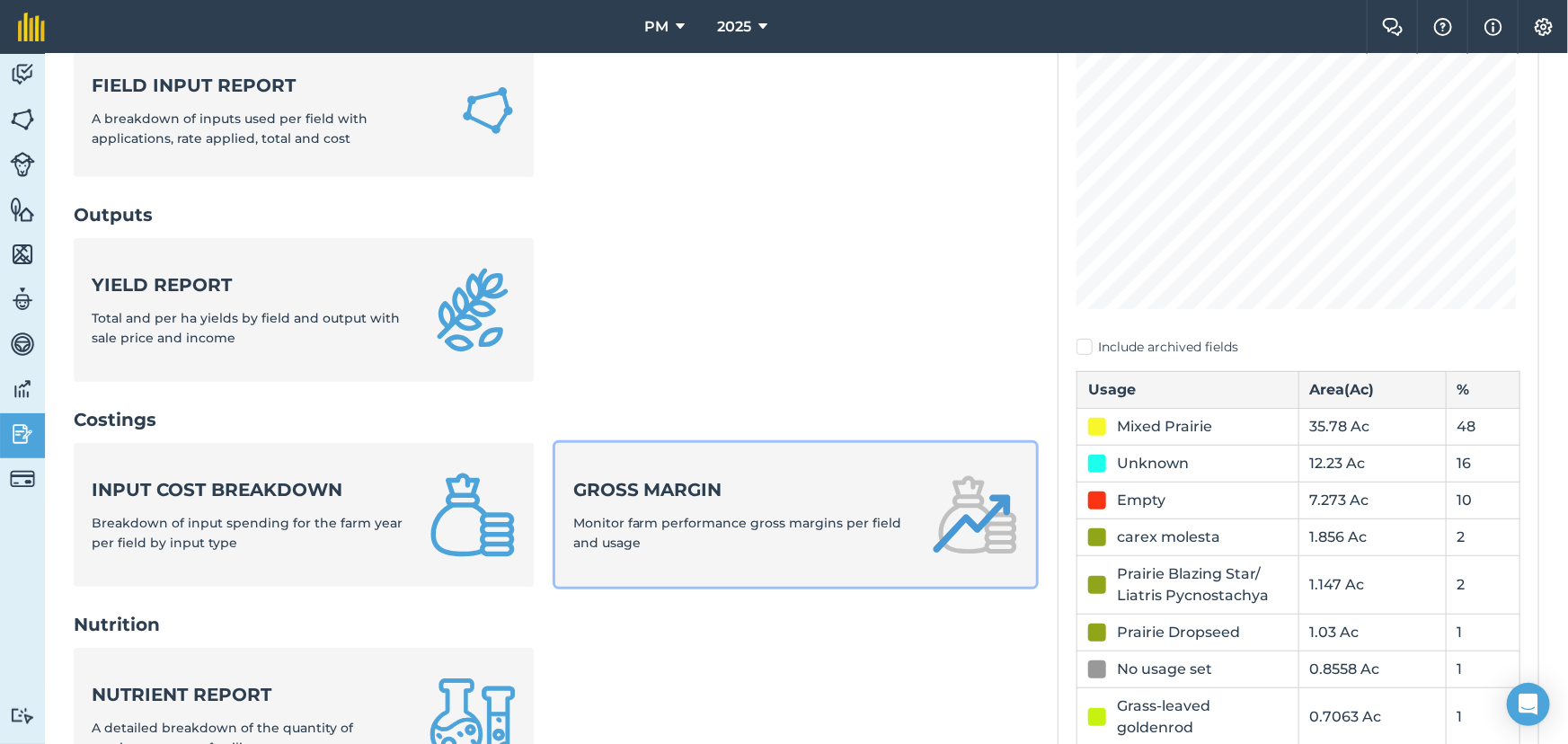
click at [773, 515] on span "Monitor farm performance gross margins per field and usage" at bounding box center [737, 533] width 328 height 36
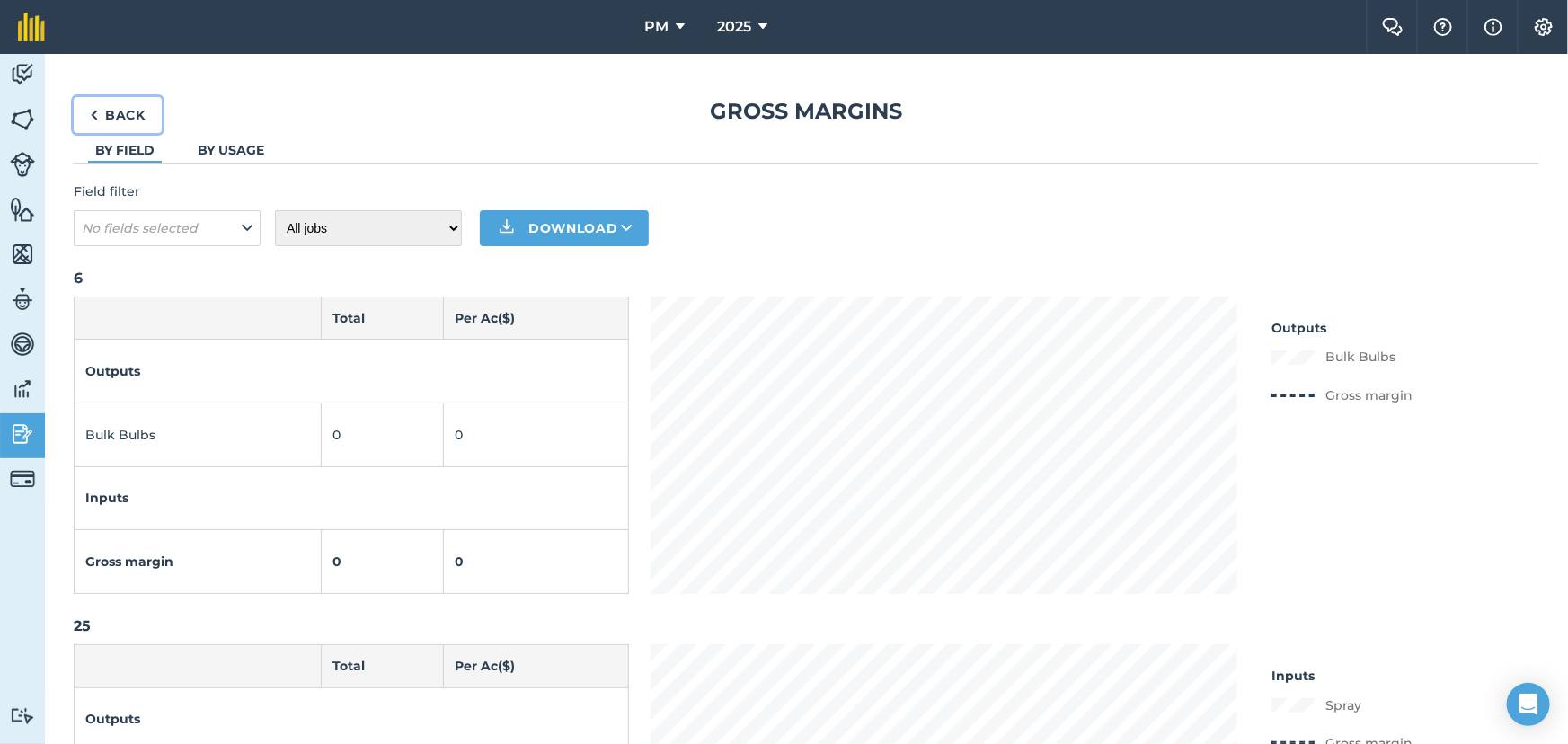
click at [146, 111] on link "Back" at bounding box center [118, 115] width 88 height 36
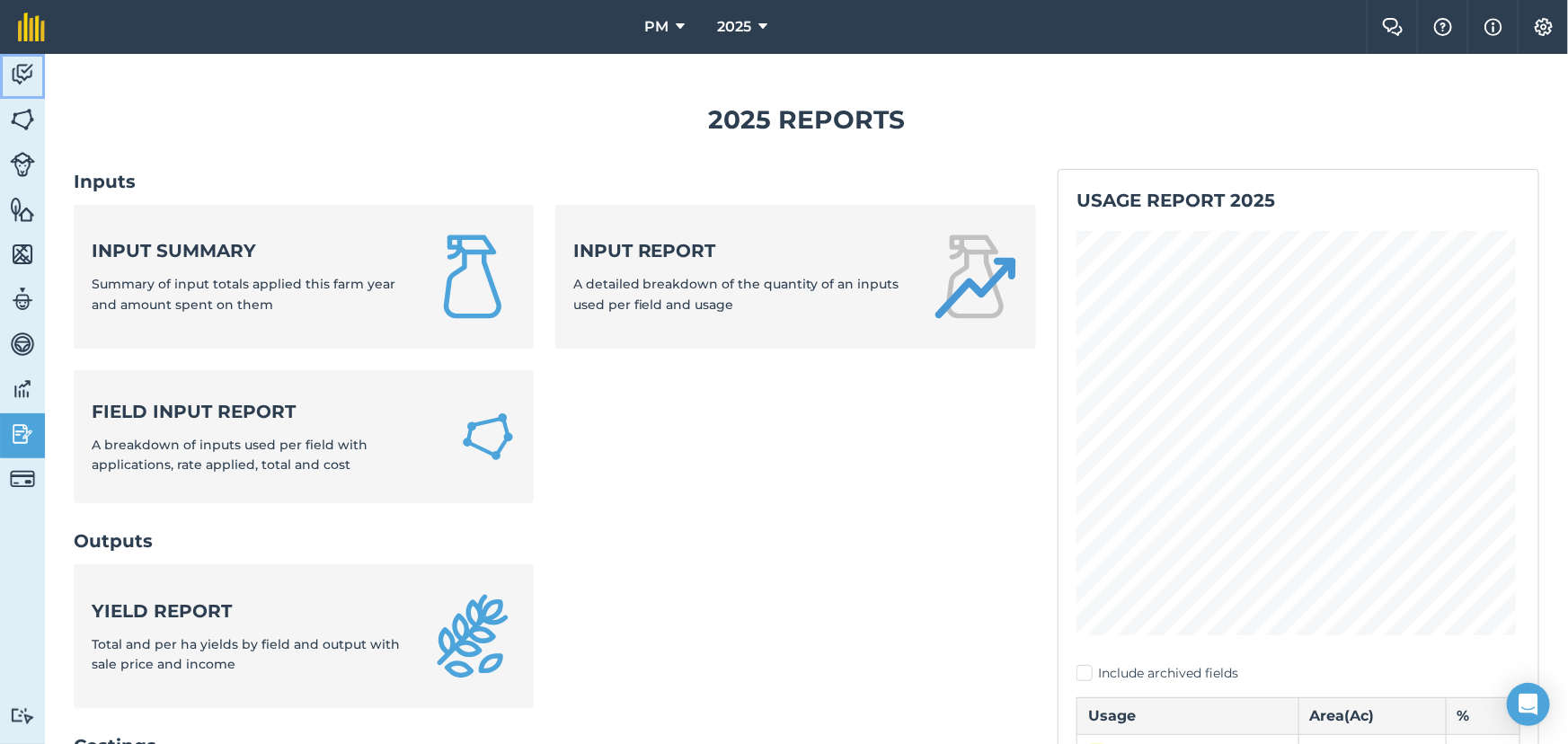
click at [23, 71] on img at bounding box center [22, 74] width 25 height 27
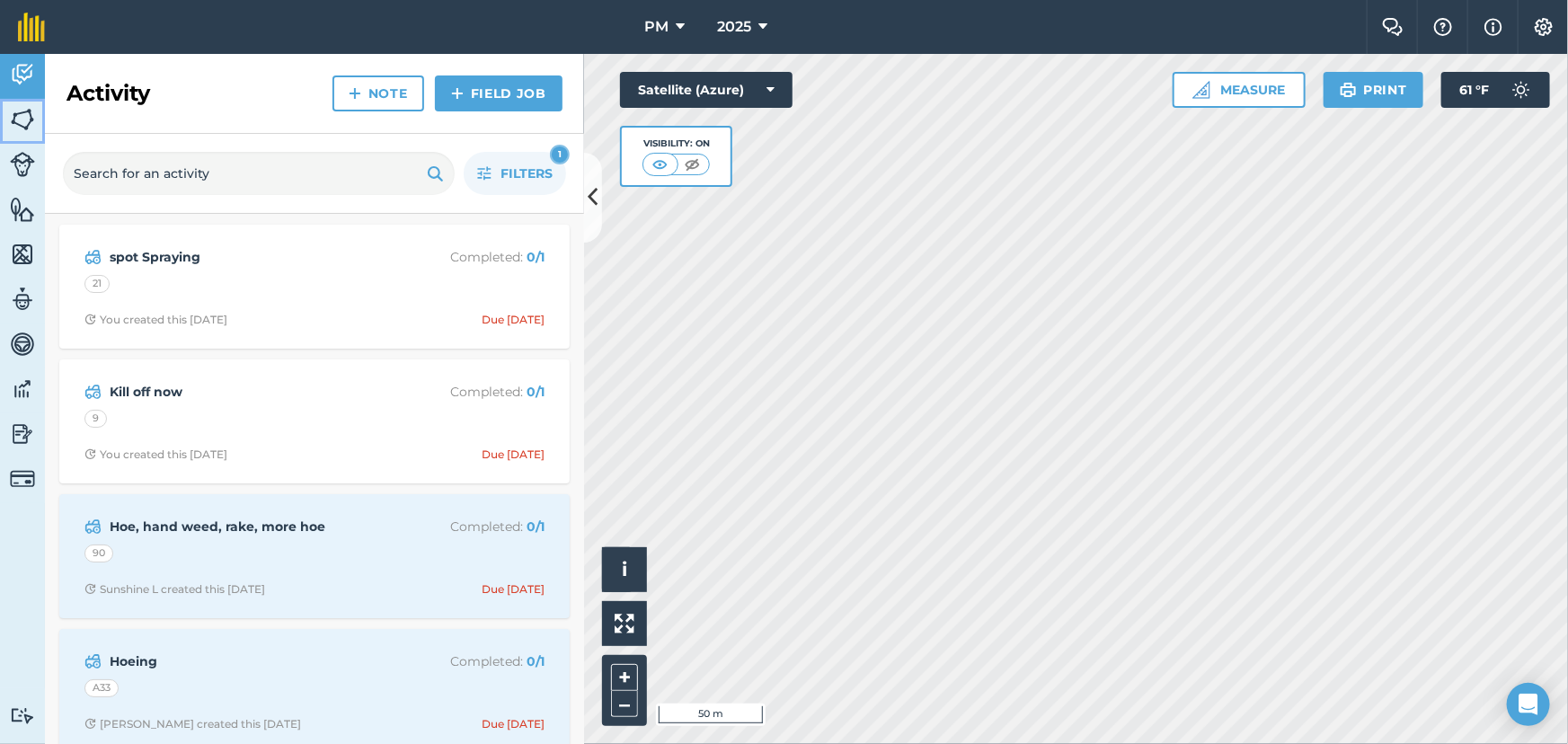
click at [15, 125] on img at bounding box center [22, 120] width 25 height 27
